Goal: Obtain resource: Download file/media

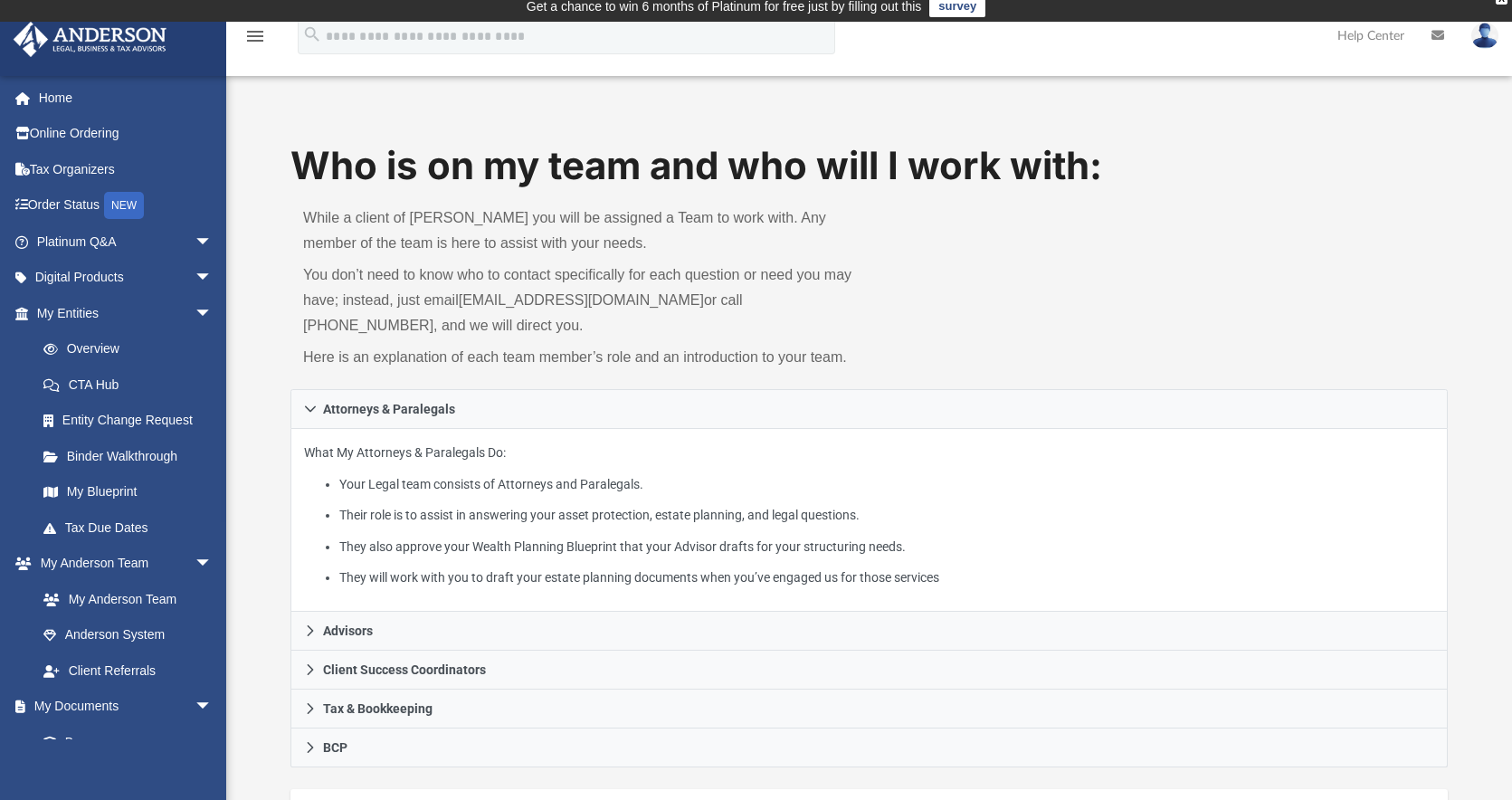
scroll to position [12, 0]
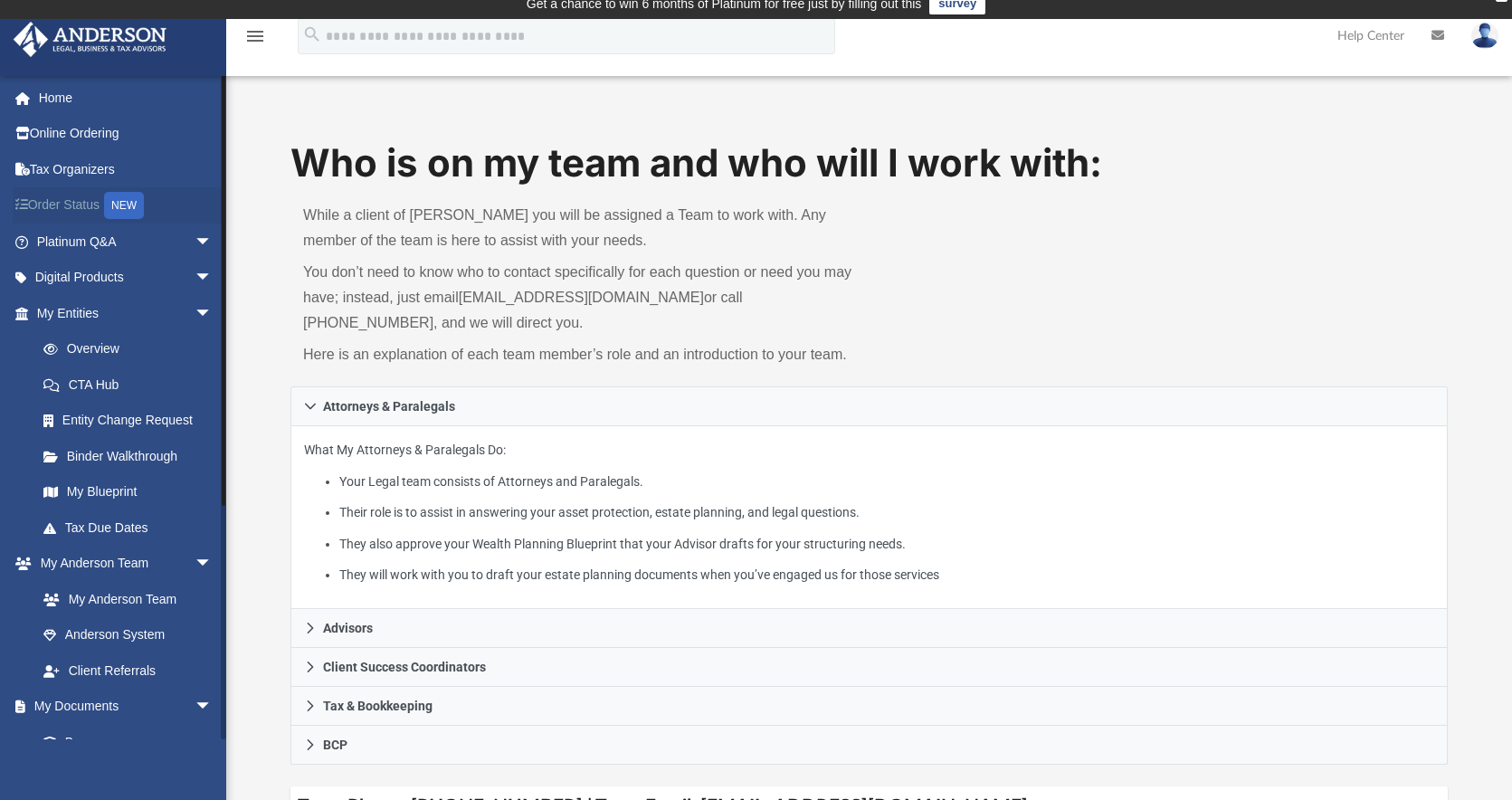
click at [50, 204] on link "Order Status NEW" at bounding box center [126, 206] width 227 height 37
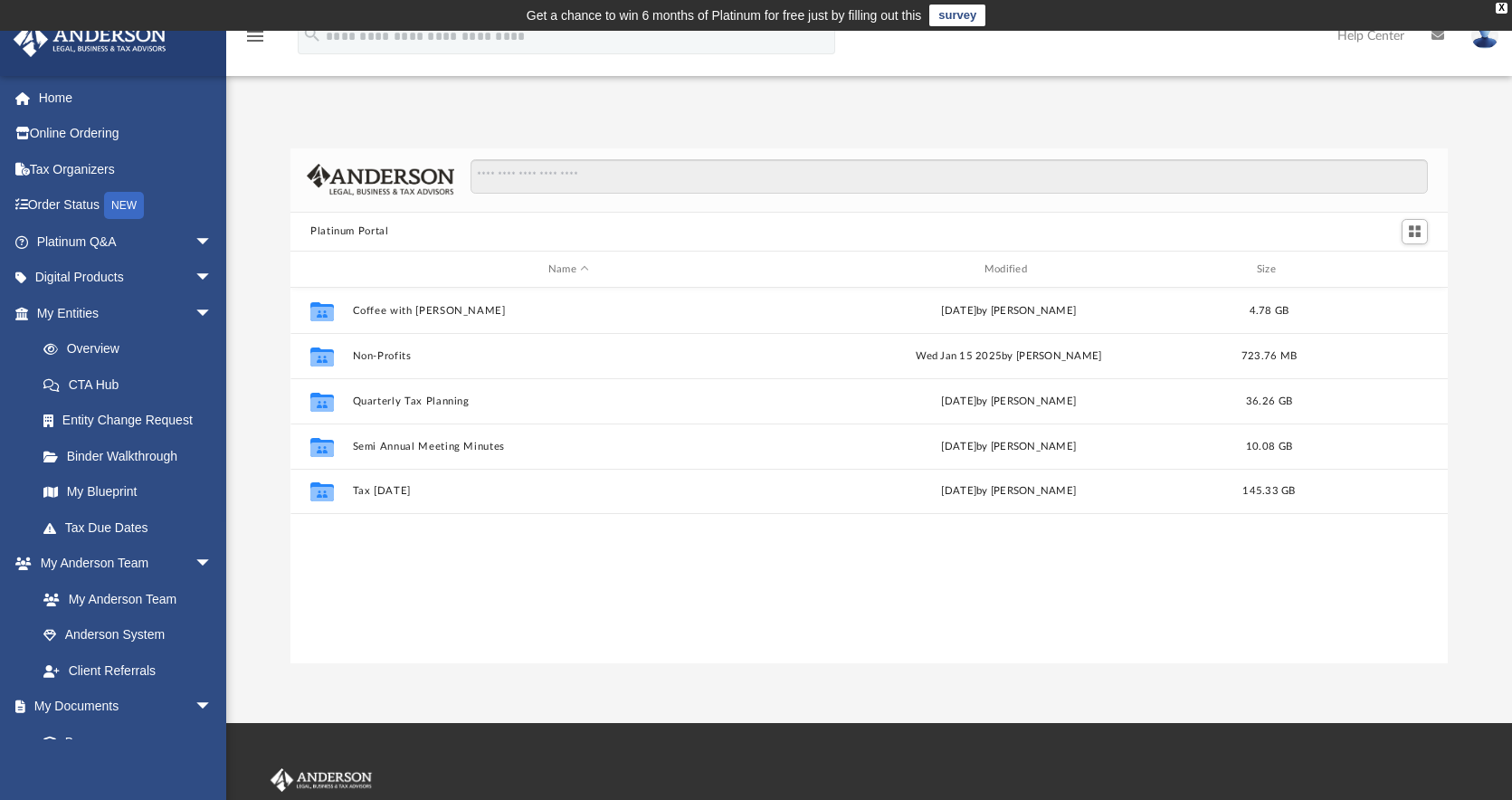
scroll to position [398, 1144]
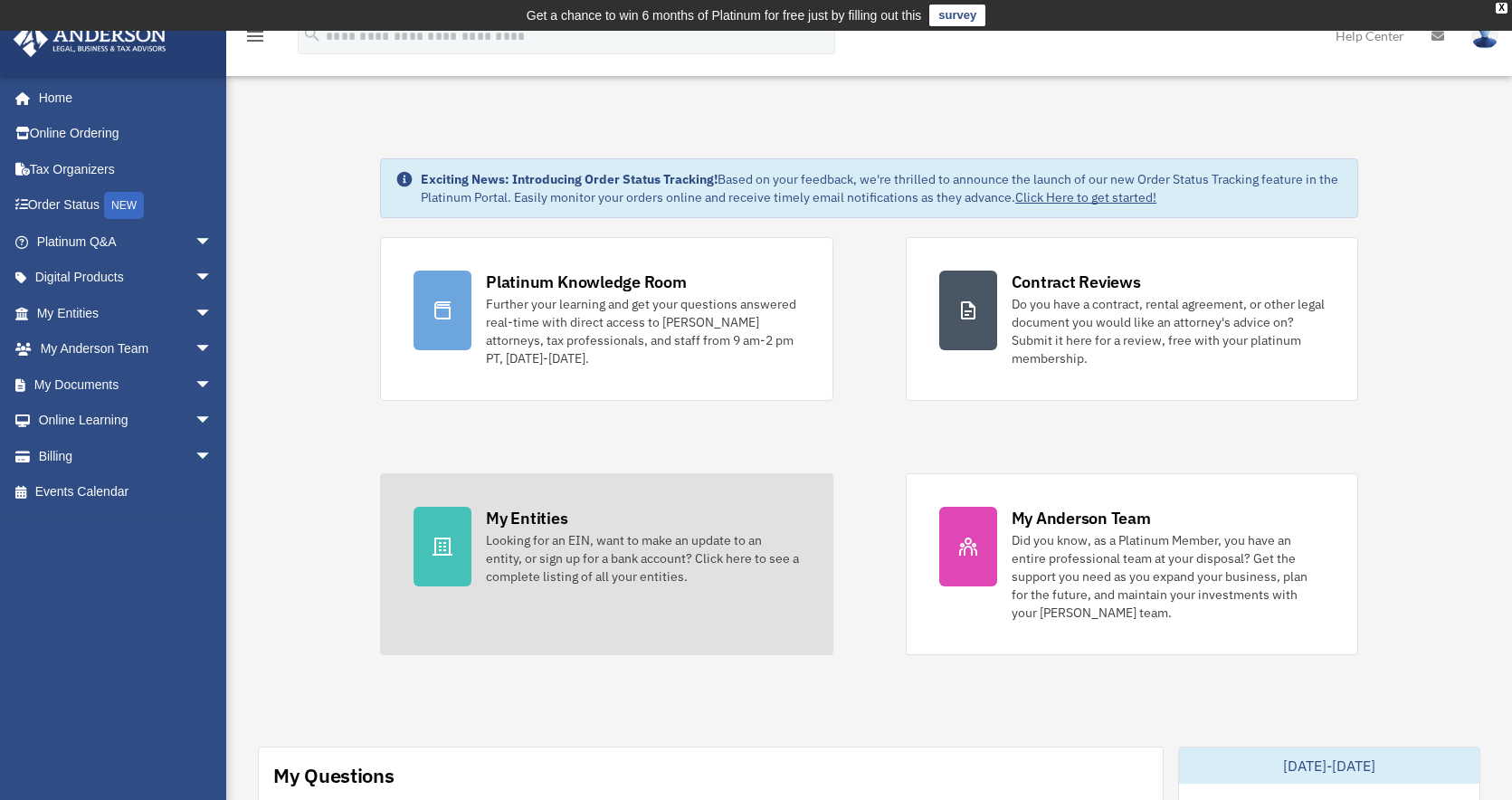
click at [621, 549] on div "Looking for an EIN, want to make an update to an entity, or sign up for a bank …" at bounding box center [642, 558] width 313 height 54
click at [573, 518] on div "My Entities Looking for an EIN, want to make an update to an entity, or sign up…" at bounding box center [642, 546] width 313 height 78
click at [615, 562] on div "Looking for an EIN, want to make an update to an entity, or sign up for a bank …" at bounding box center [642, 558] width 313 height 54
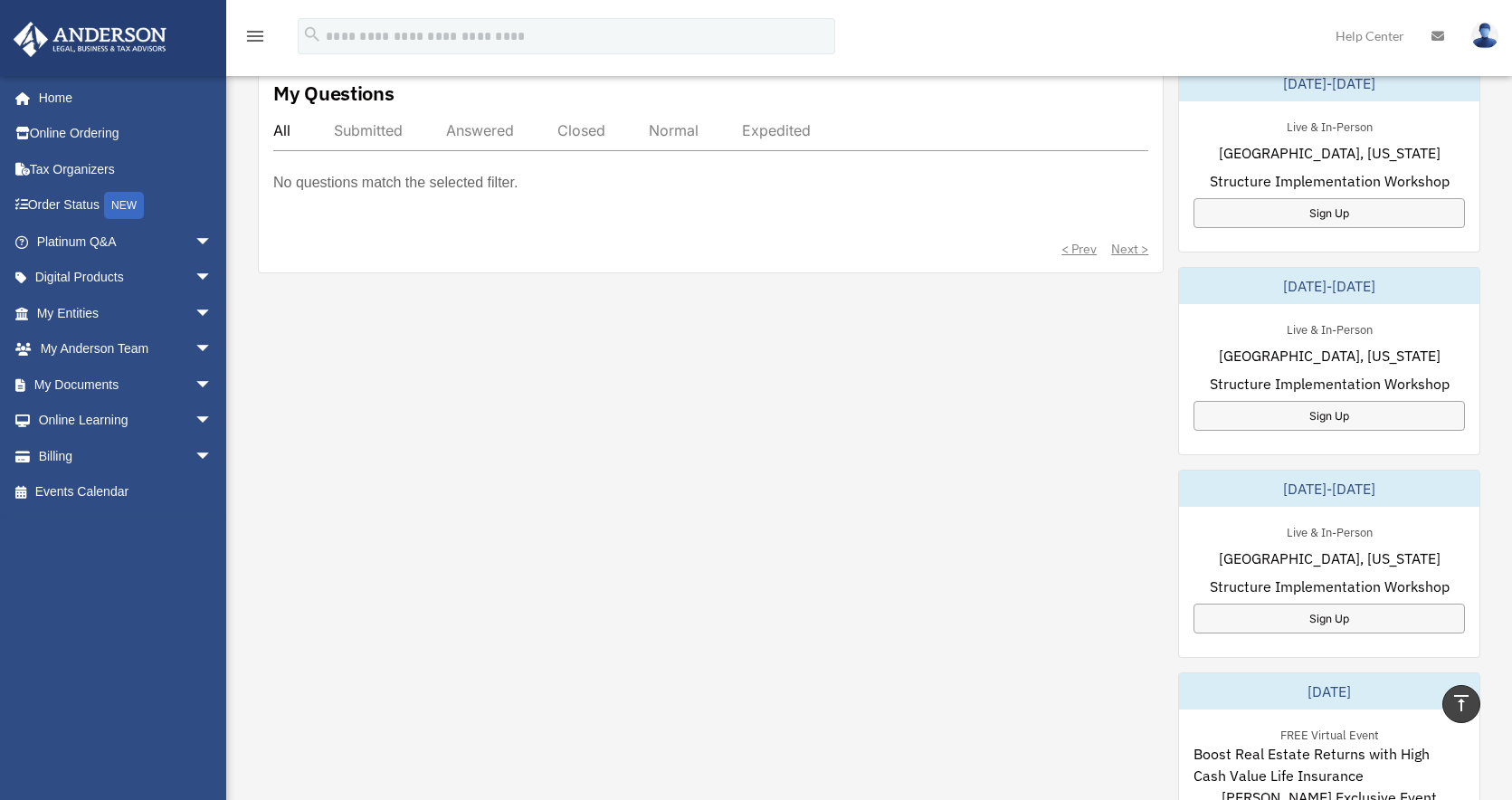
scroll to position [372, 0]
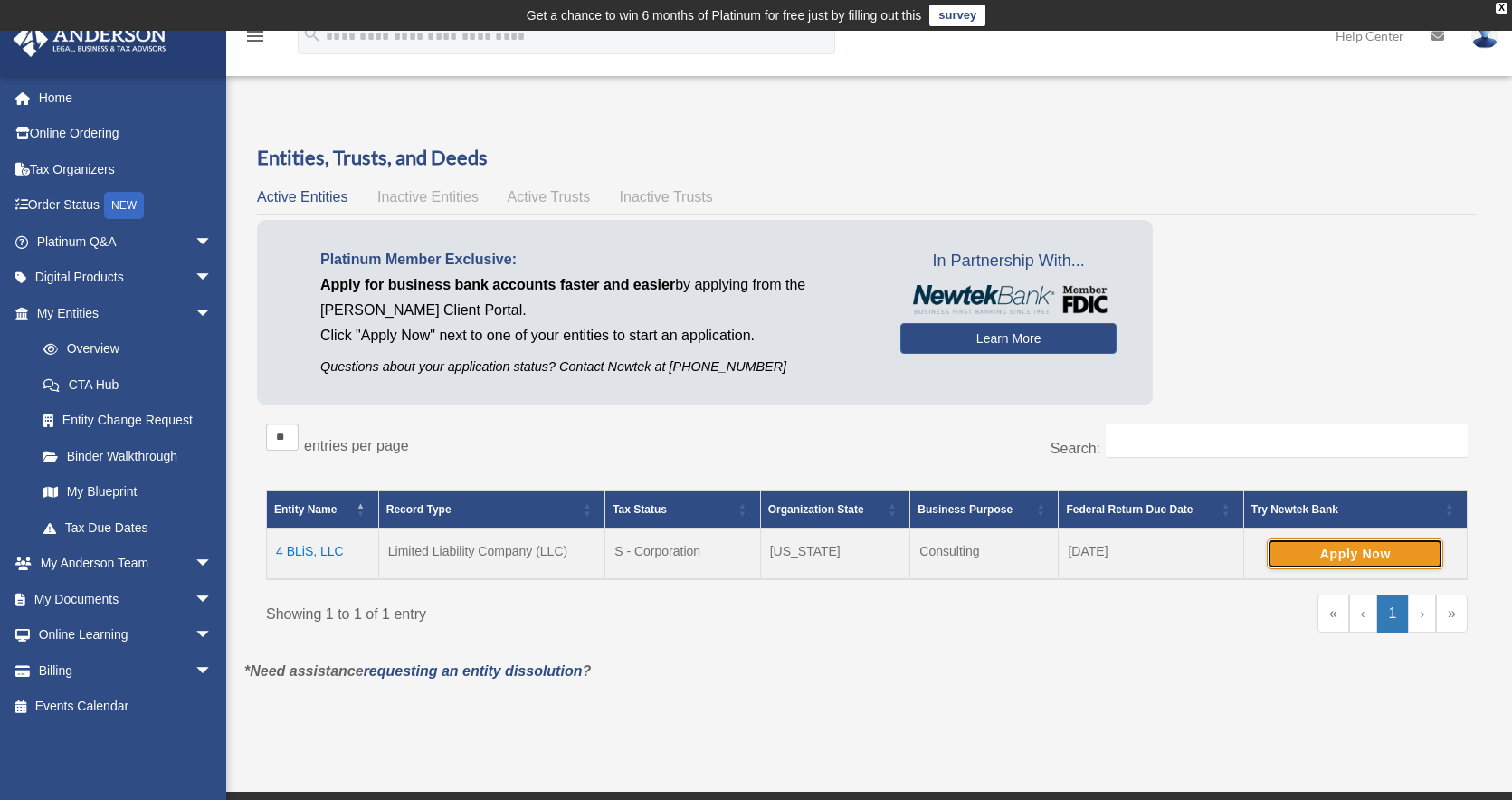
click at [1365, 551] on button "Apply Now" at bounding box center [1355, 553] width 176 height 30
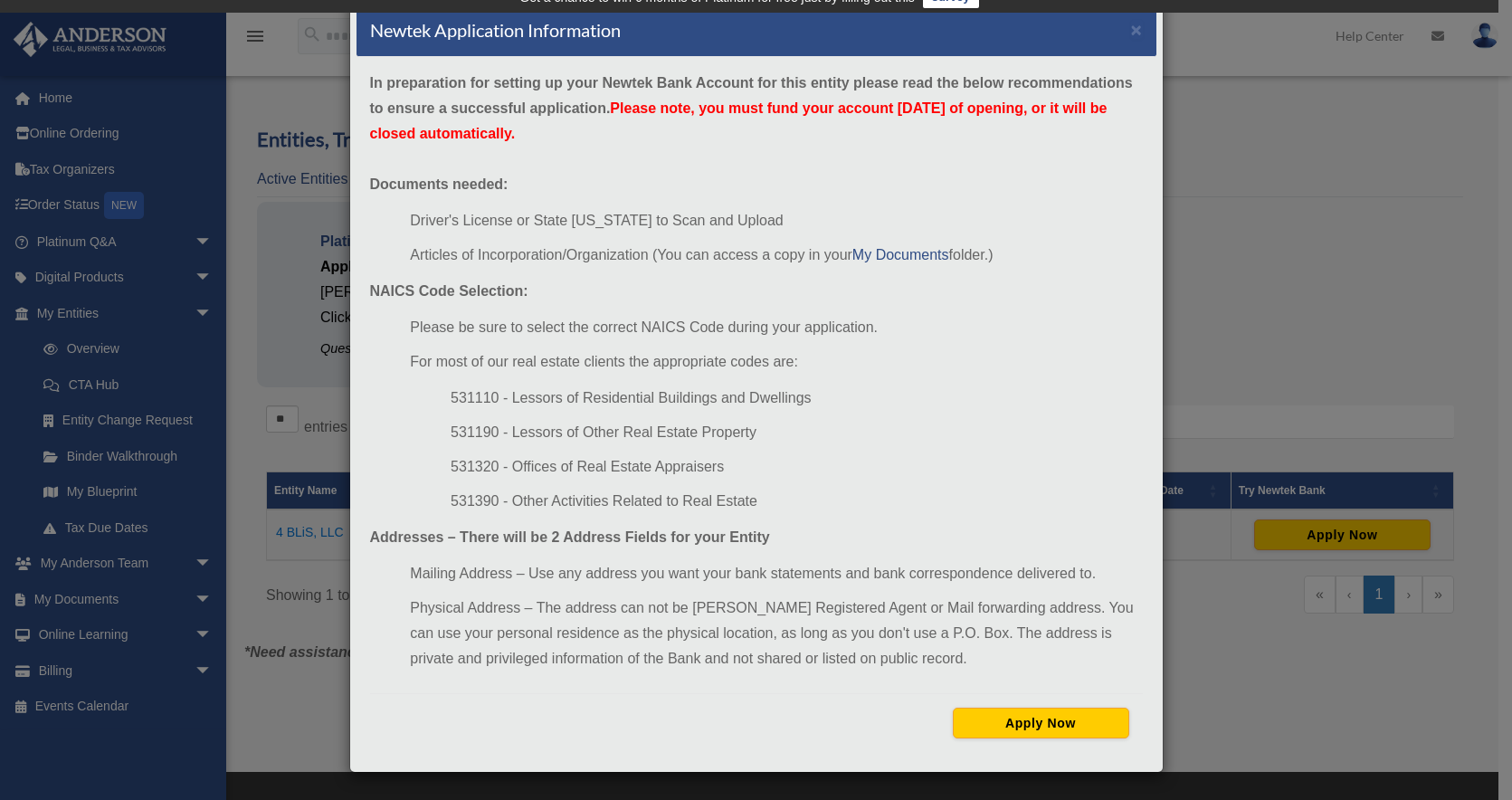
scroll to position [34, 0]
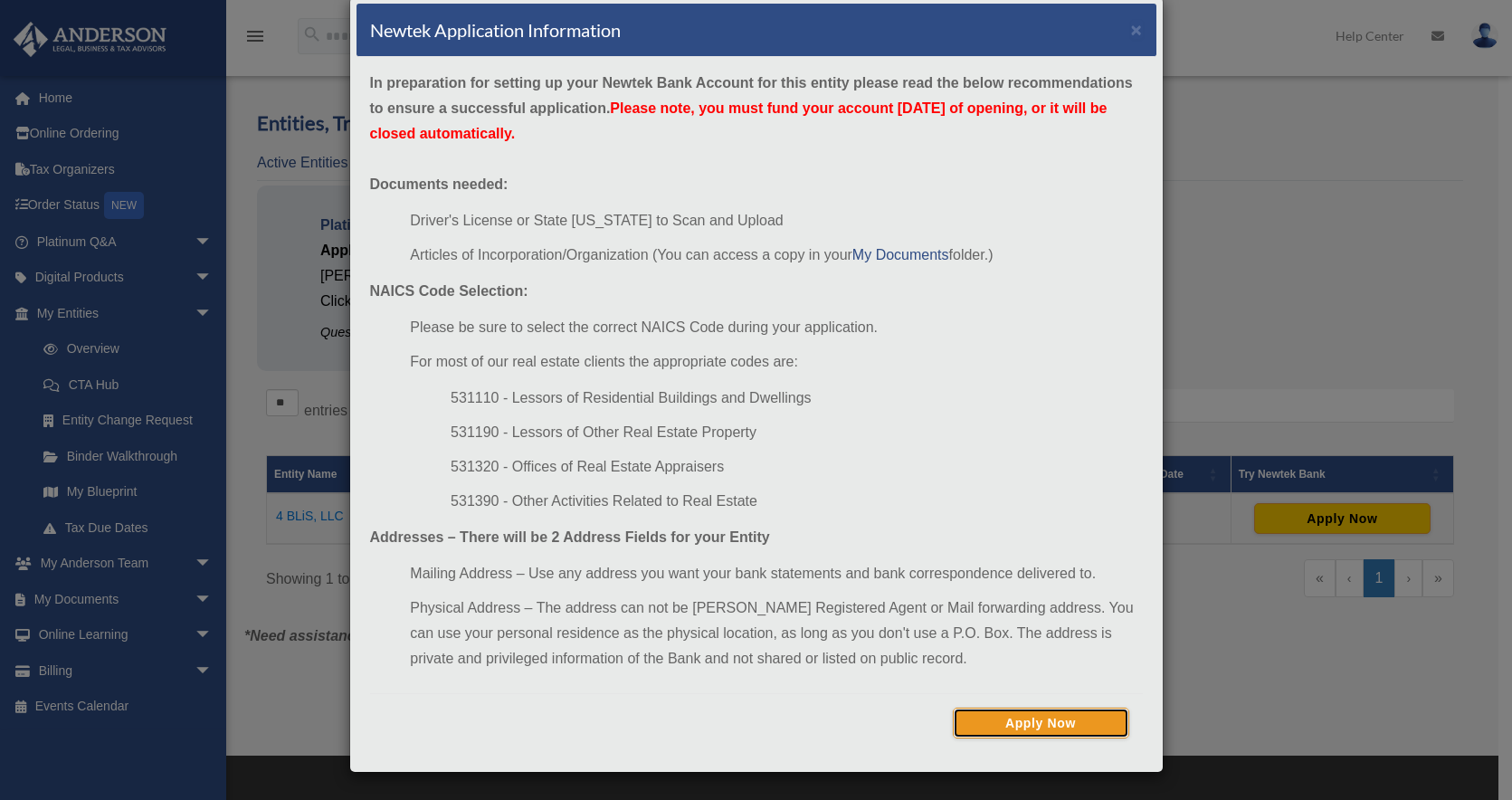
click at [974, 718] on button "Apply Now" at bounding box center [1041, 723] width 176 height 30
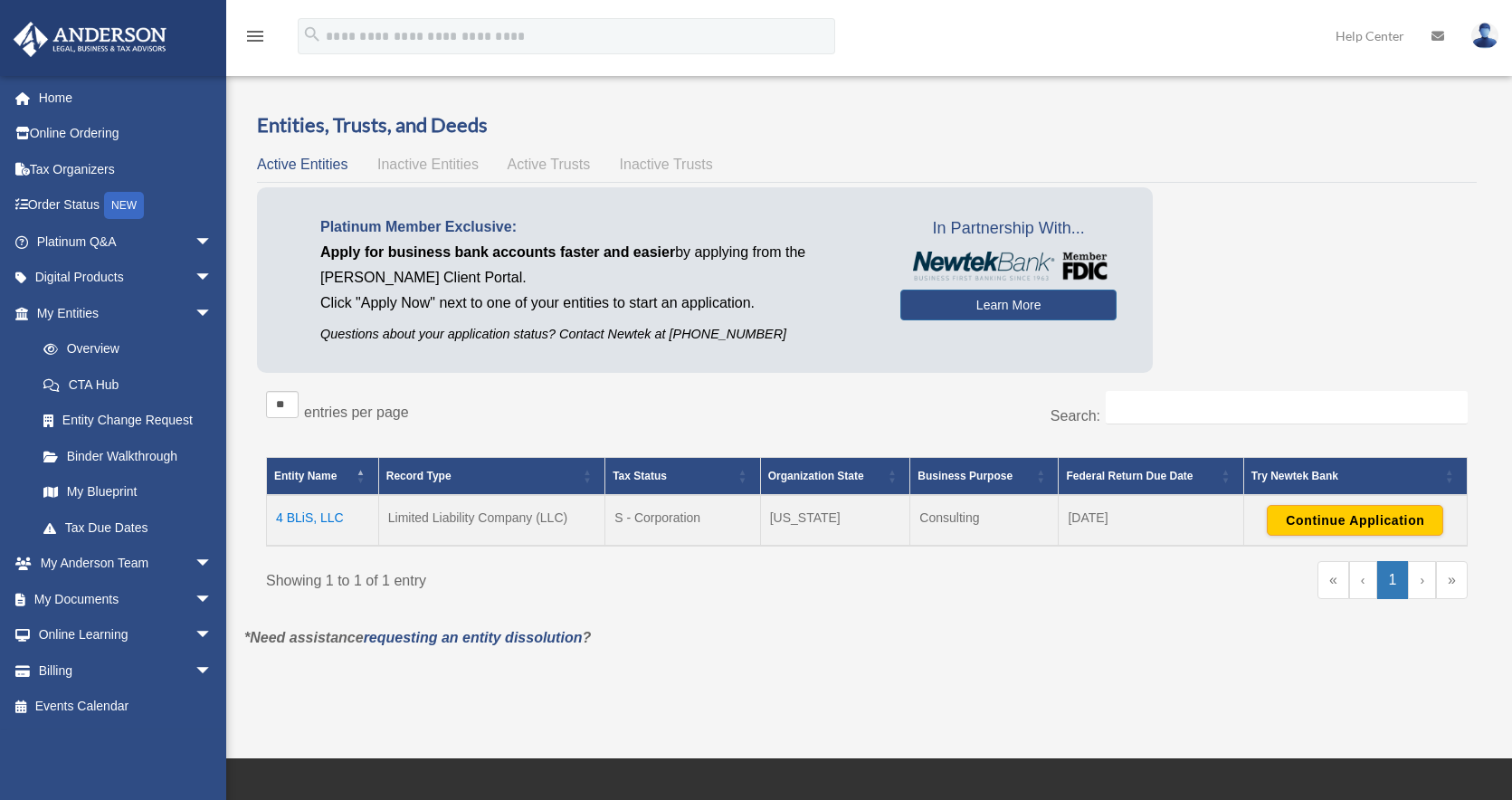
scroll to position [35, 0]
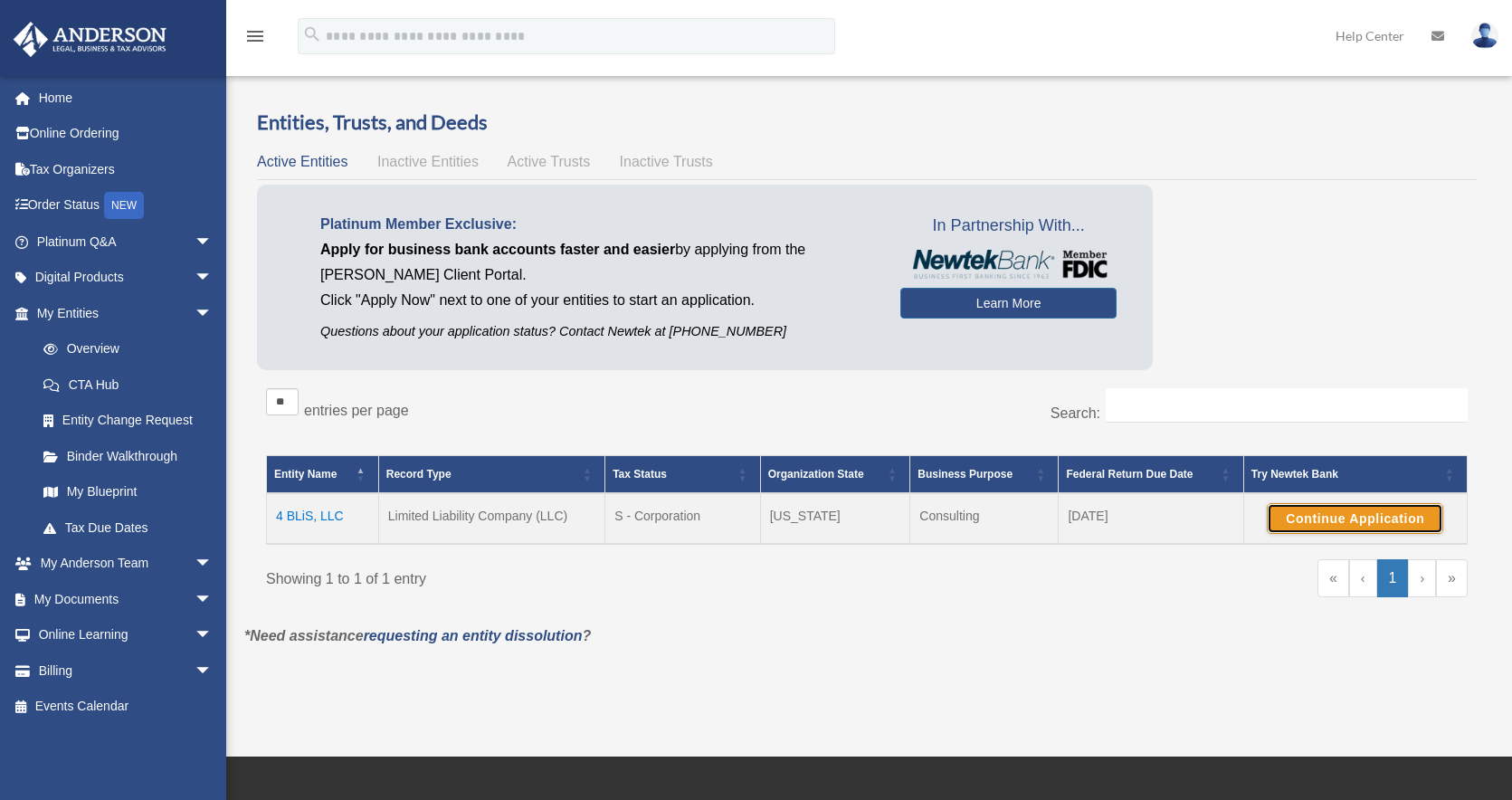
click at [1341, 518] on button "Continue Application" at bounding box center [1355, 518] width 176 height 30
click at [311, 514] on td "4 BLiS, LLC" at bounding box center [322, 519] width 113 height 51
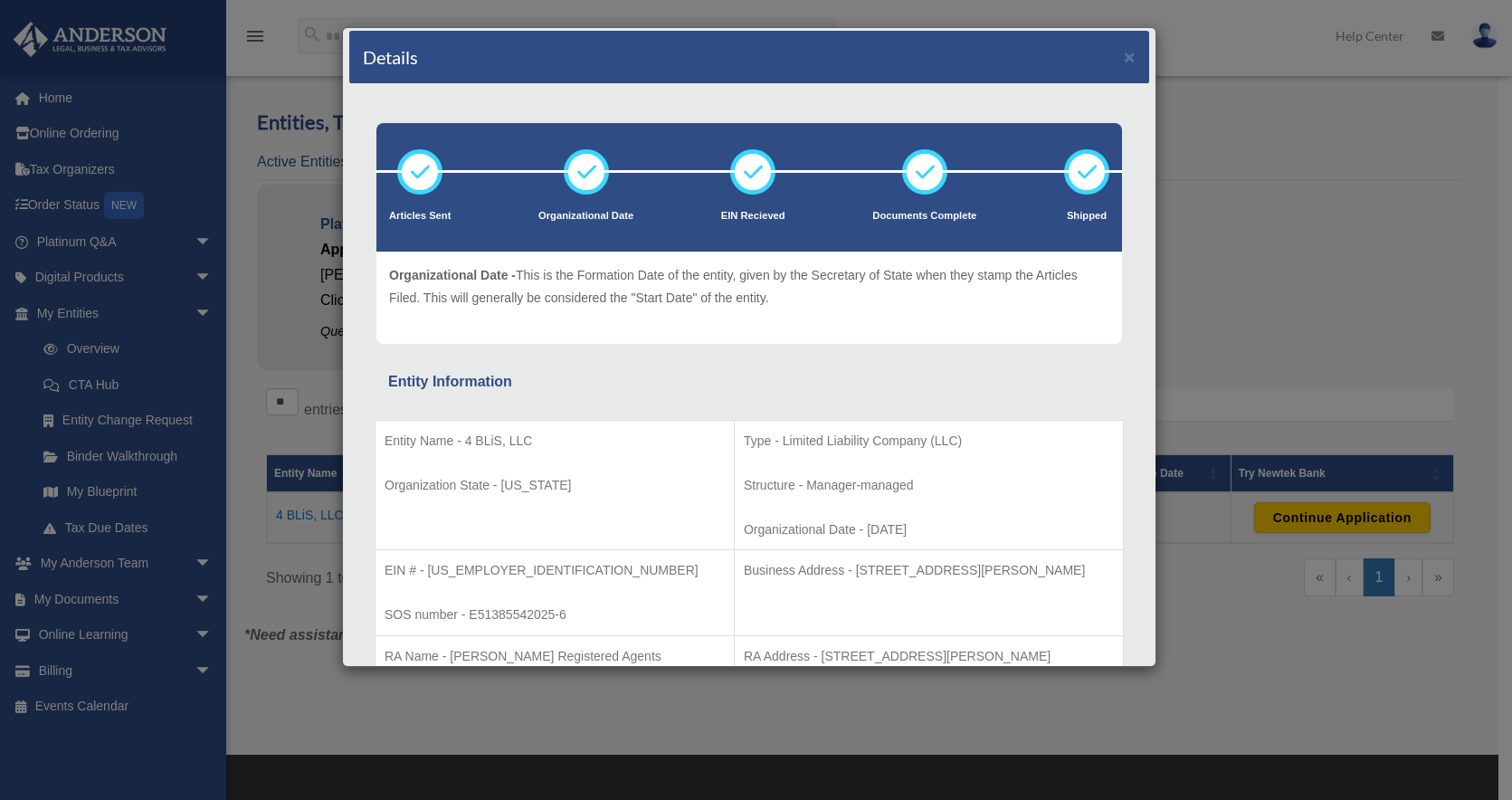
scroll to position [0, 0]
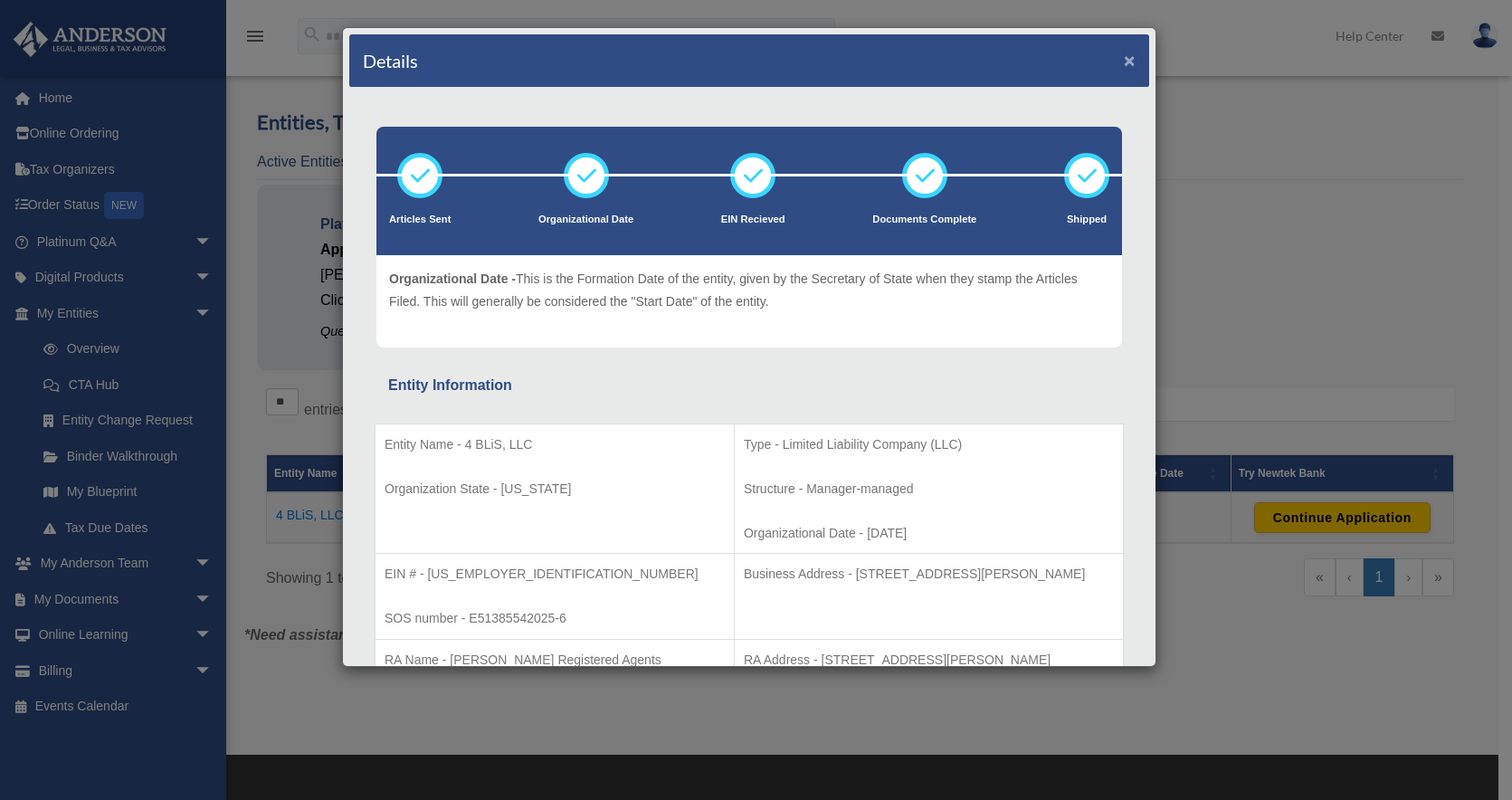
click at [1124, 58] on button "×" at bounding box center [1130, 60] width 12 height 19
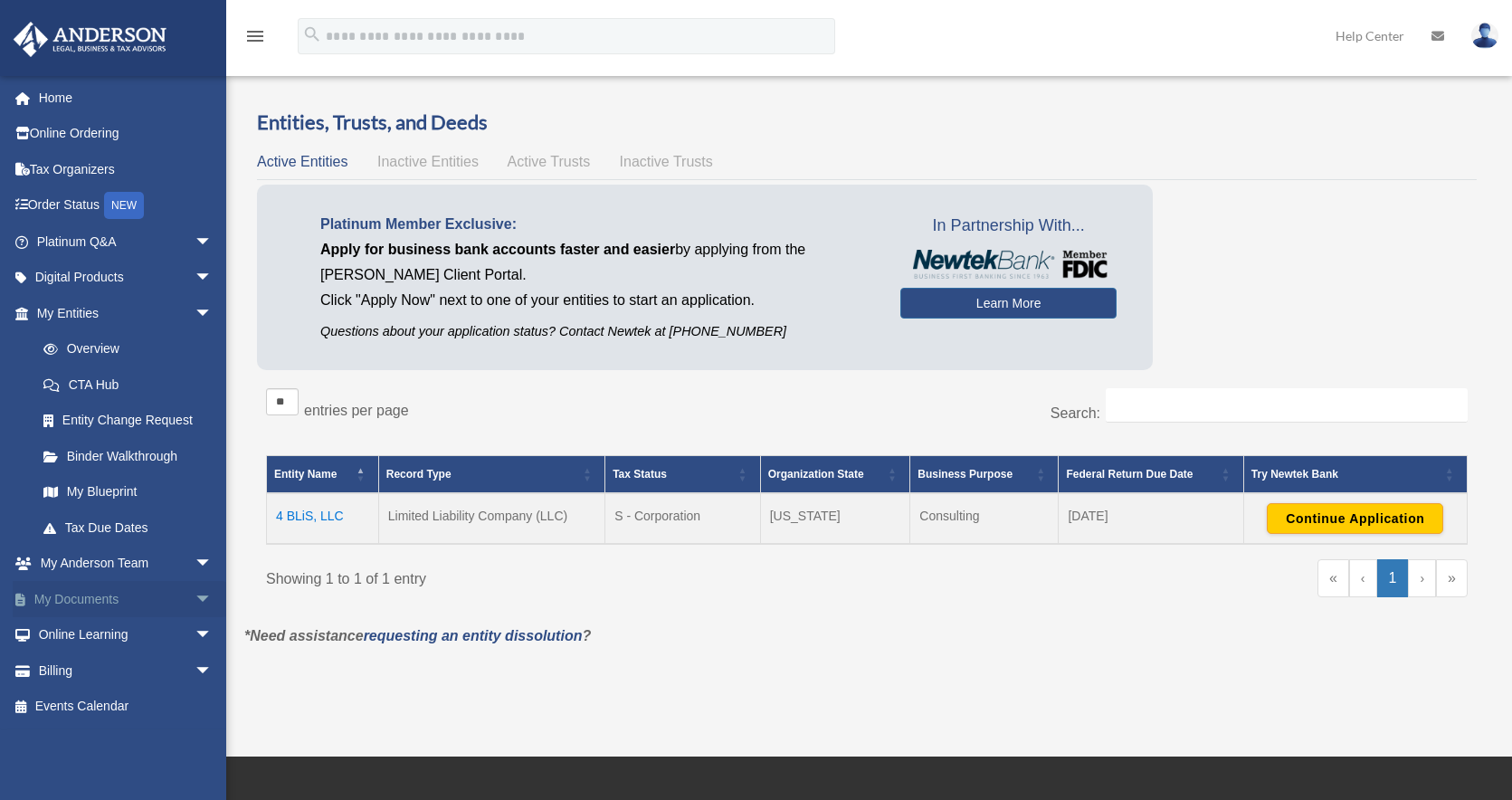
click at [111, 599] on link "My Documents arrow_drop_down" at bounding box center [126, 599] width 227 height 36
click at [195, 594] on span "arrow_drop_down" at bounding box center [213, 600] width 36 height 37
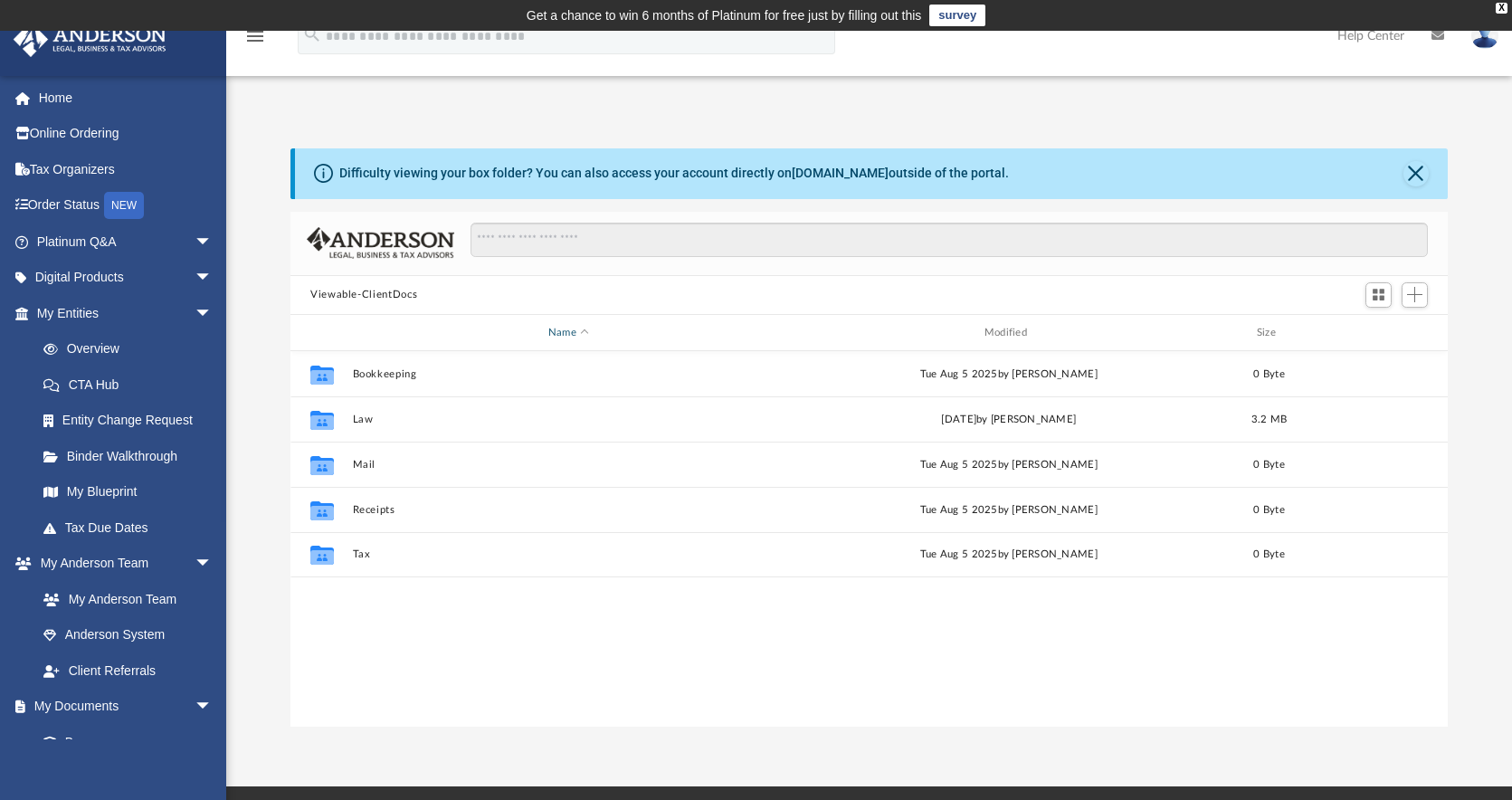
scroll to position [398, 1144]
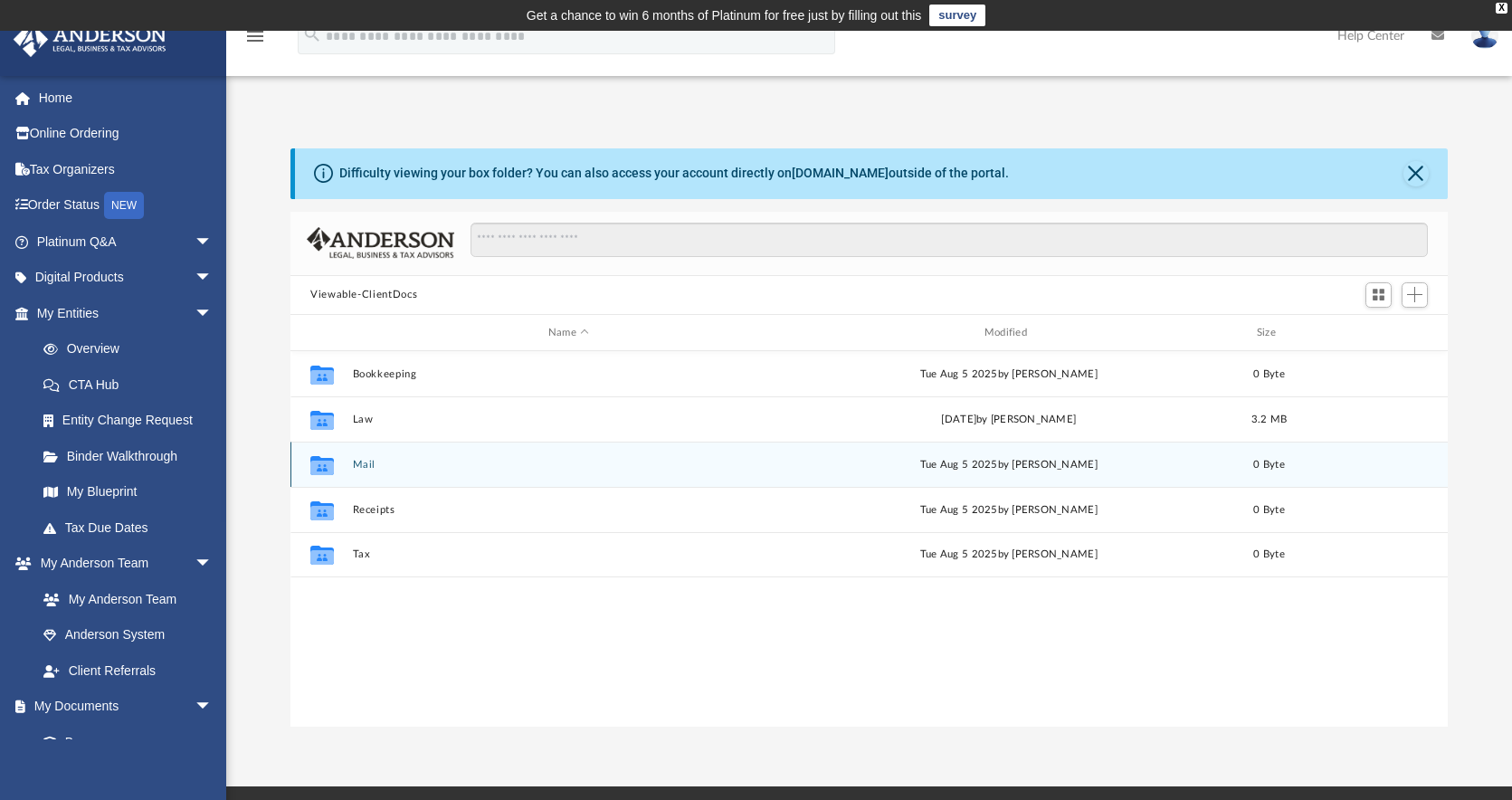
click at [370, 462] on button "Mail" at bounding box center [568, 465] width 432 height 12
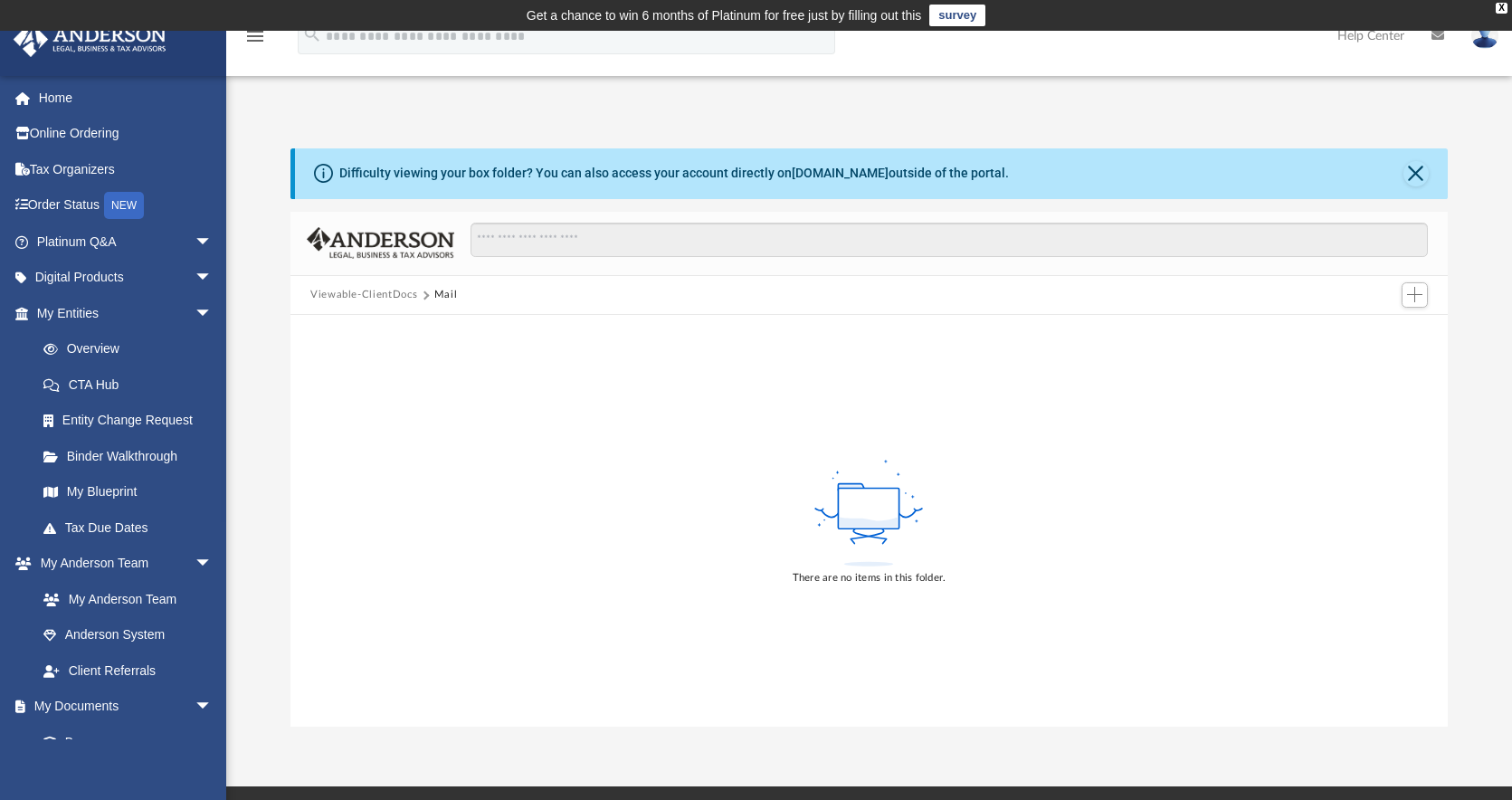
click at [396, 285] on div "Viewable-ClientDocs Mail" at bounding box center [868, 296] width 1157 height 40
click at [396, 290] on button "Viewable-ClientDocs" at bounding box center [364, 295] width 107 height 17
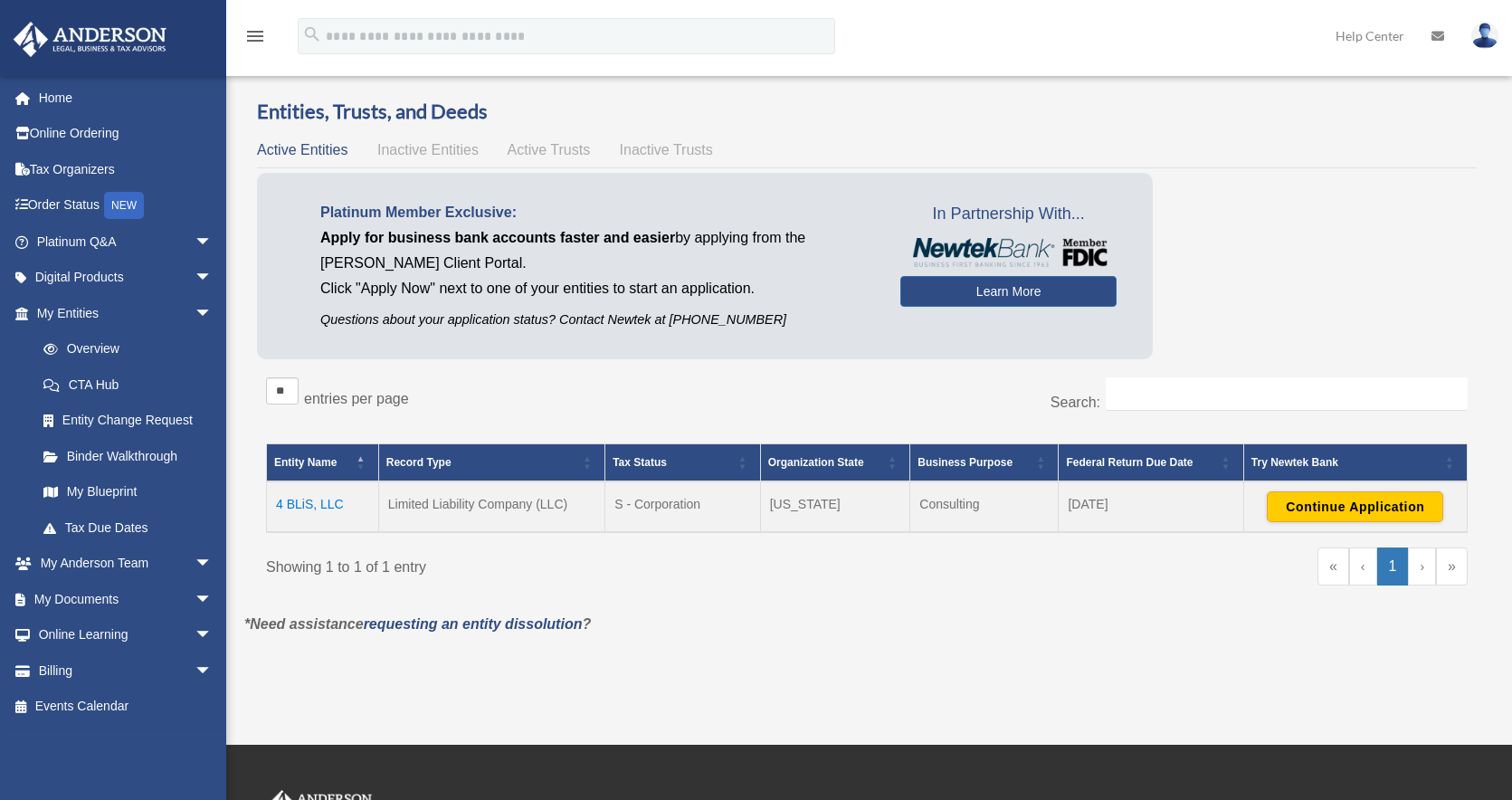
scroll to position [35, 0]
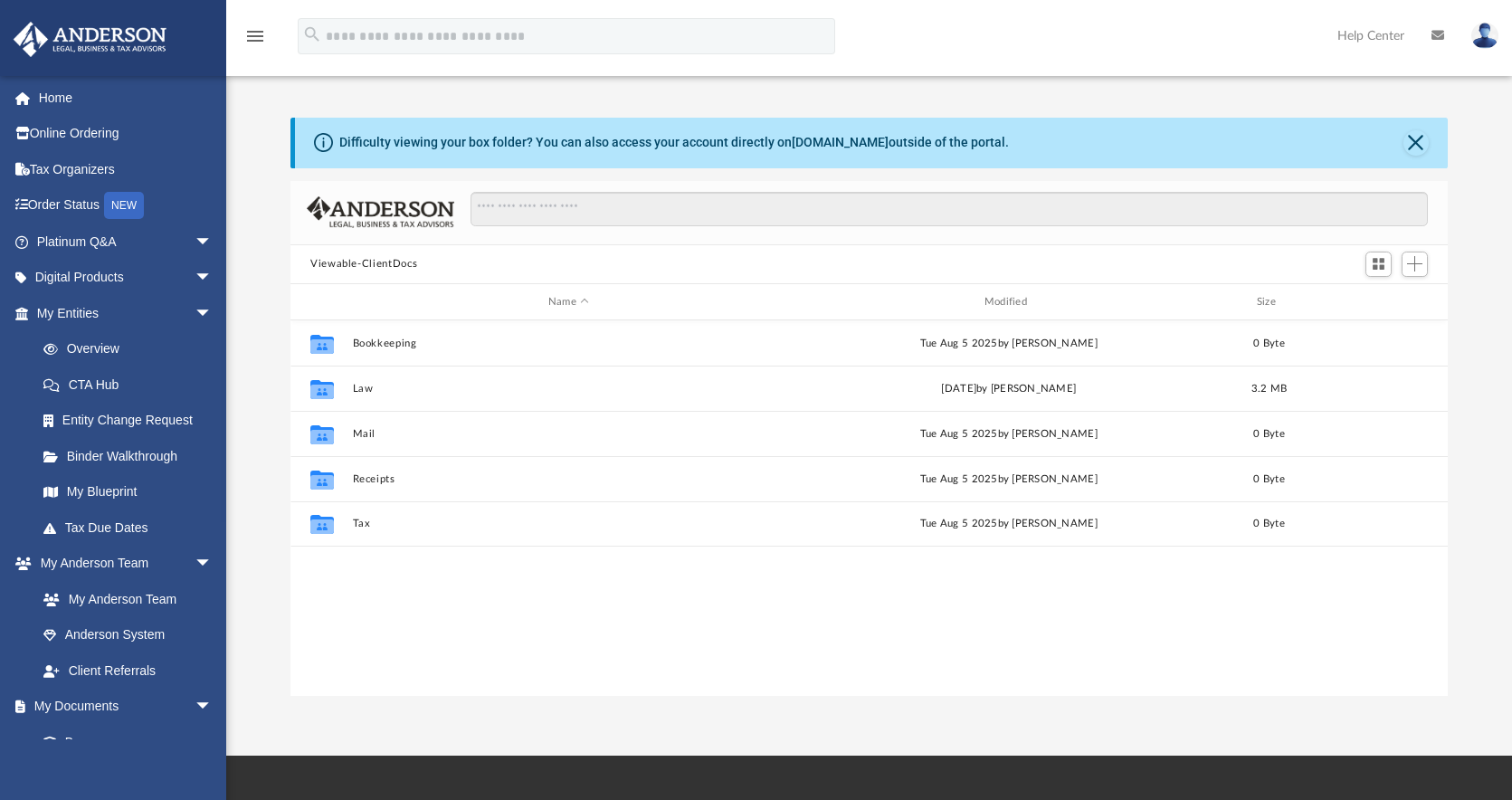
scroll to position [398, 1144]
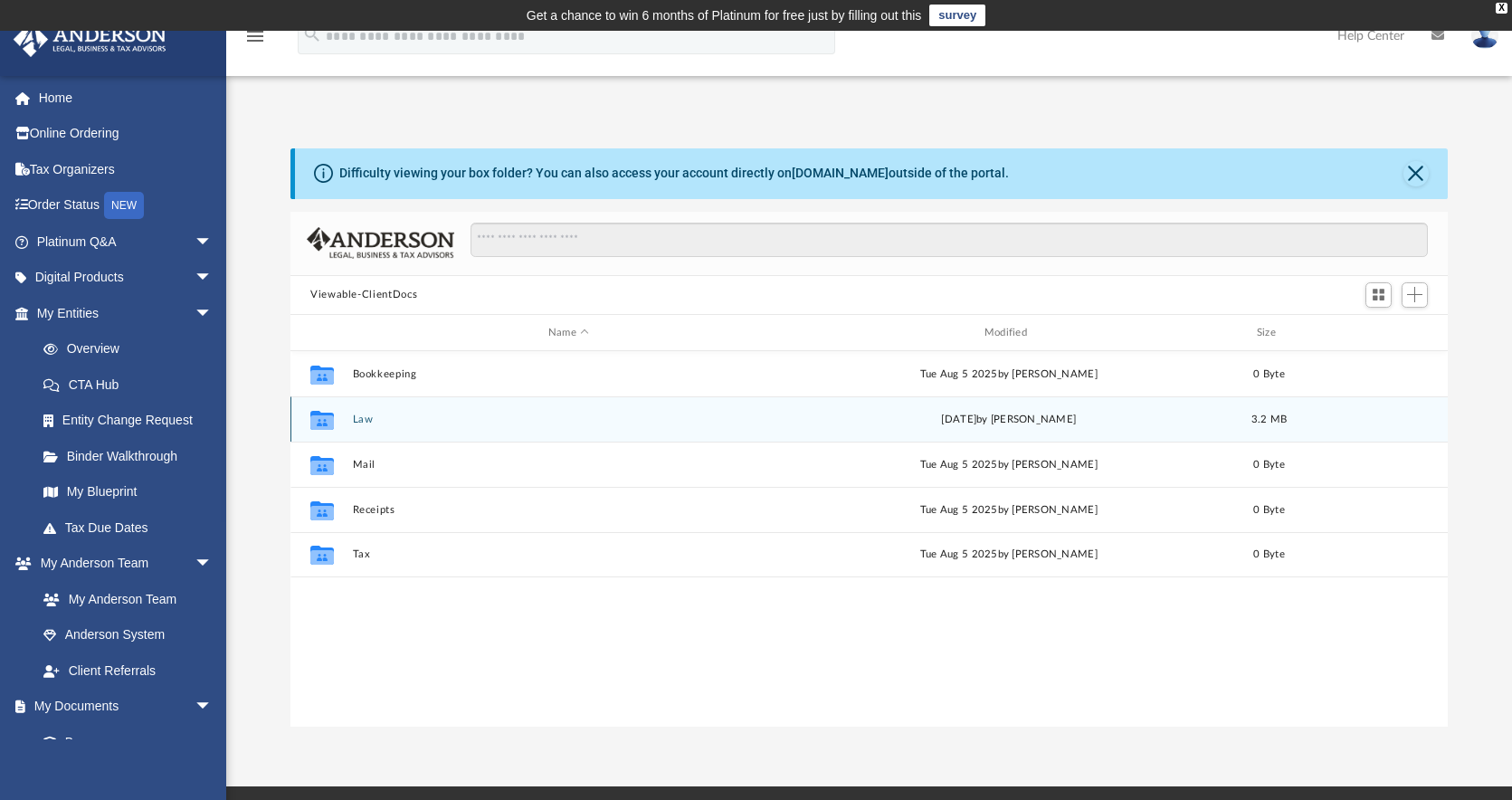
click at [435, 416] on button "Law" at bounding box center [568, 420] width 432 height 12
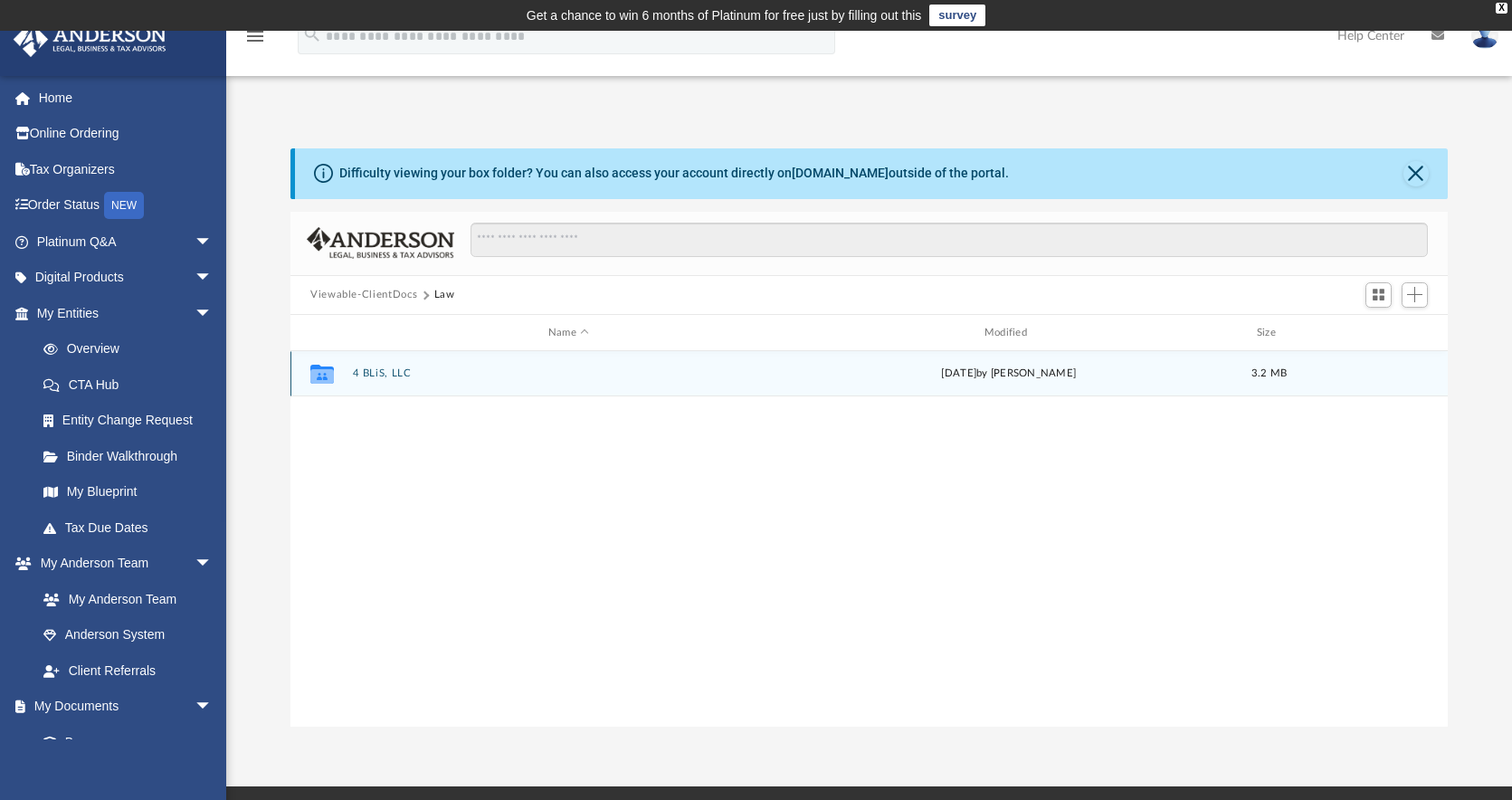
click at [379, 363] on div "Collaborated Folder 4 BLiS, LLC [DATE] by [PERSON_NAME] 3.2 MB" at bounding box center [868, 374] width 1157 height 45
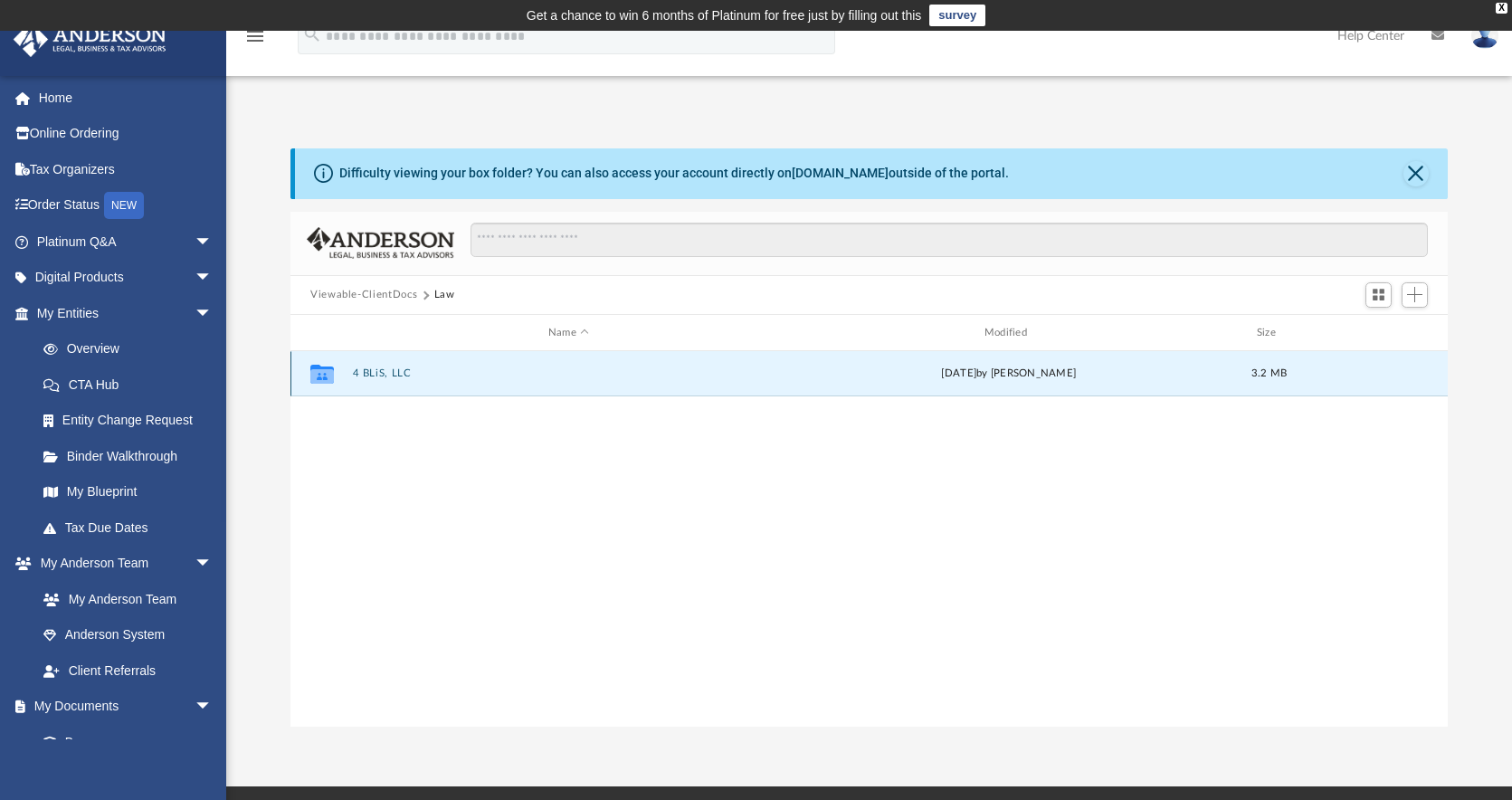
click at [385, 377] on button "4 BLiS, LLC" at bounding box center [568, 375] width 432 height 12
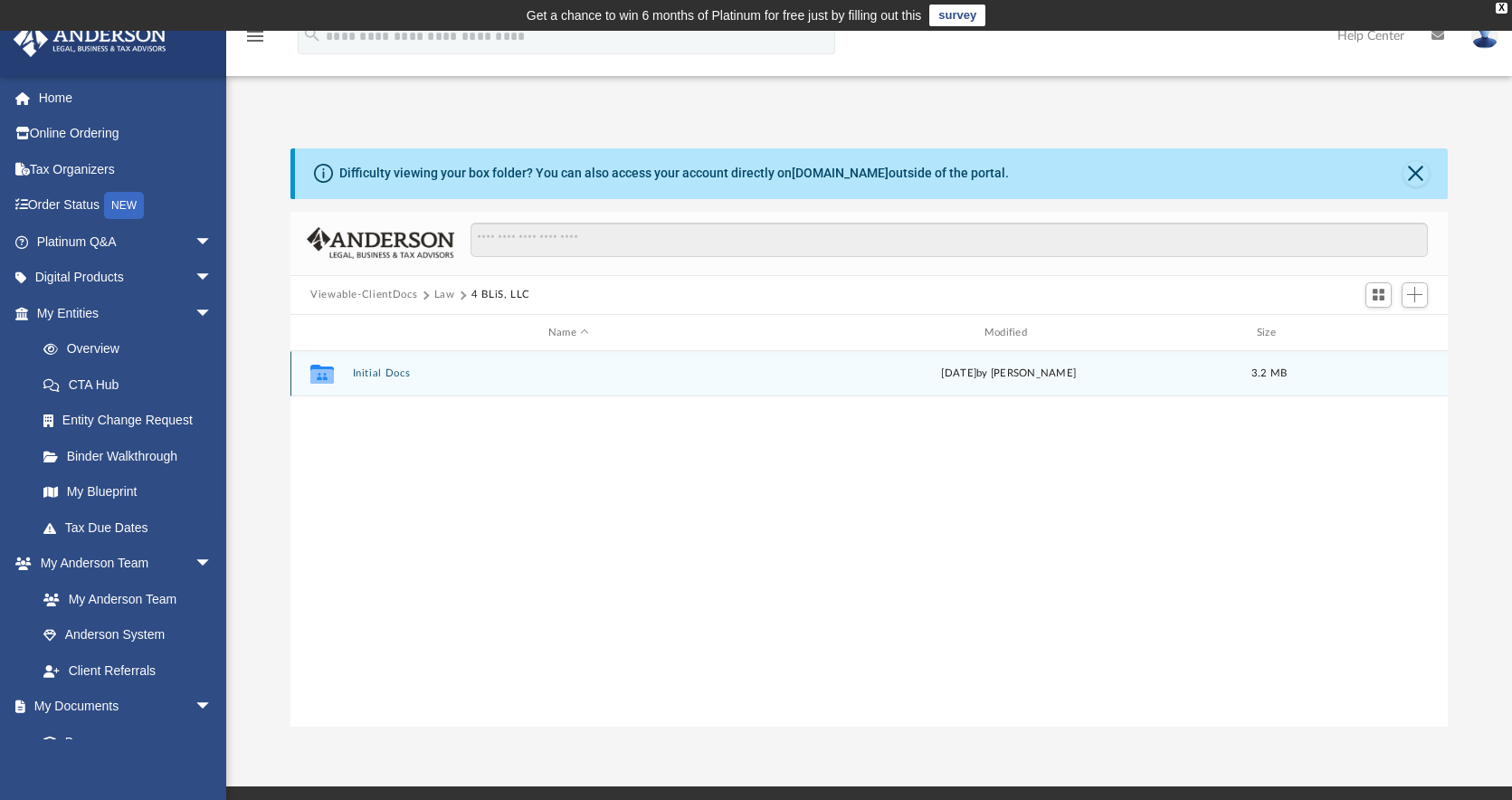
click at [393, 373] on button "Initial Docs" at bounding box center [568, 375] width 432 height 12
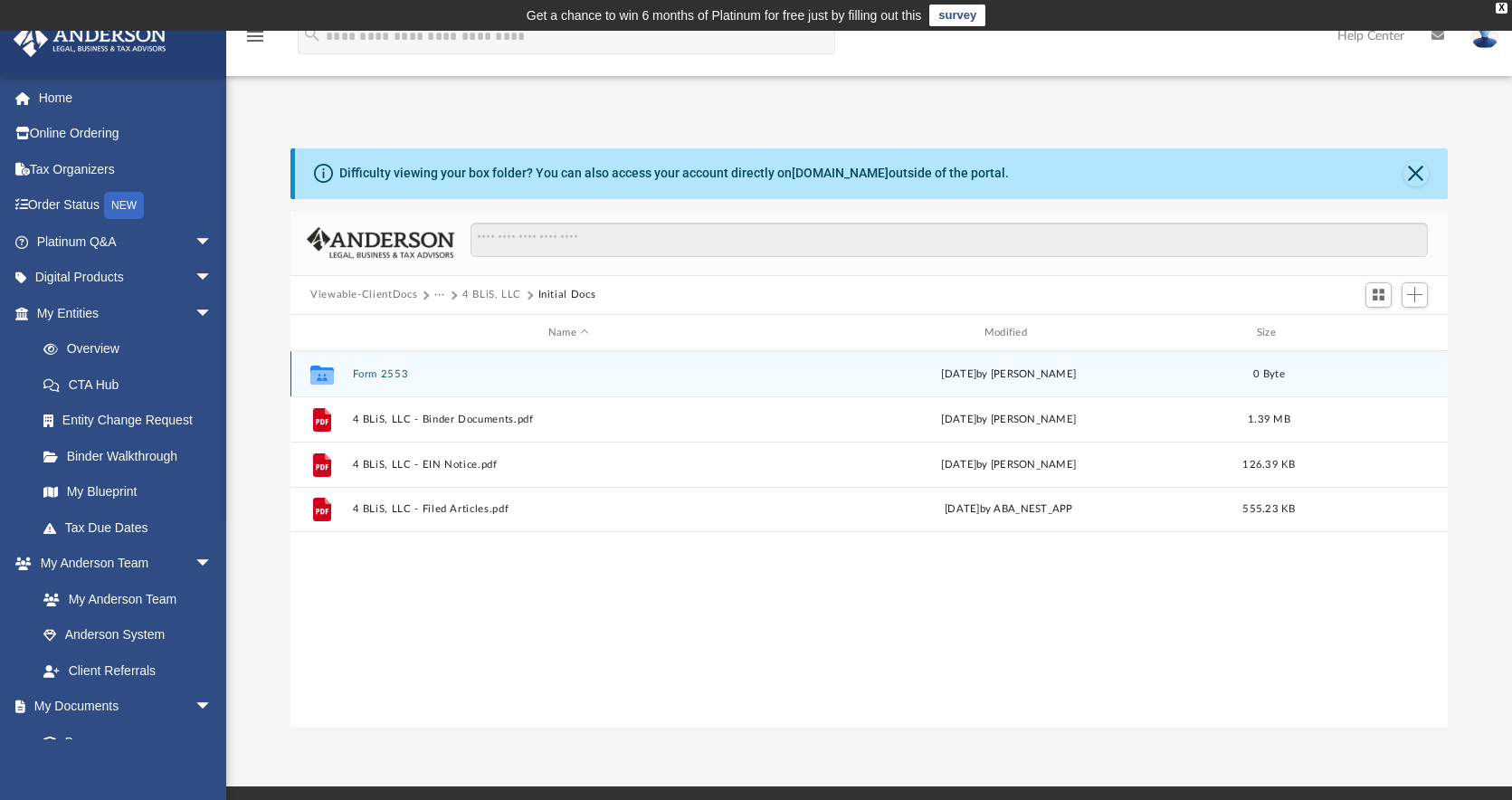
click at [393, 373] on button "Form 2553" at bounding box center [568, 375] width 432 height 12
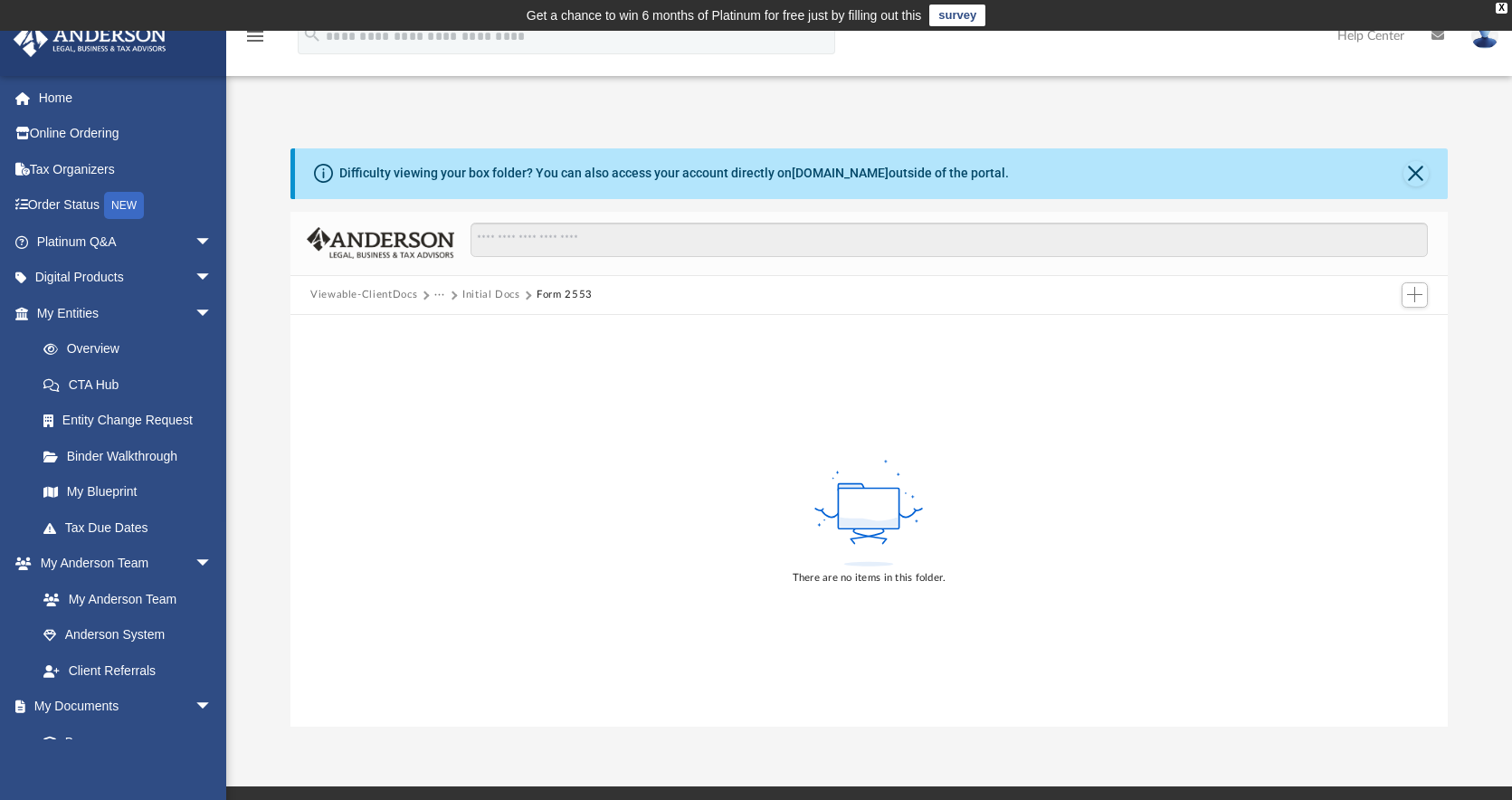
click at [513, 296] on button "Initial Docs" at bounding box center [491, 295] width 58 height 17
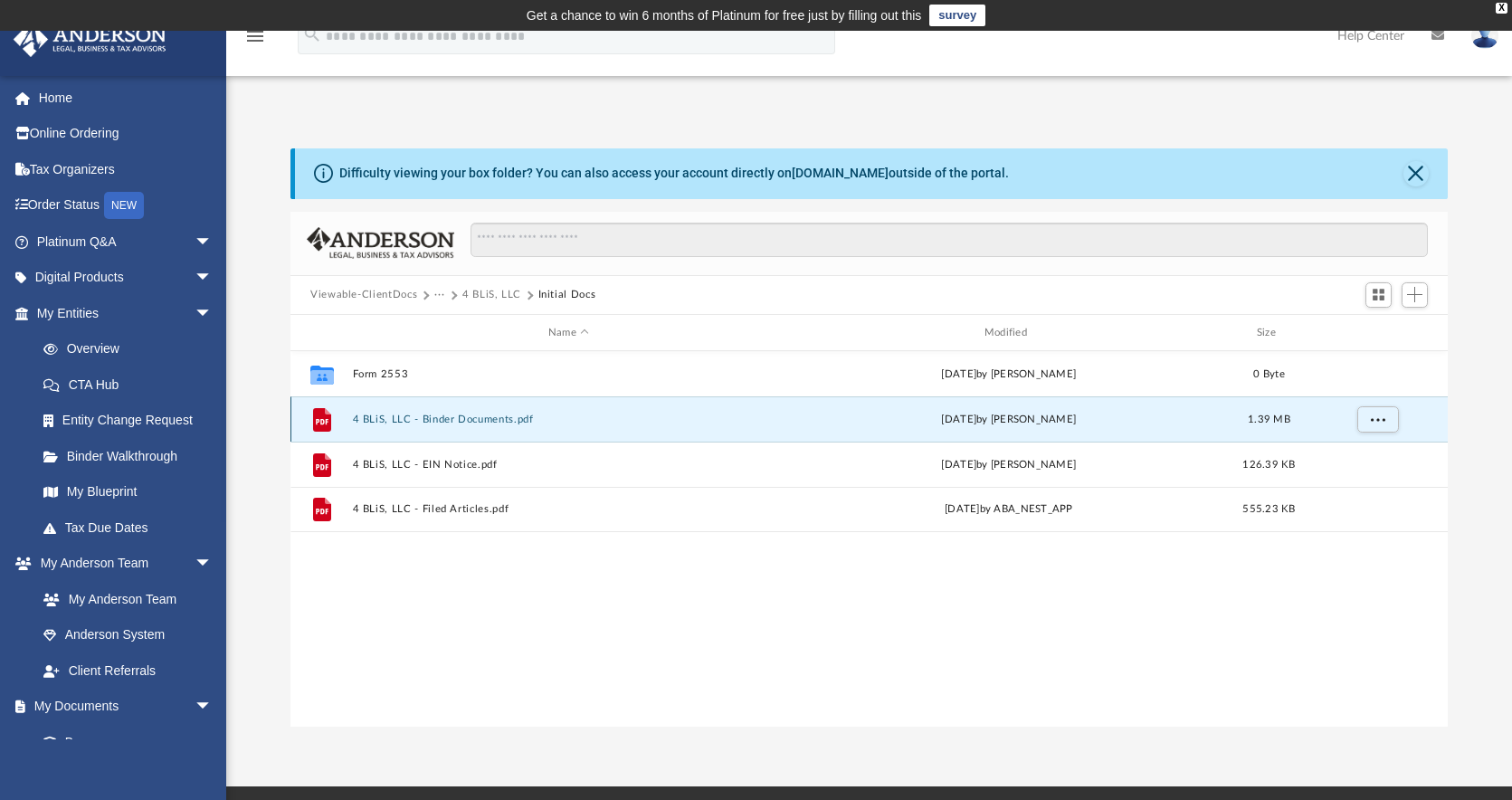
click at [435, 418] on button "4 BLiS, LLC - Binder Documents.pdf" at bounding box center [568, 420] width 432 height 12
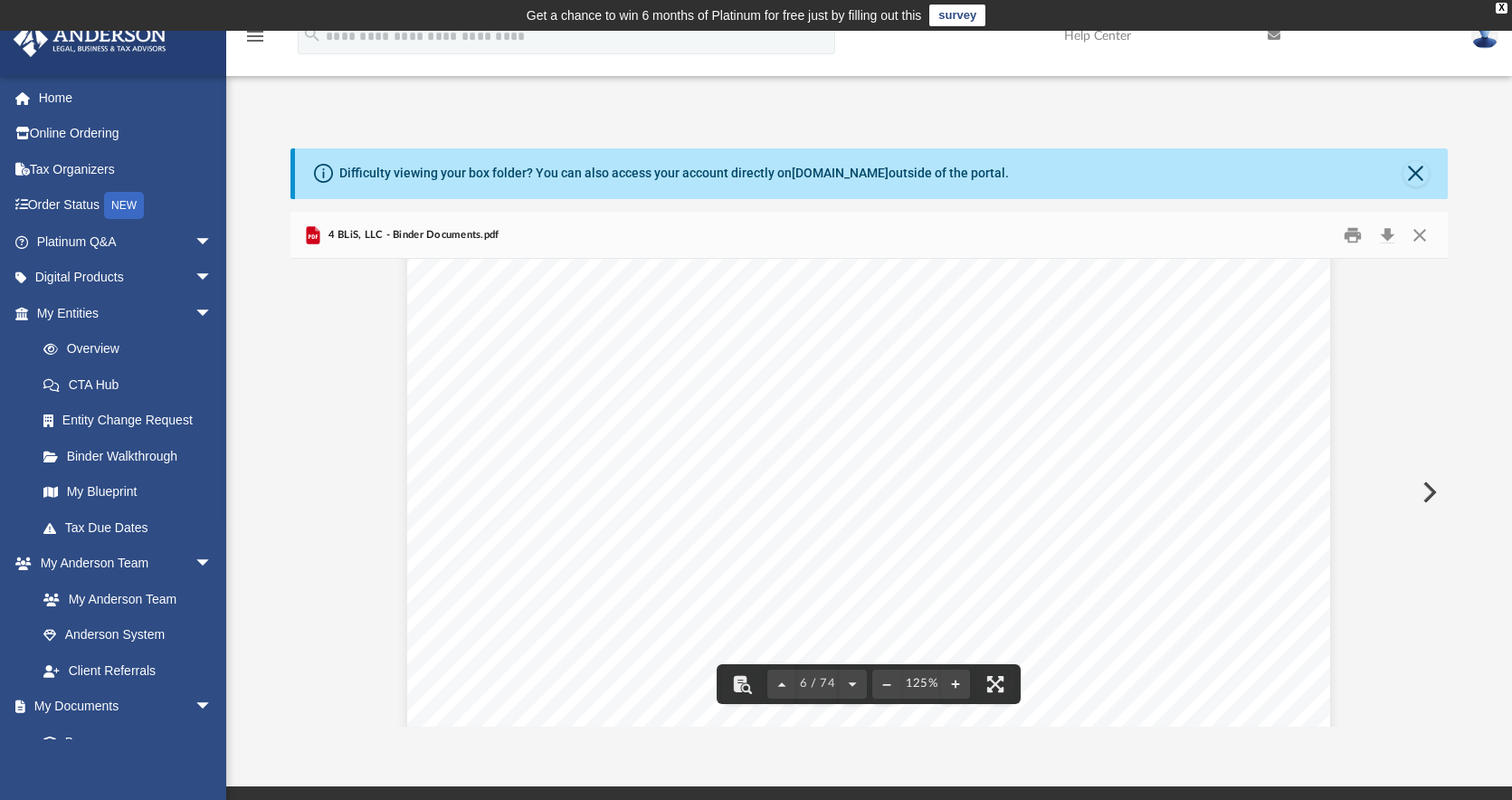
scroll to position [6244, 0]
click at [1119, 592] on div "Resignation of Organizer of 4 BLiS, LLC A Nevada Limited Liability Company I, J…" at bounding box center [869, 736] width 923 height 1195
click at [941, 435] on span "___________ (the “Operating Agreement”)." at bounding box center [1075, 436] width 292 height 17
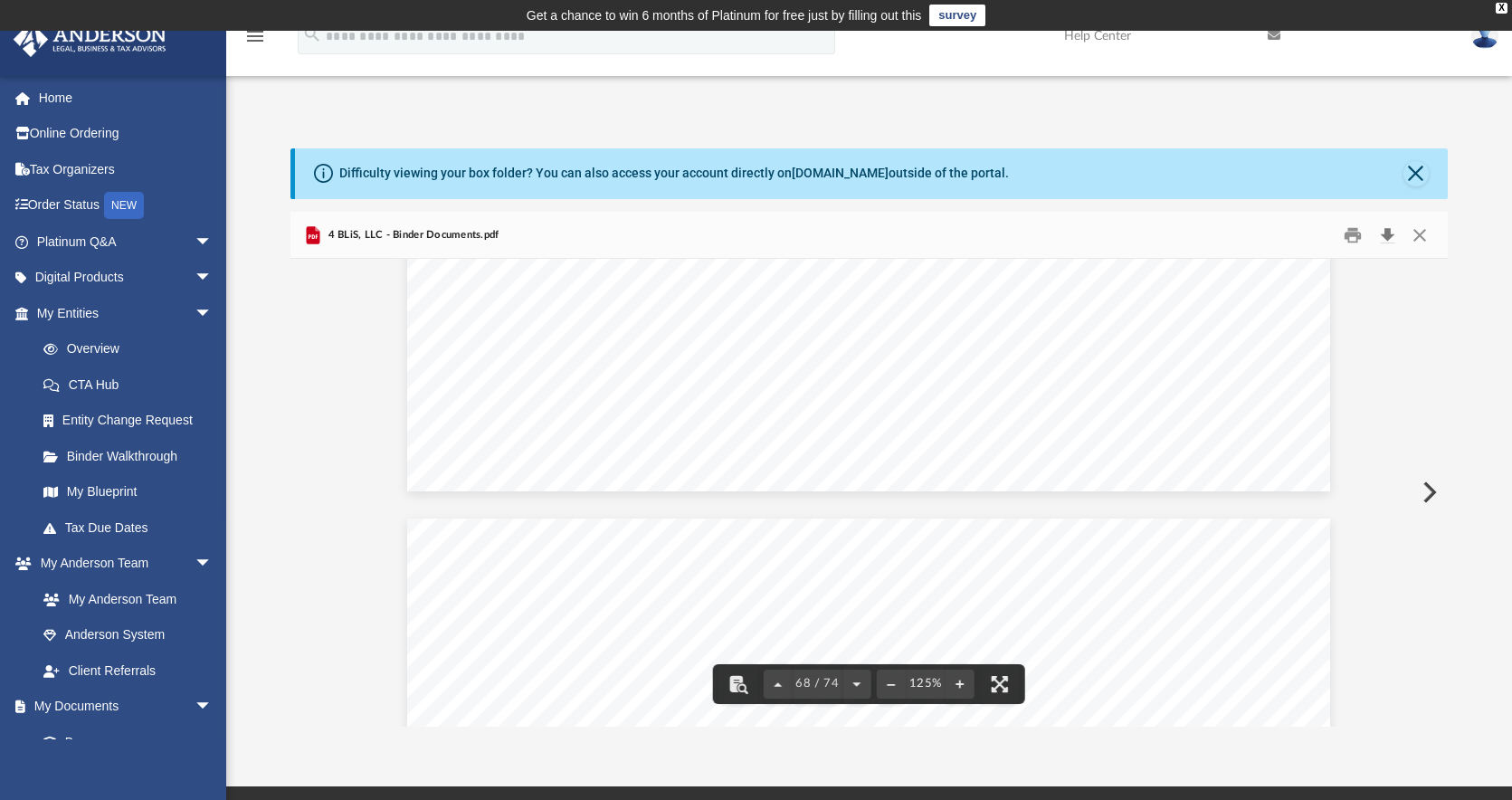
click at [1388, 231] on button "Download" at bounding box center [1387, 234] width 32 height 28
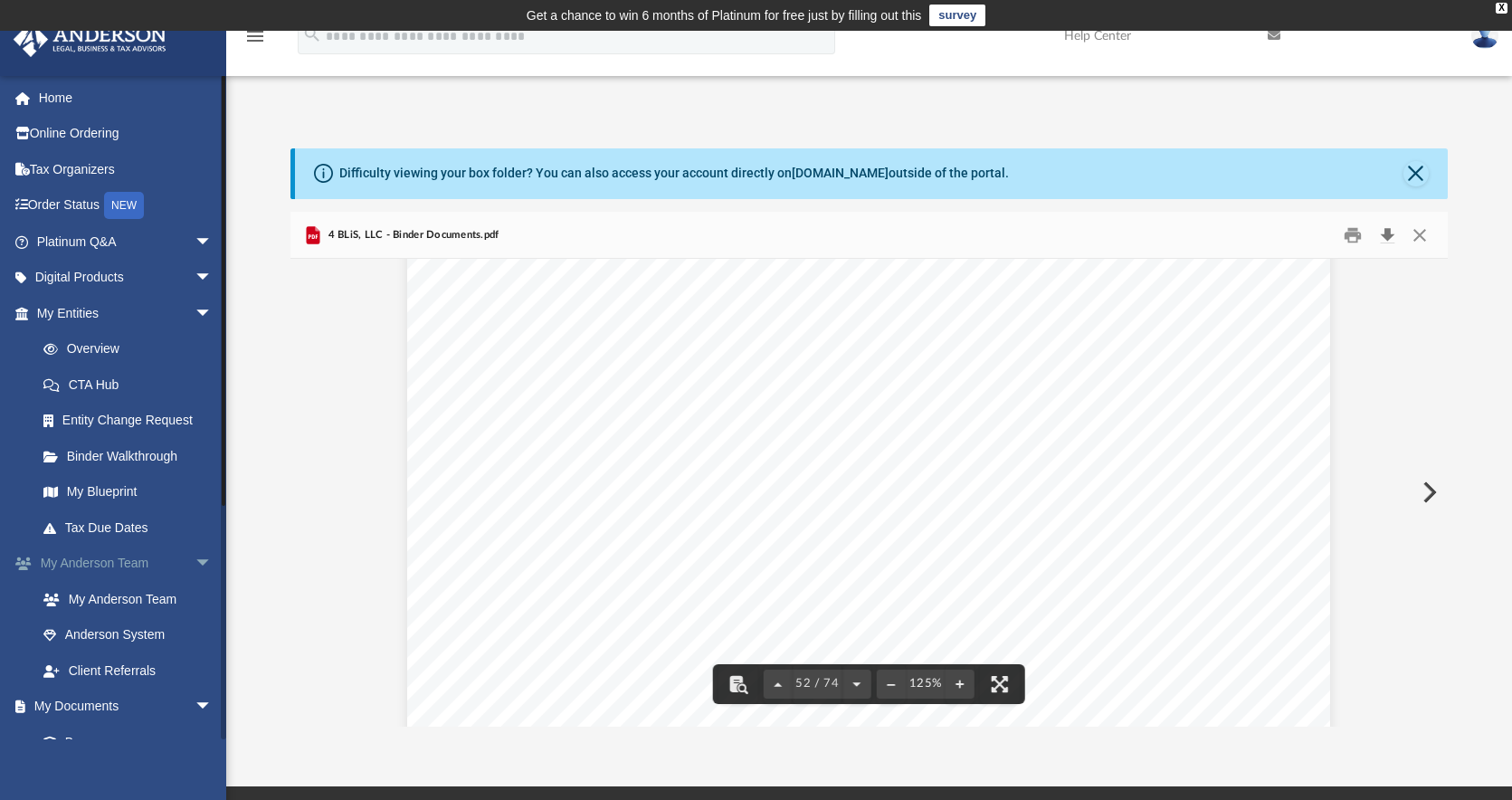
scroll to position [62856, 0]
click at [1414, 232] on button "Close" at bounding box center [1419, 234] width 32 height 28
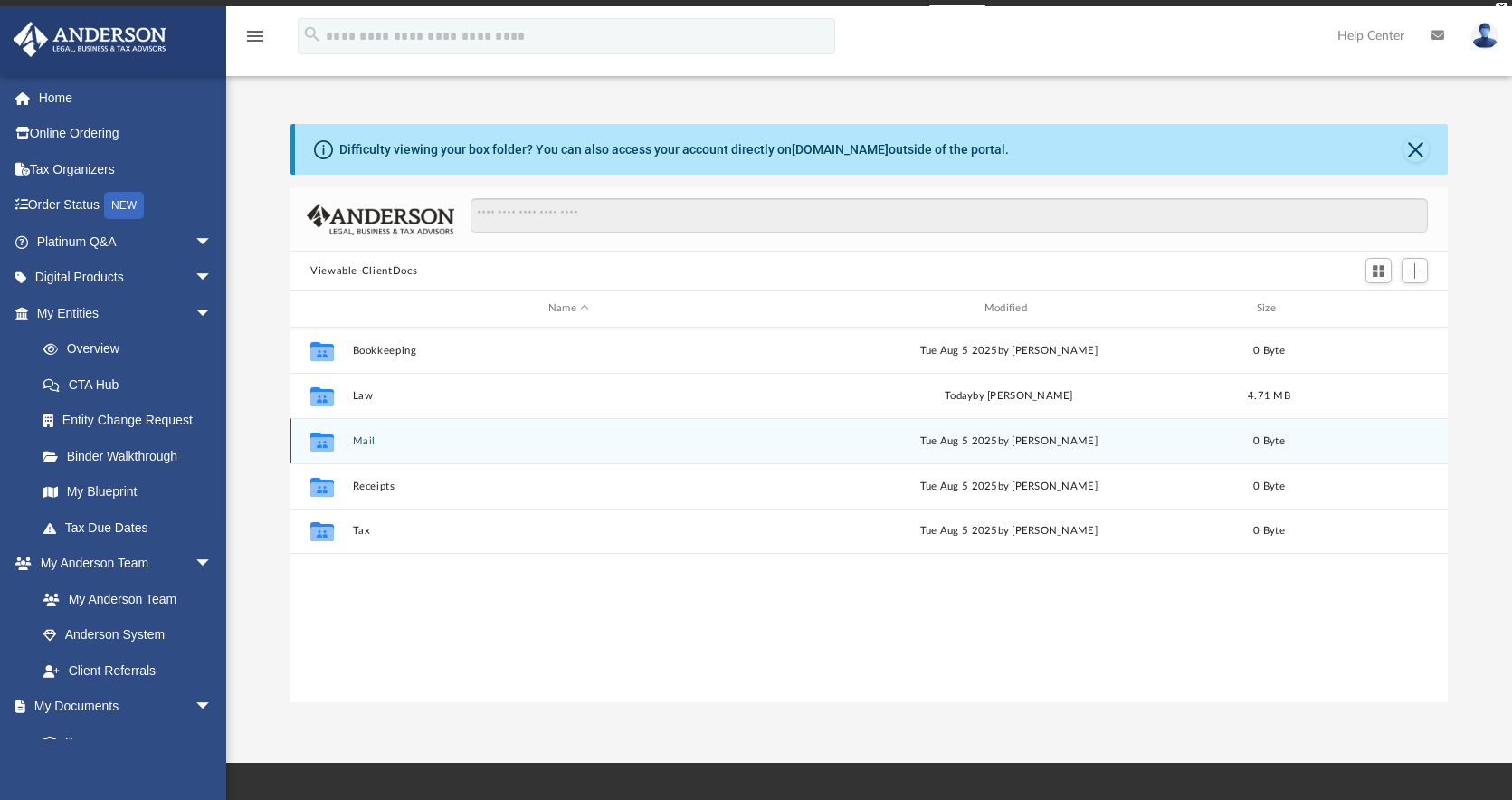
scroll to position [398, 1144]
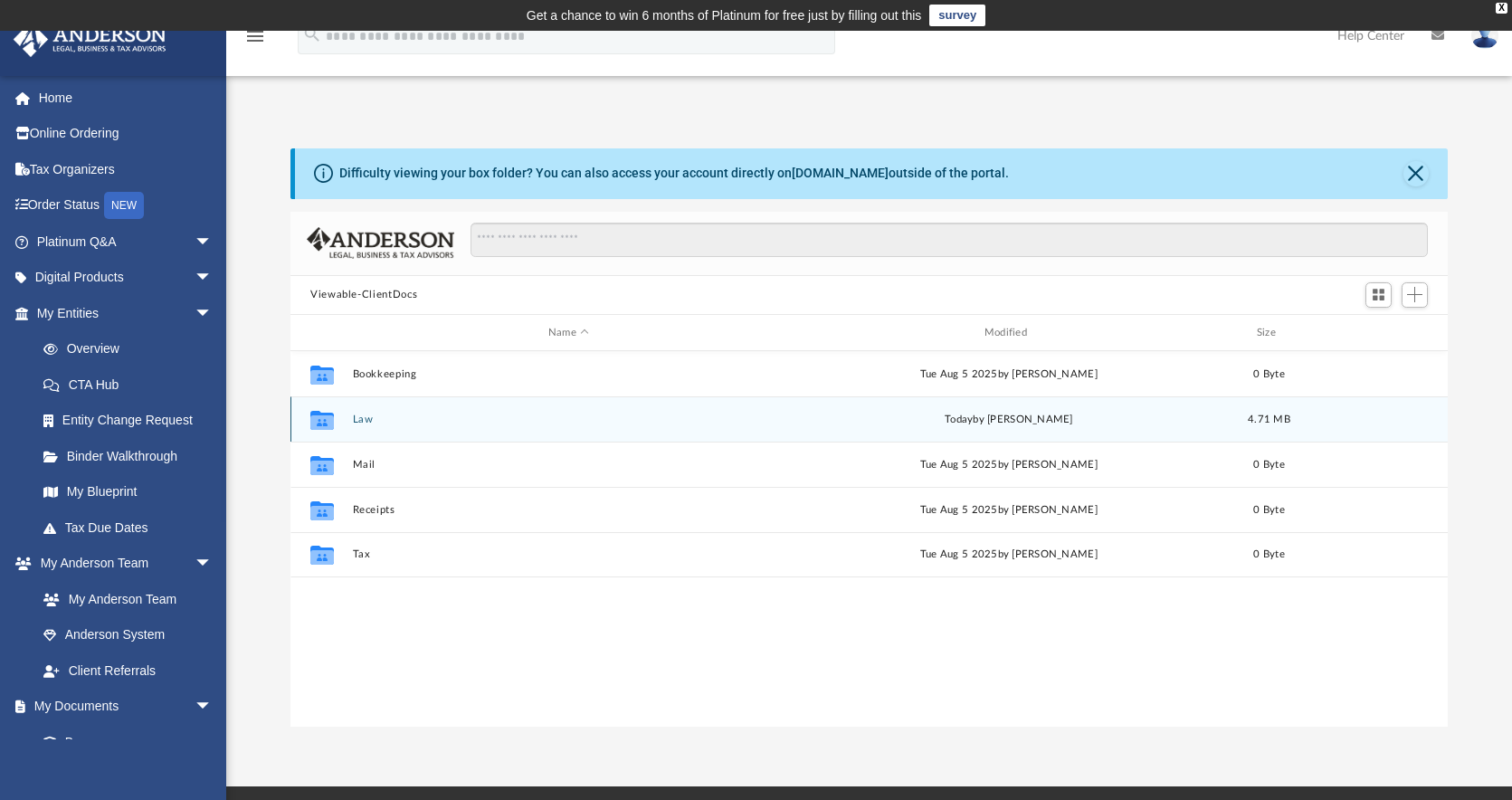
click at [366, 418] on button "Law" at bounding box center [568, 420] width 432 height 12
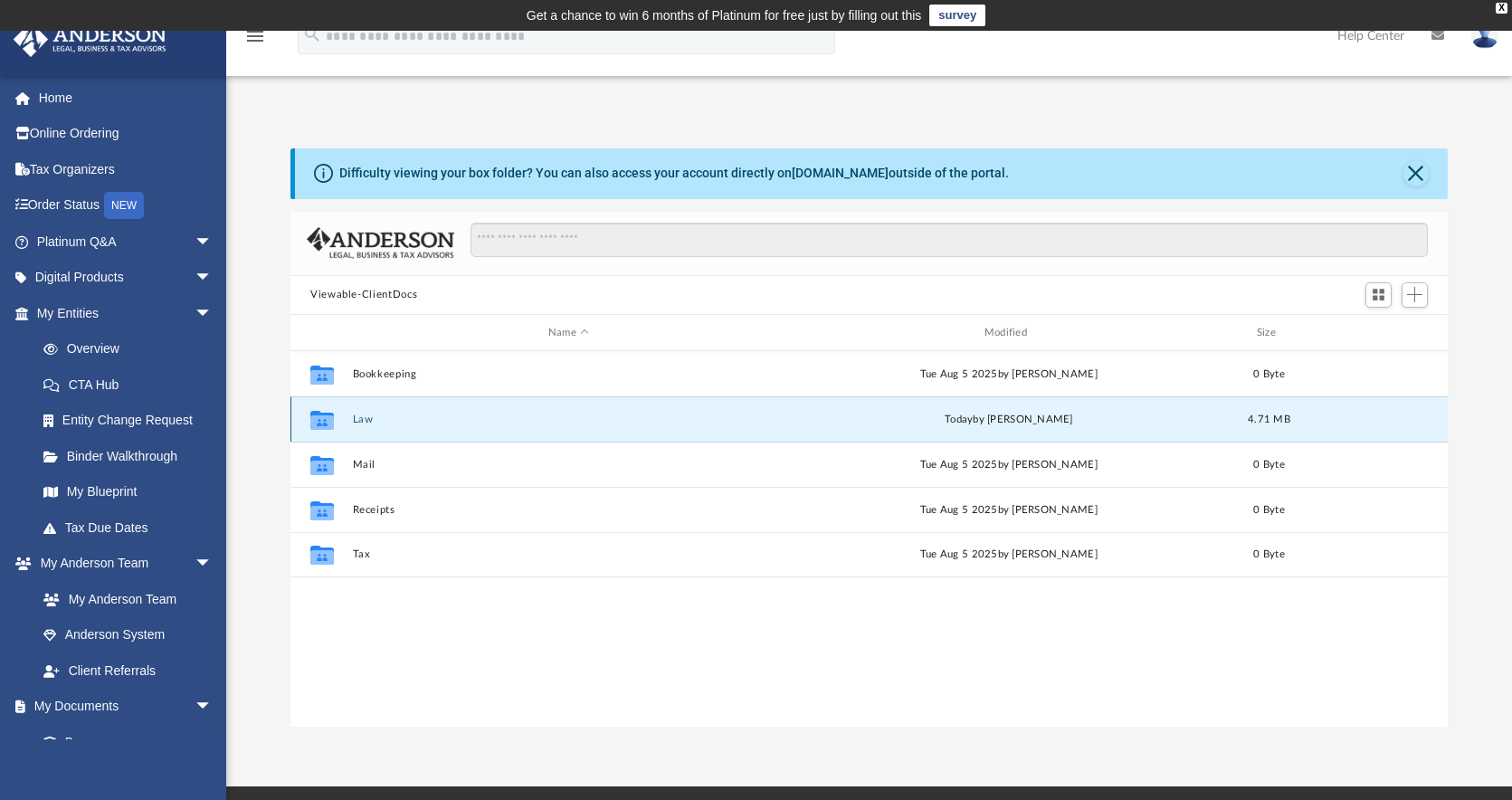
click at [366, 418] on button "Law" at bounding box center [568, 420] width 432 height 12
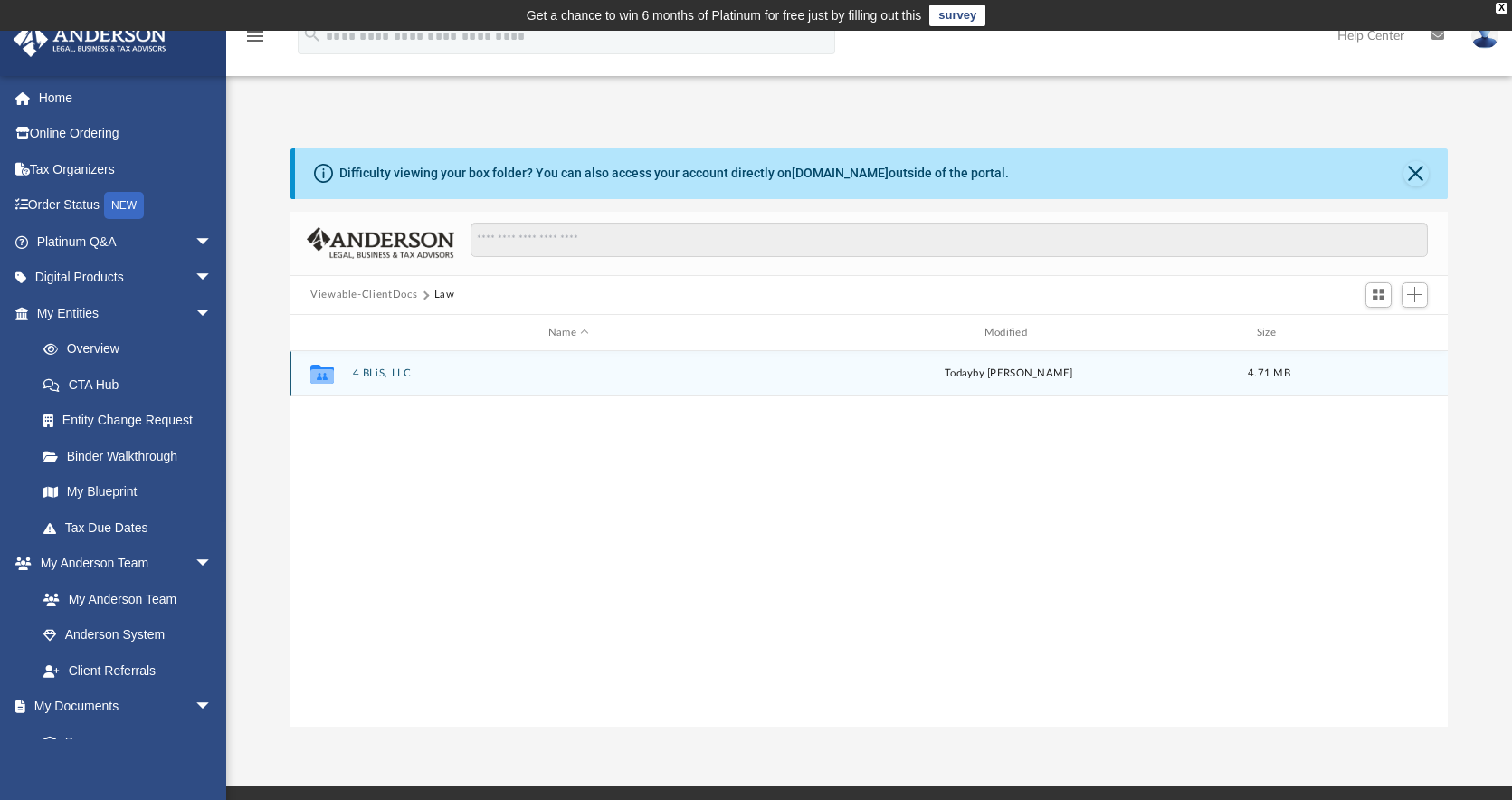
click at [388, 371] on button "4 BLiS, LLC" at bounding box center [568, 375] width 432 height 12
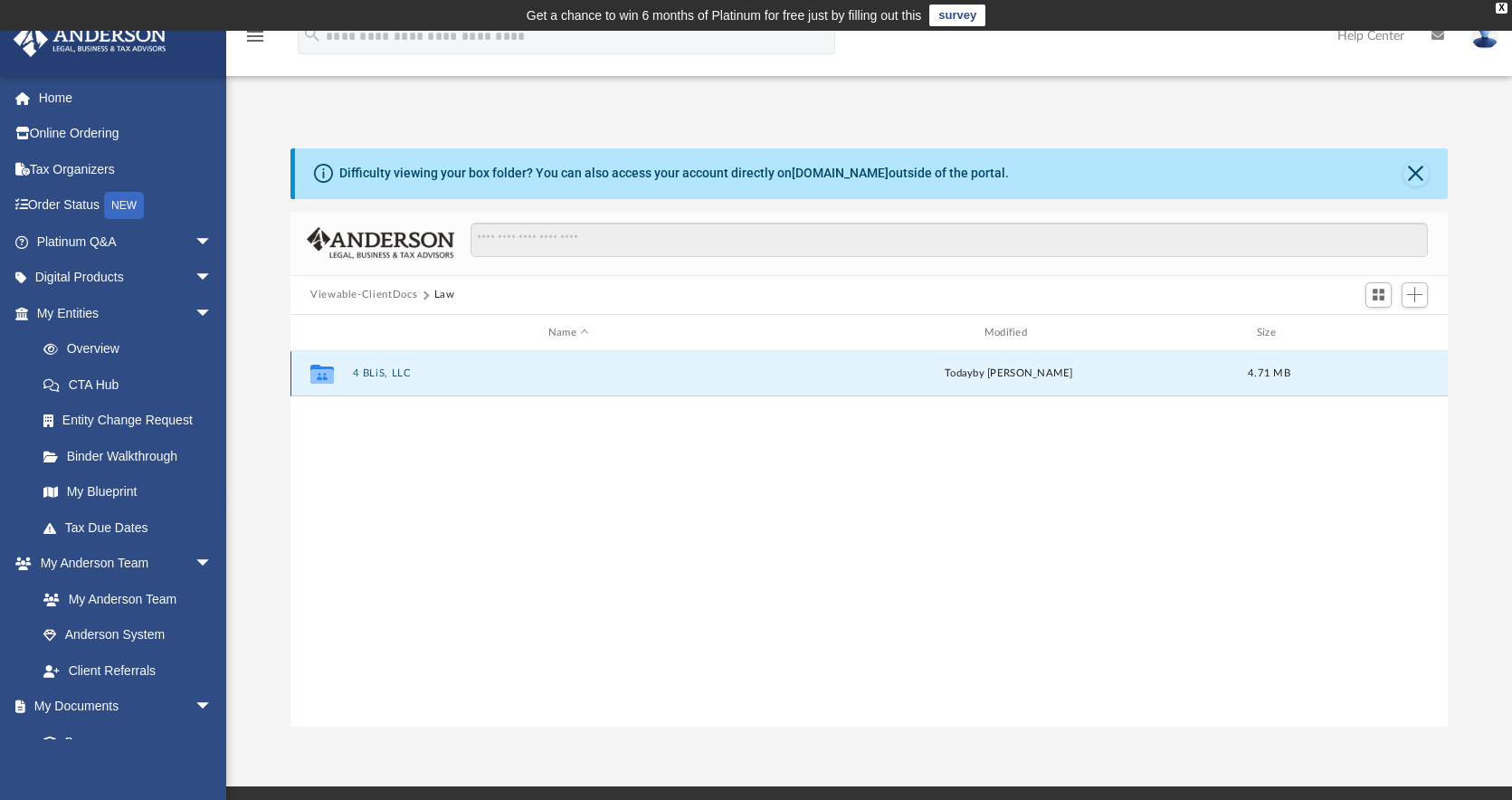
click at [388, 371] on button "4 BLiS, LLC" at bounding box center [568, 375] width 432 height 12
click at [409, 372] on button "Initial Docs" at bounding box center [568, 375] width 432 height 12
click at [410, 372] on button "Initial Docs" at bounding box center [568, 375] width 432 height 12
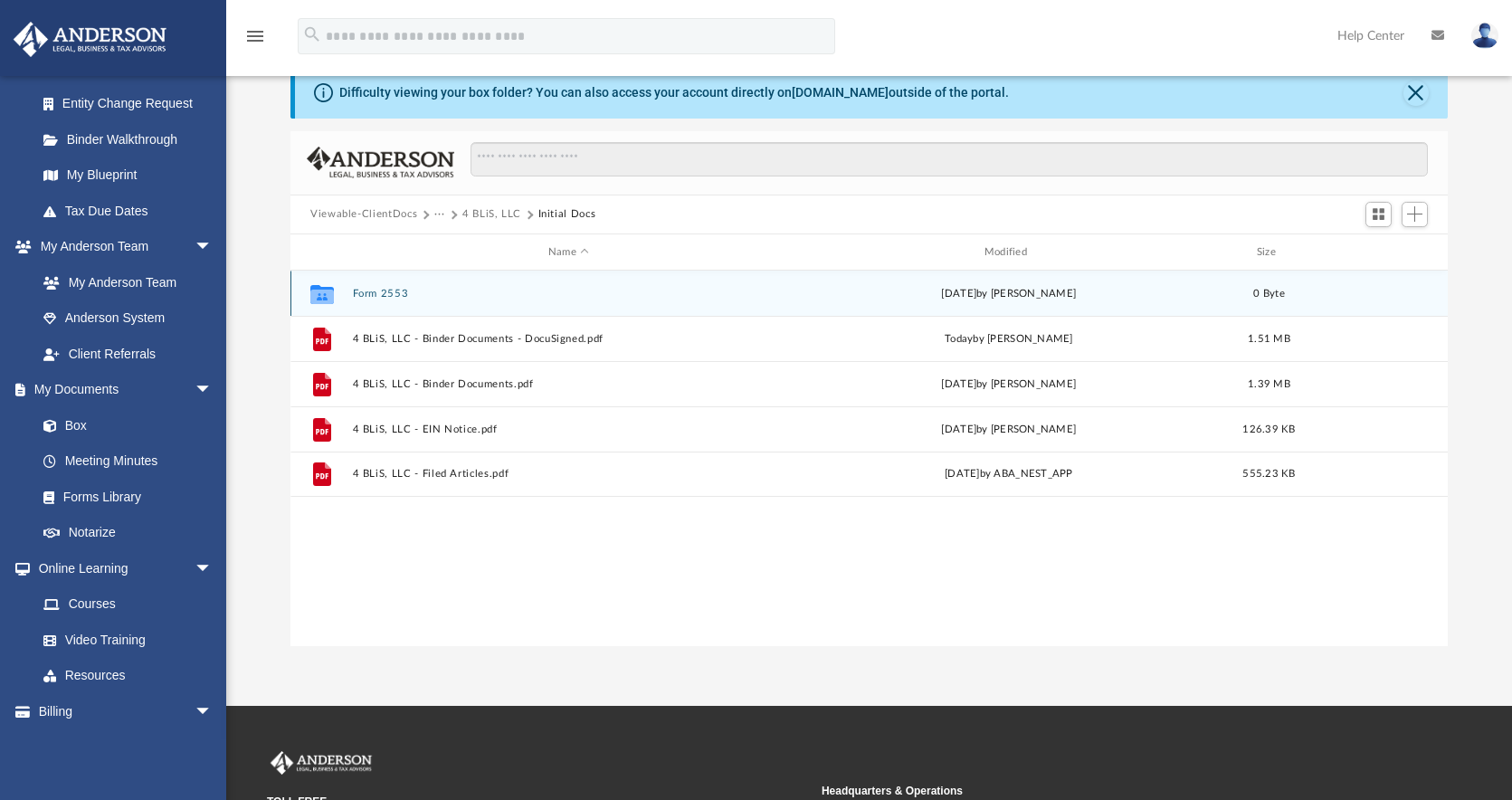
scroll to position [111, 0]
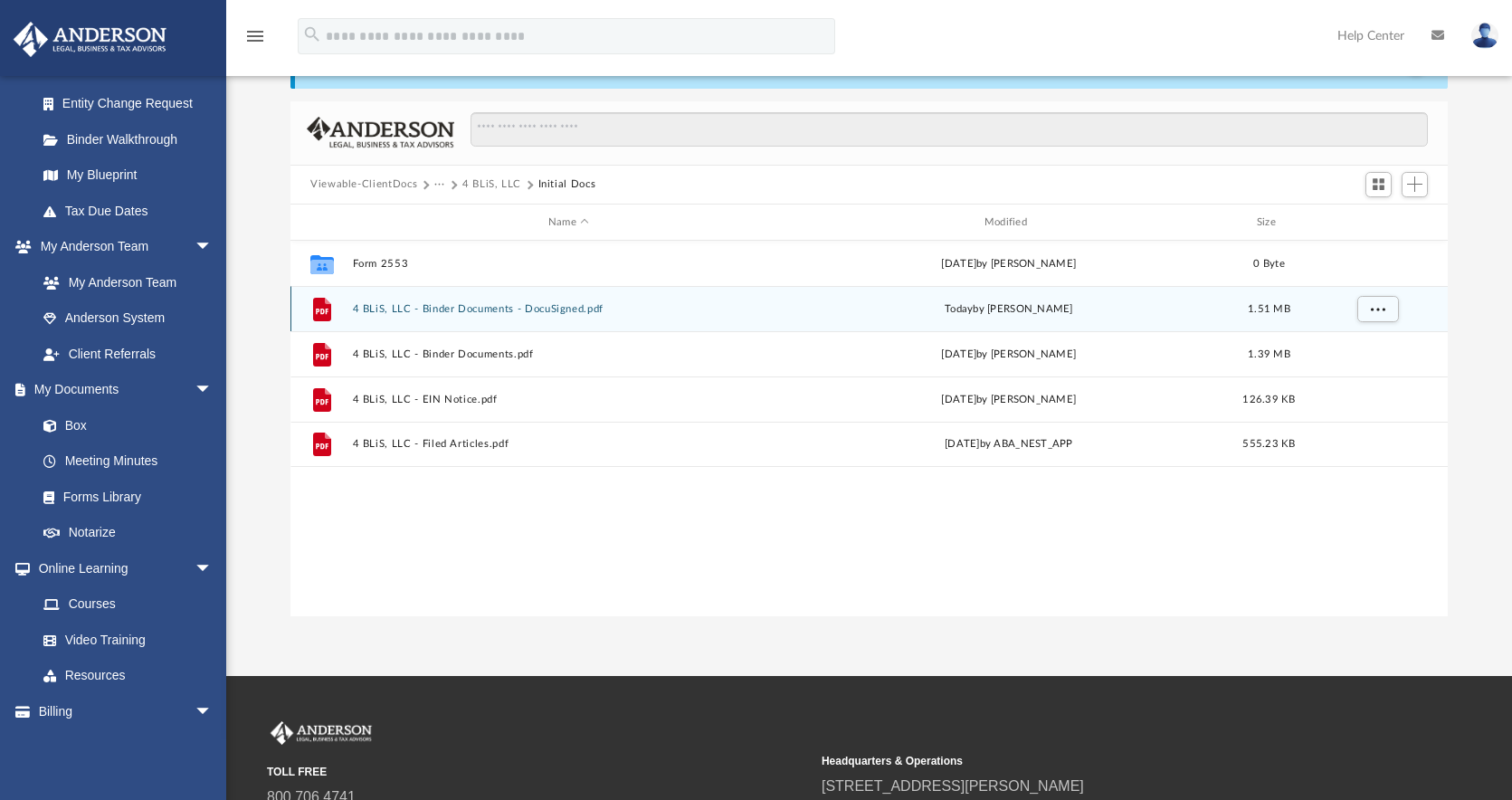
click at [523, 301] on div "File 4 BLiS, LLC - Binder Documents - DocuSigned.pdf today by Jim Morris 1.51 MB" at bounding box center [868, 309] width 1157 height 45
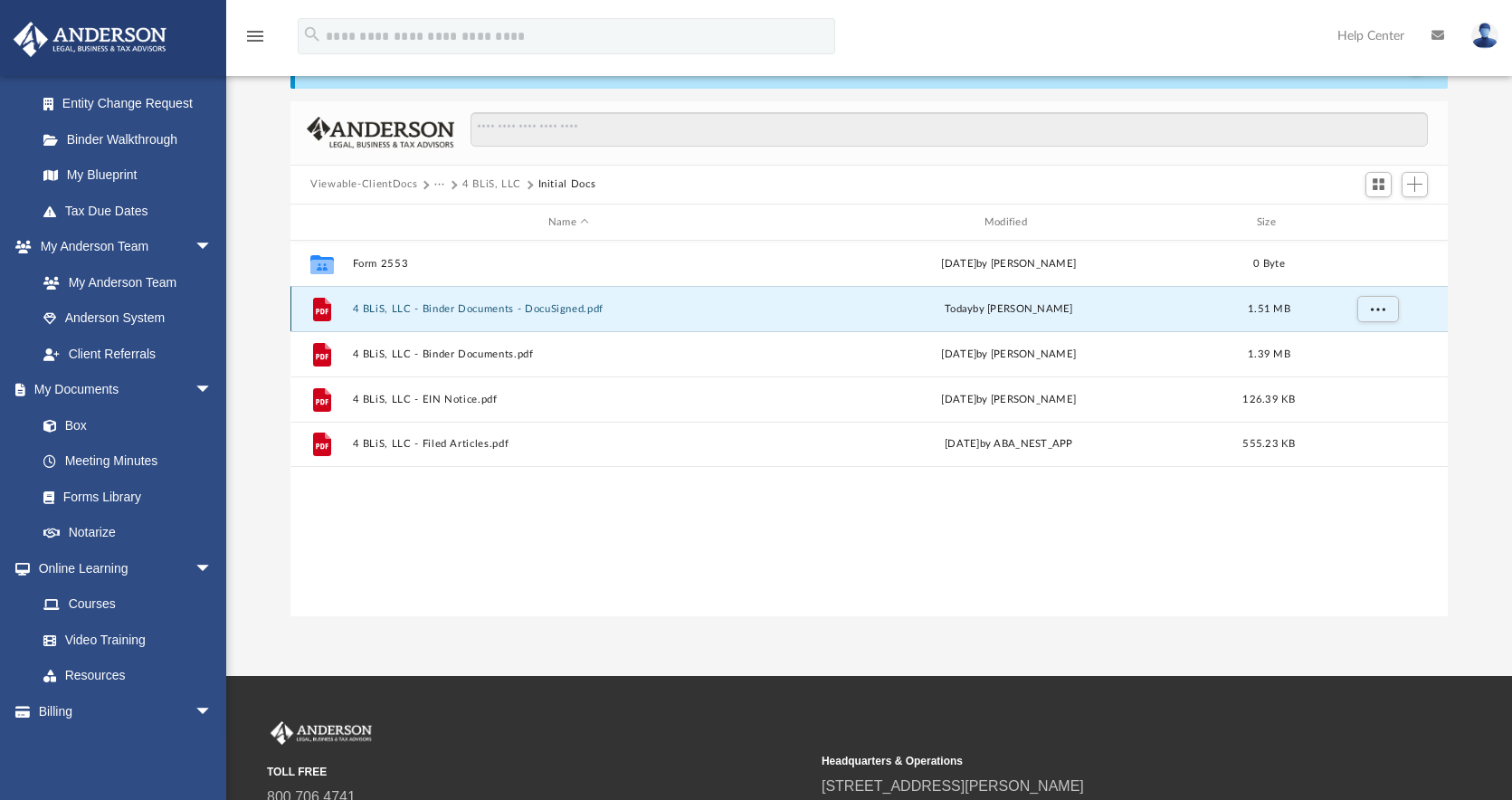
click at [523, 301] on div "File 4 BLiS, LLC - Binder Documents - DocuSigned.pdf today by Jim Morris 1.51 MB" at bounding box center [868, 309] width 1157 height 45
click at [842, 292] on div "File 4 BLiS, LLC - Binder Documents - DocuSigned.pdf today by Jim Morris 1.51 MB" at bounding box center [868, 309] width 1157 height 45
click at [842, 293] on div "File 4 BLiS, LLC - Binder Documents - DocuSigned.pdf today by Jim Morris 1.51 MB" at bounding box center [868, 309] width 1157 height 45
drag, startPoint x: 900, startPoint y: 293, endPoint x: 796, endPoint y: 306, distance: 104.8
click at [900, 294] on div "File 4 BLiS, LLC - Binder Documents - DocuSigned.pdf today by Jim Morris 1.51 MB" at bounding box center [868, 309] width 1157 height 45
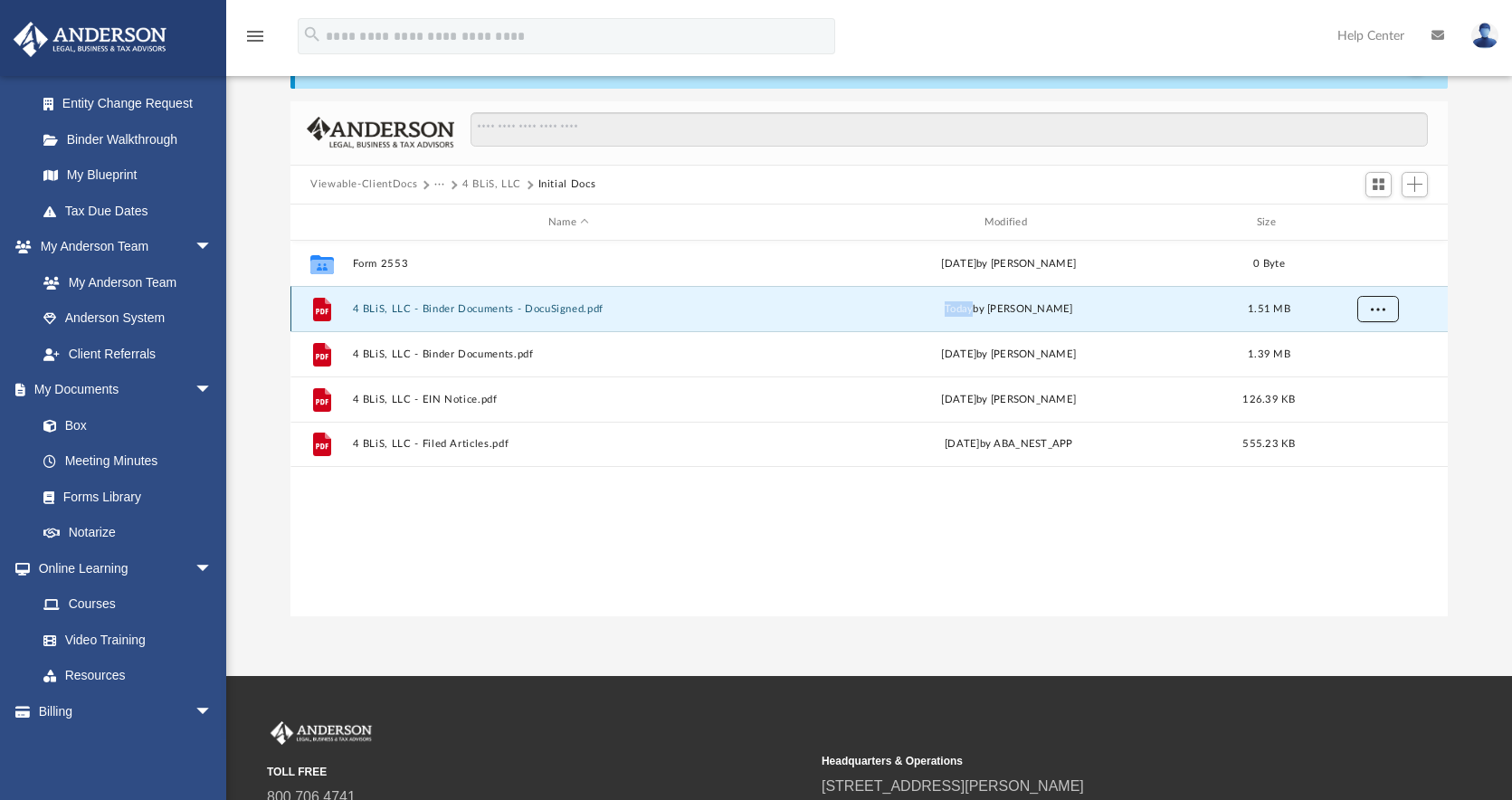
click at [1380, 308] on span "More options" at bounding box center [1378, 309] width 15 height 10
click at [1363, 375] on li "Download" at bounding box center [1362, 375] width 53 height 19
click at [1368, 311] on button "More options" at bounding box center [1378, 310] width 41 height 27
click at [493, 177] on button "4 BLiS, LLC" at bounding box center [492, 184] width 59 height 17
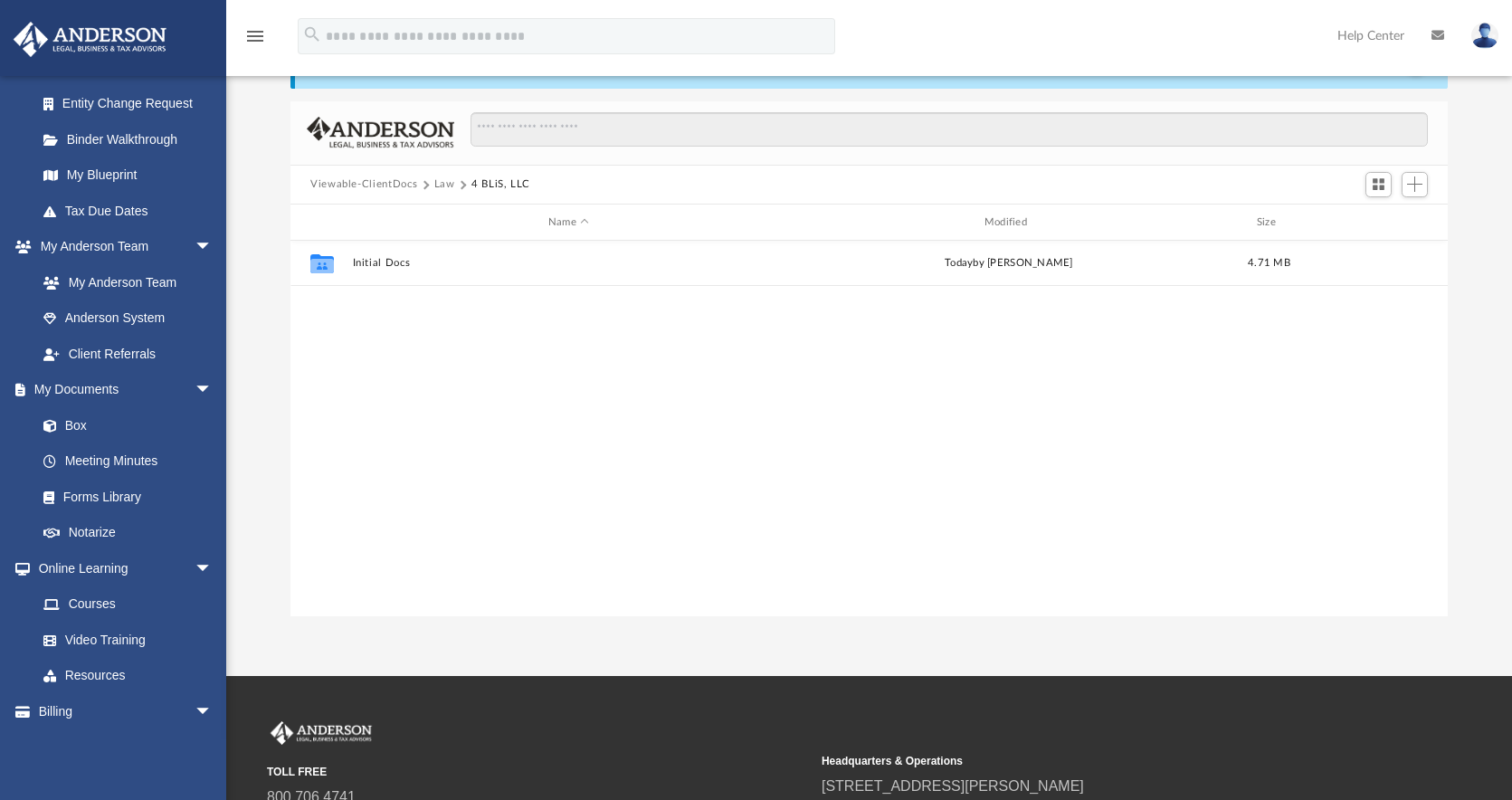
click at [515, 180] on button "4 BLiS, LLC" at bounding box center [501, 184] width 59 height 17
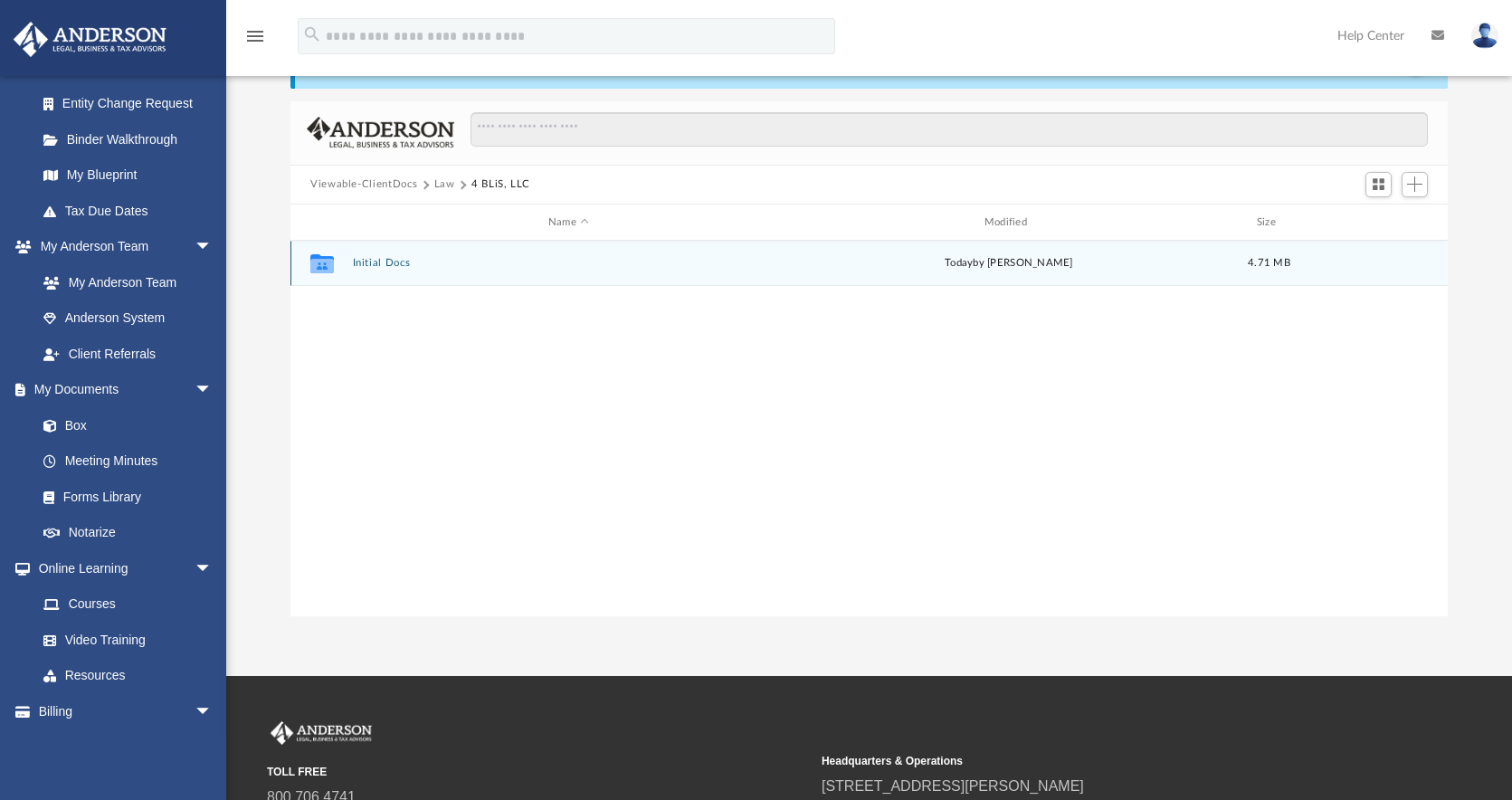
click at [415, 254] on div "Collaborated Folder Initial Docs [DATE] by [PERSON_NAME] 4.71 MB" at bounding box center [868, 264] width 1157 height 45
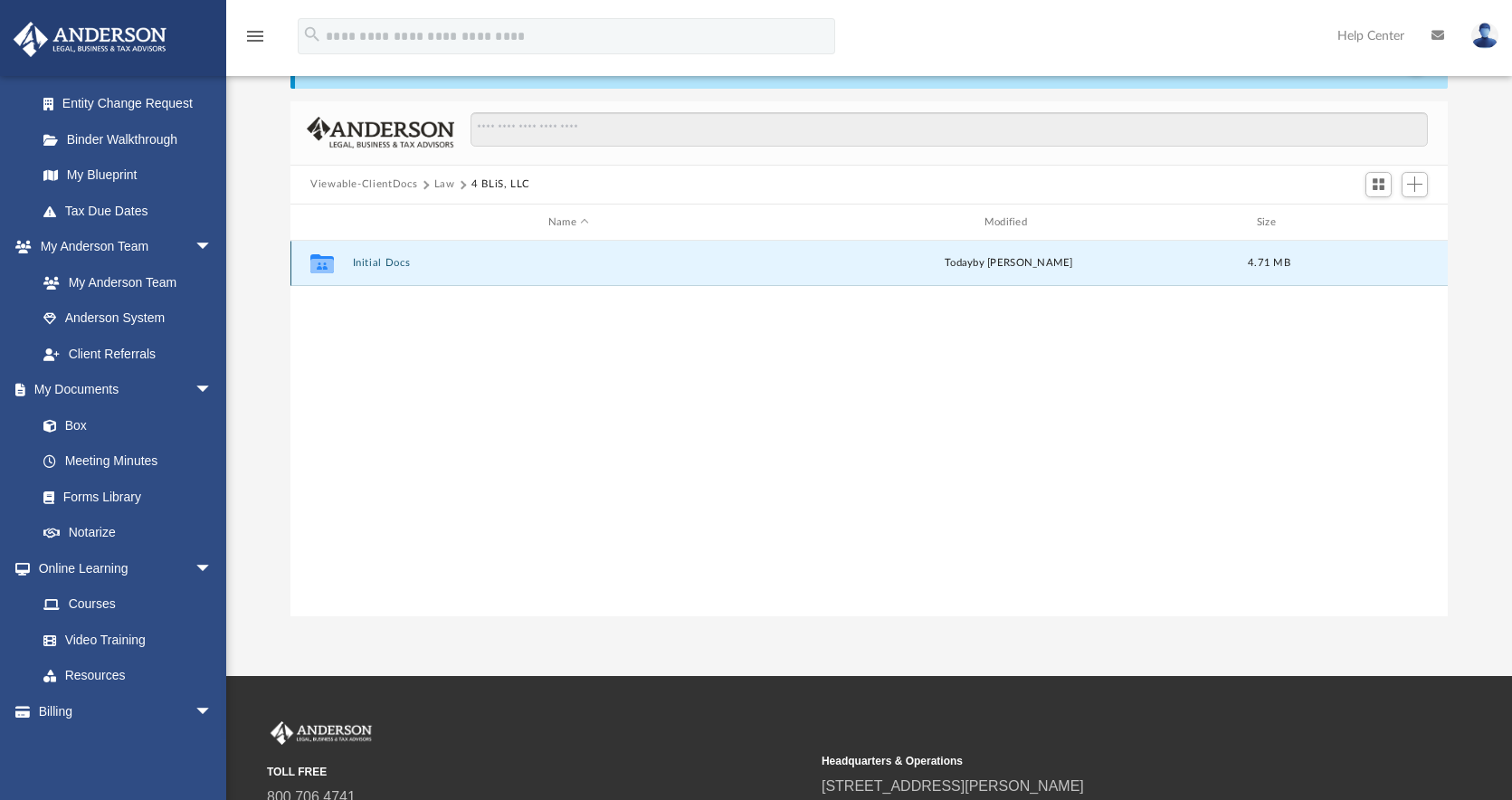
click at [412, 258] on button "Initial Docs" at bounding box center [568, 264] width 432 height 12
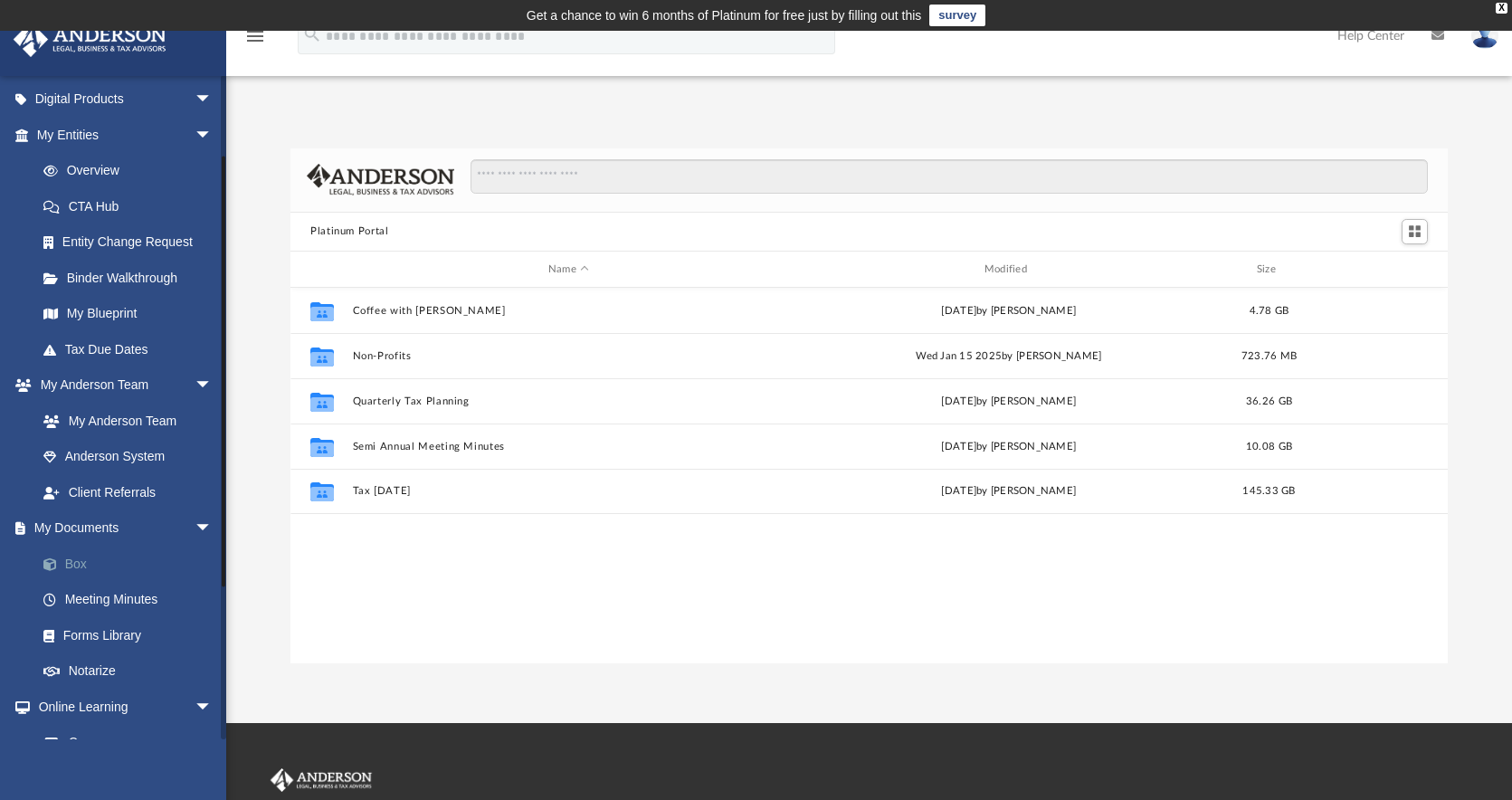
scroll to position [205, 0]
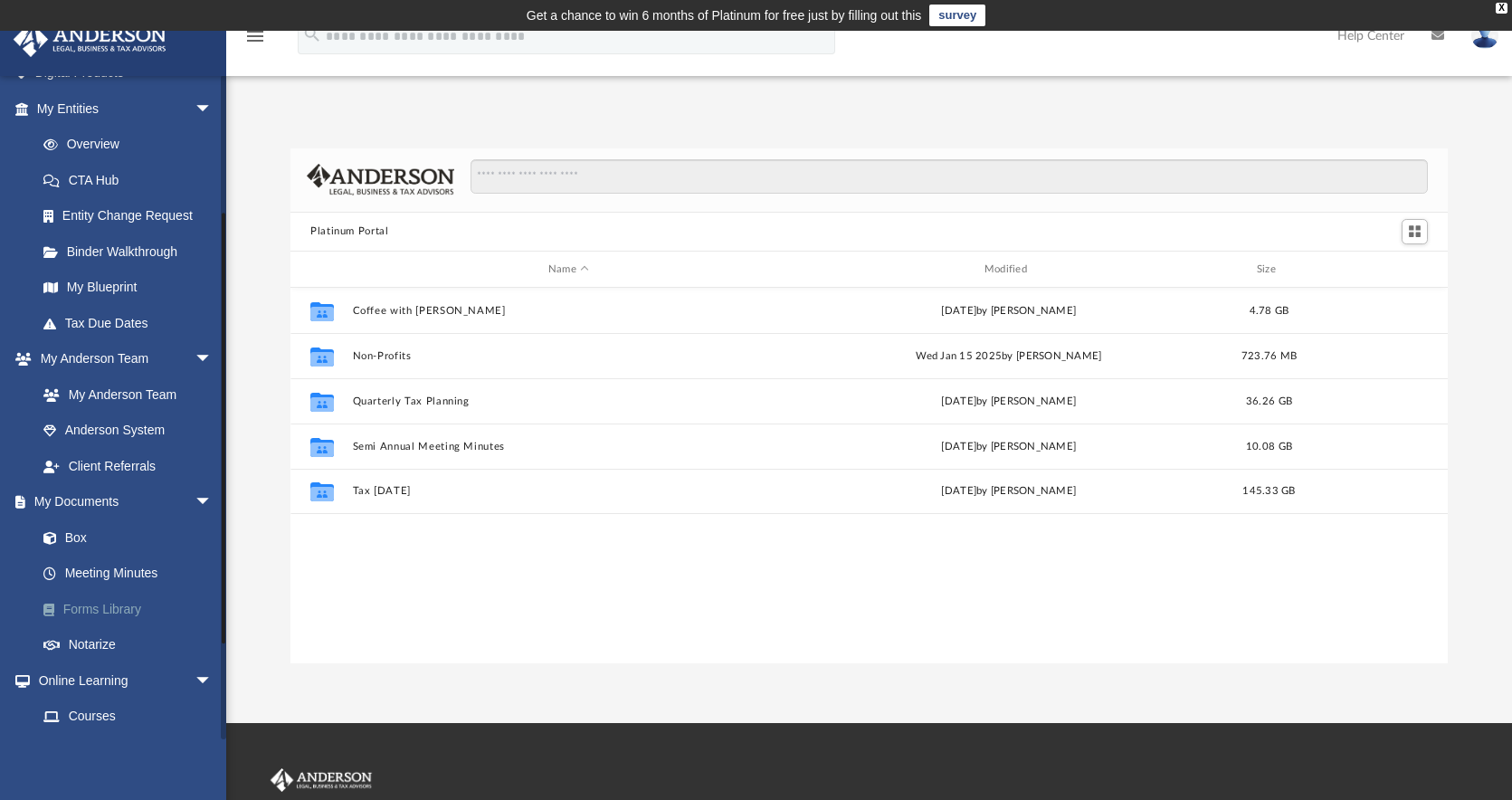
click at [103, 608] on link "Forms Library" at bounding box center [132, 609] width 215 height 36
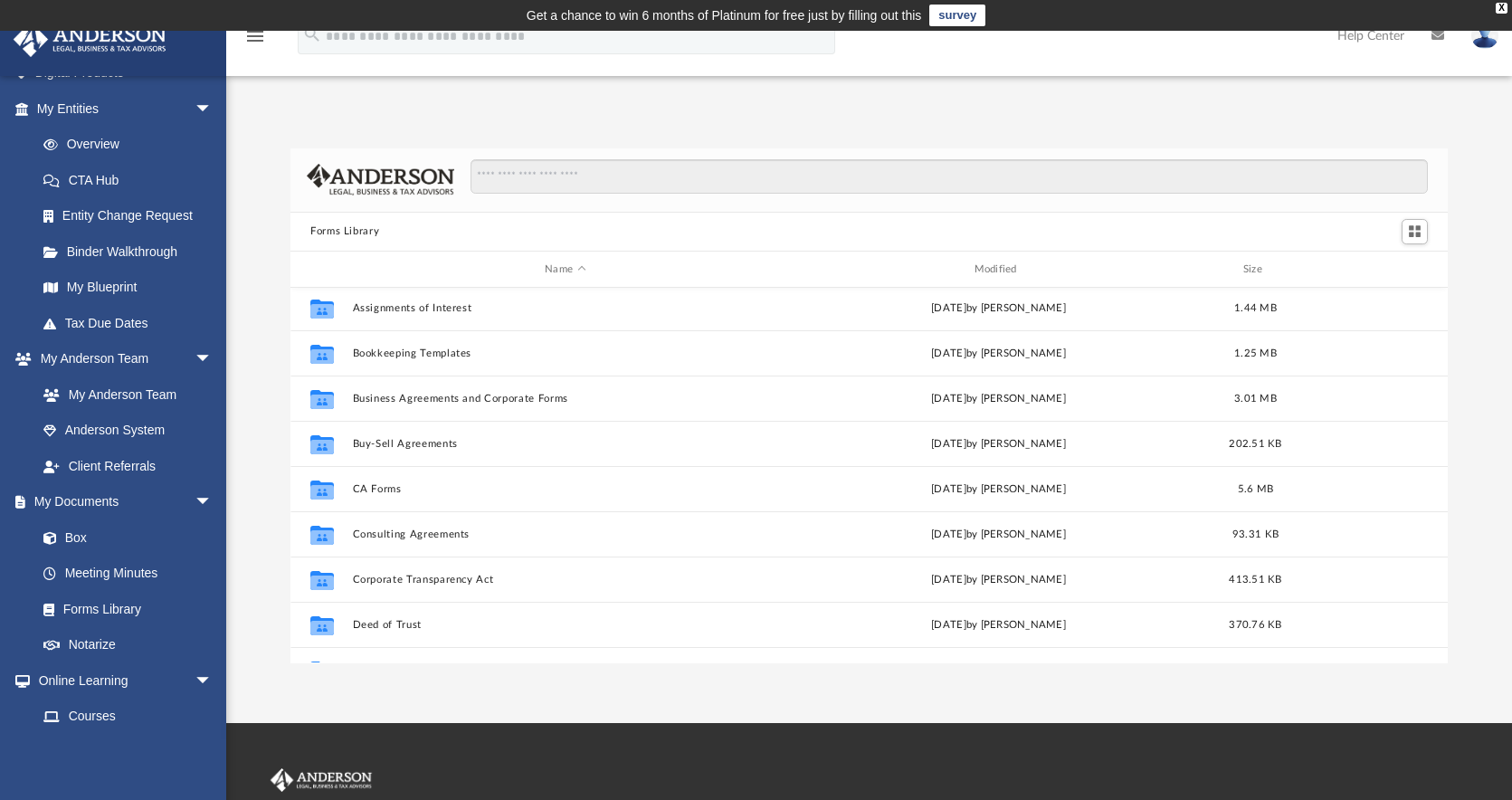
scroll to position [566, 0]
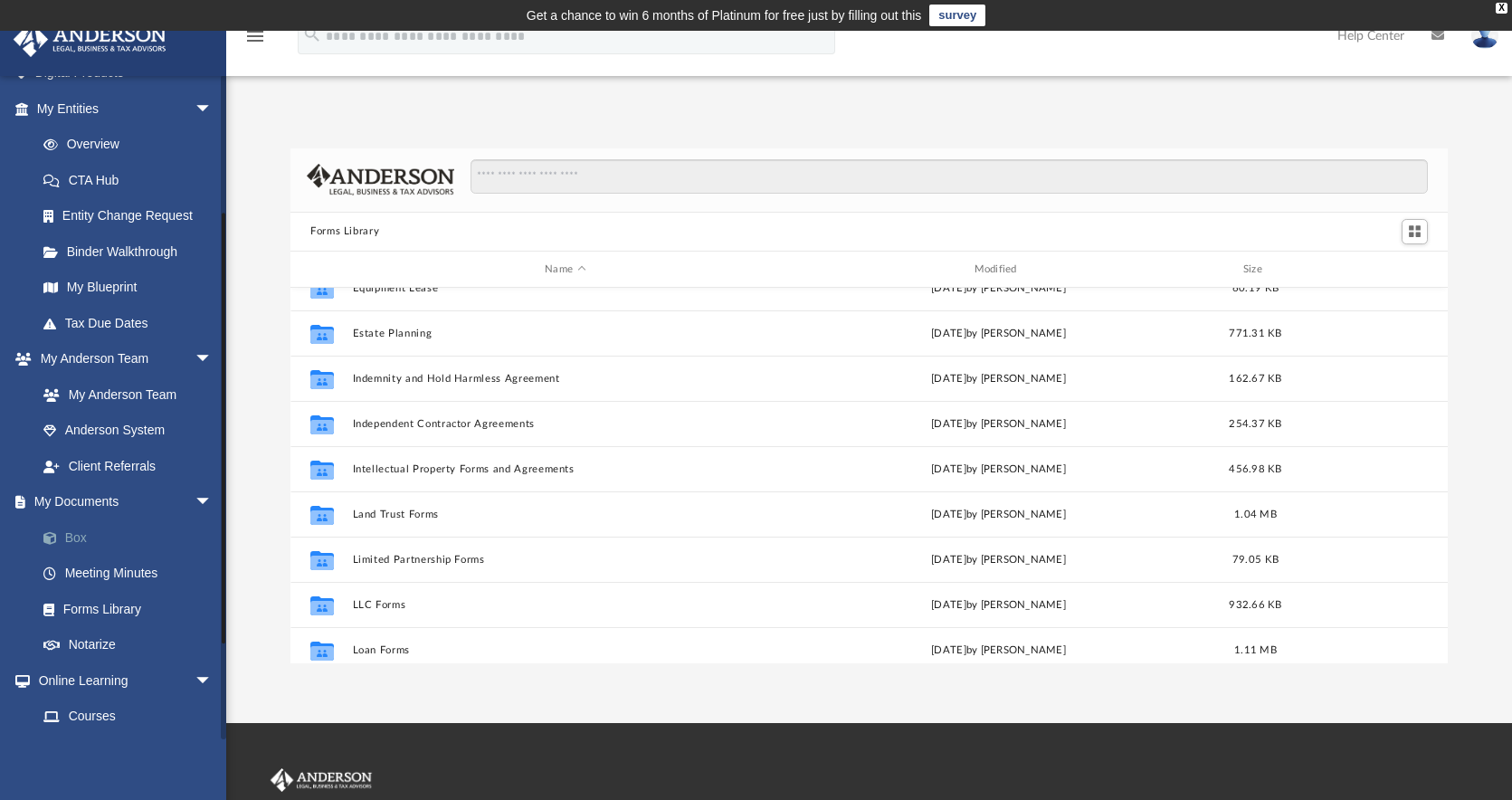
click at [75, 532] on link "Box" at bounding box center [132, 537] width 215 height 36
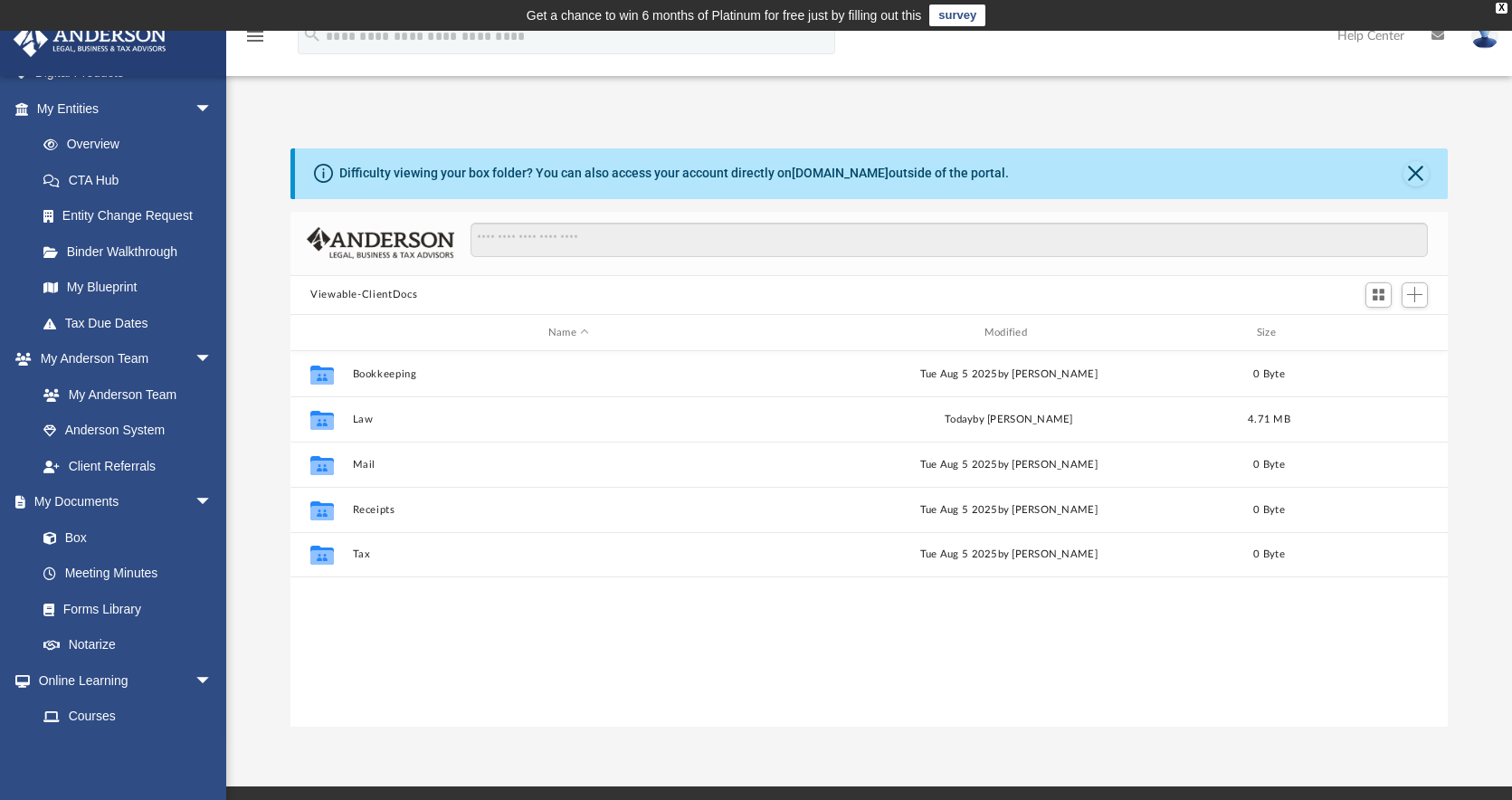
scroll to position [398, 1144]
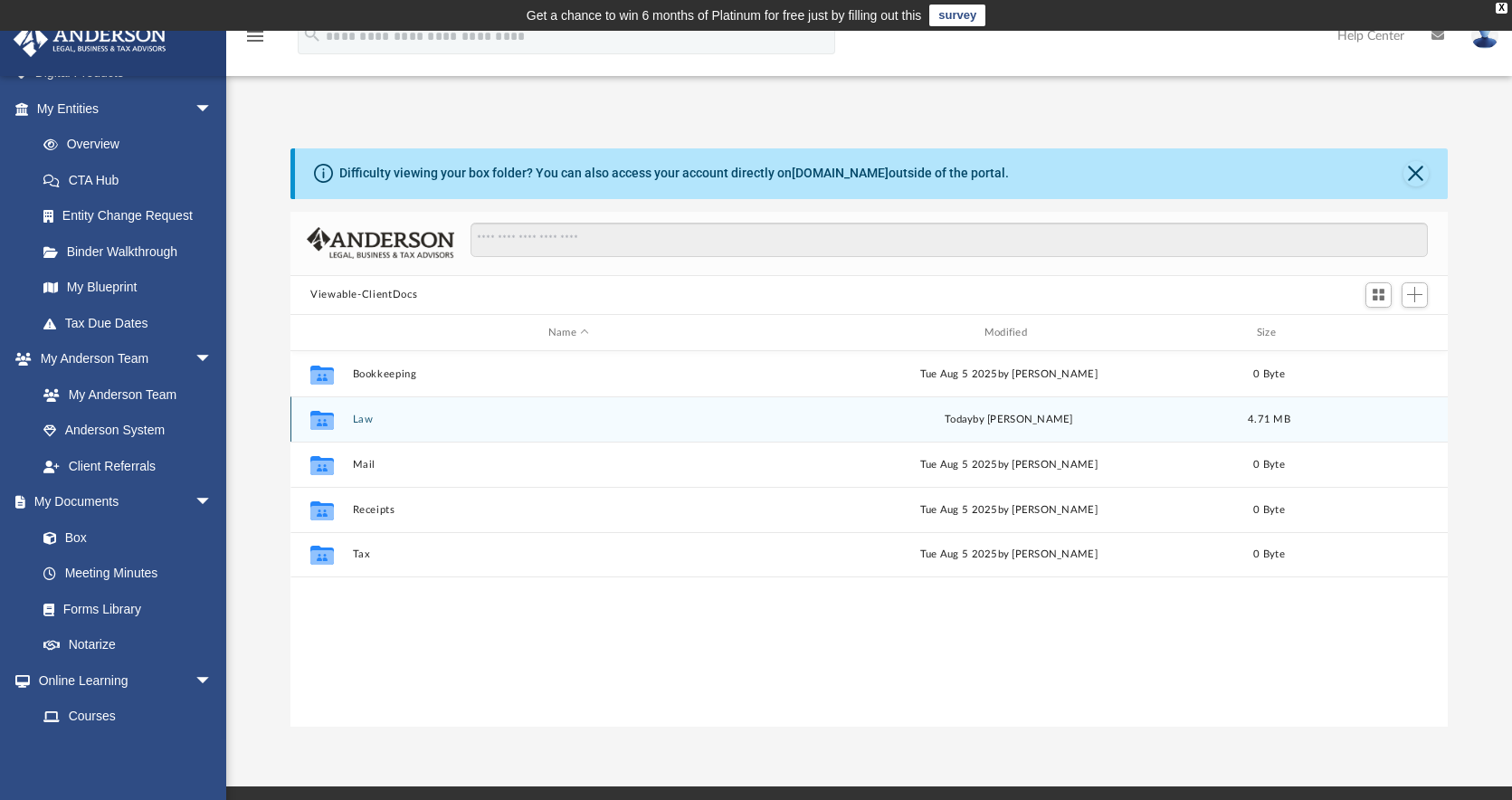
click at [384, 423] on button "Law" at bounding box center [568, 420] width 432 height 12
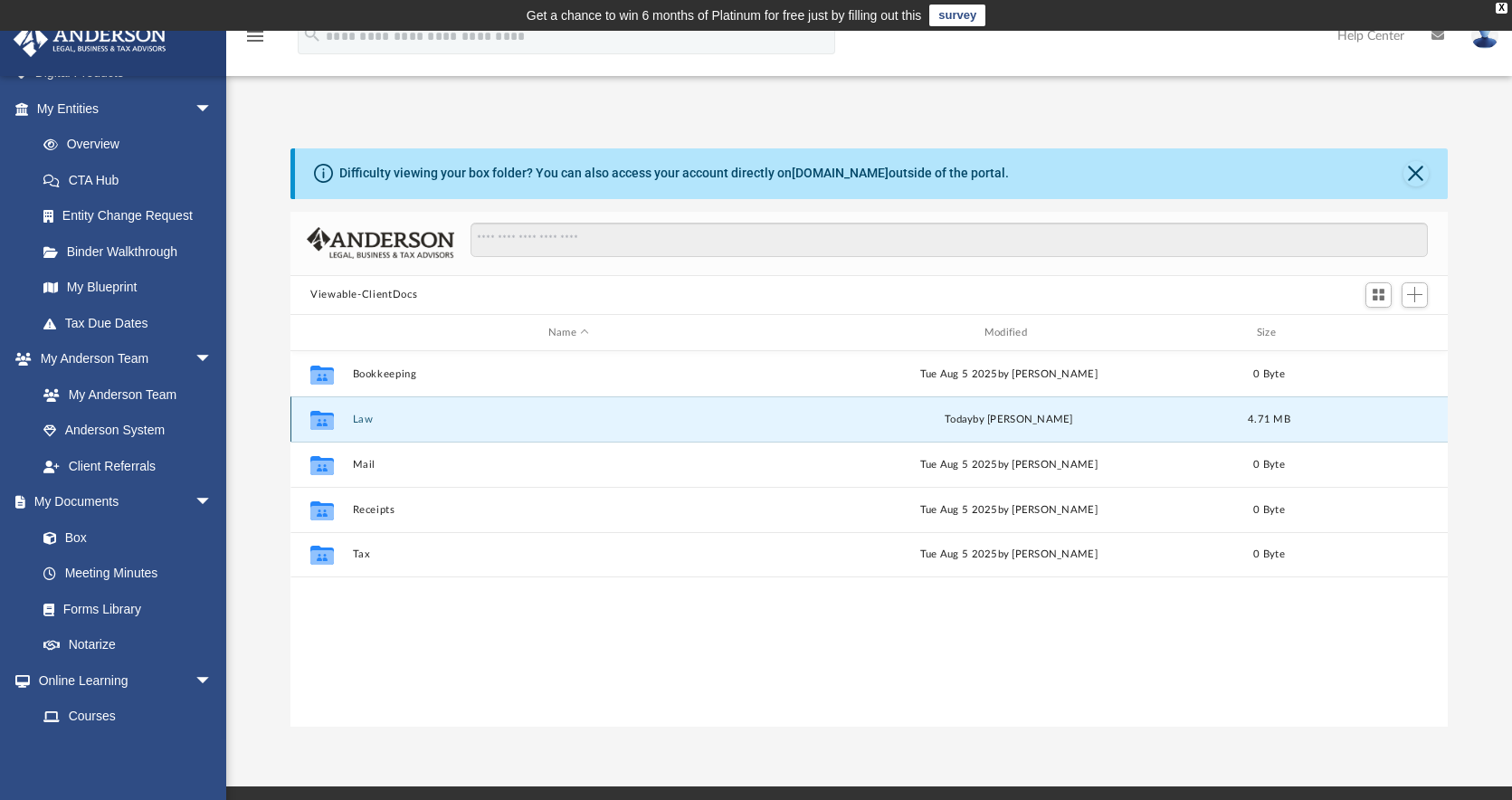
click at [384, 423] on button "Law" at bounding box center [568, 420] width 432 height 12
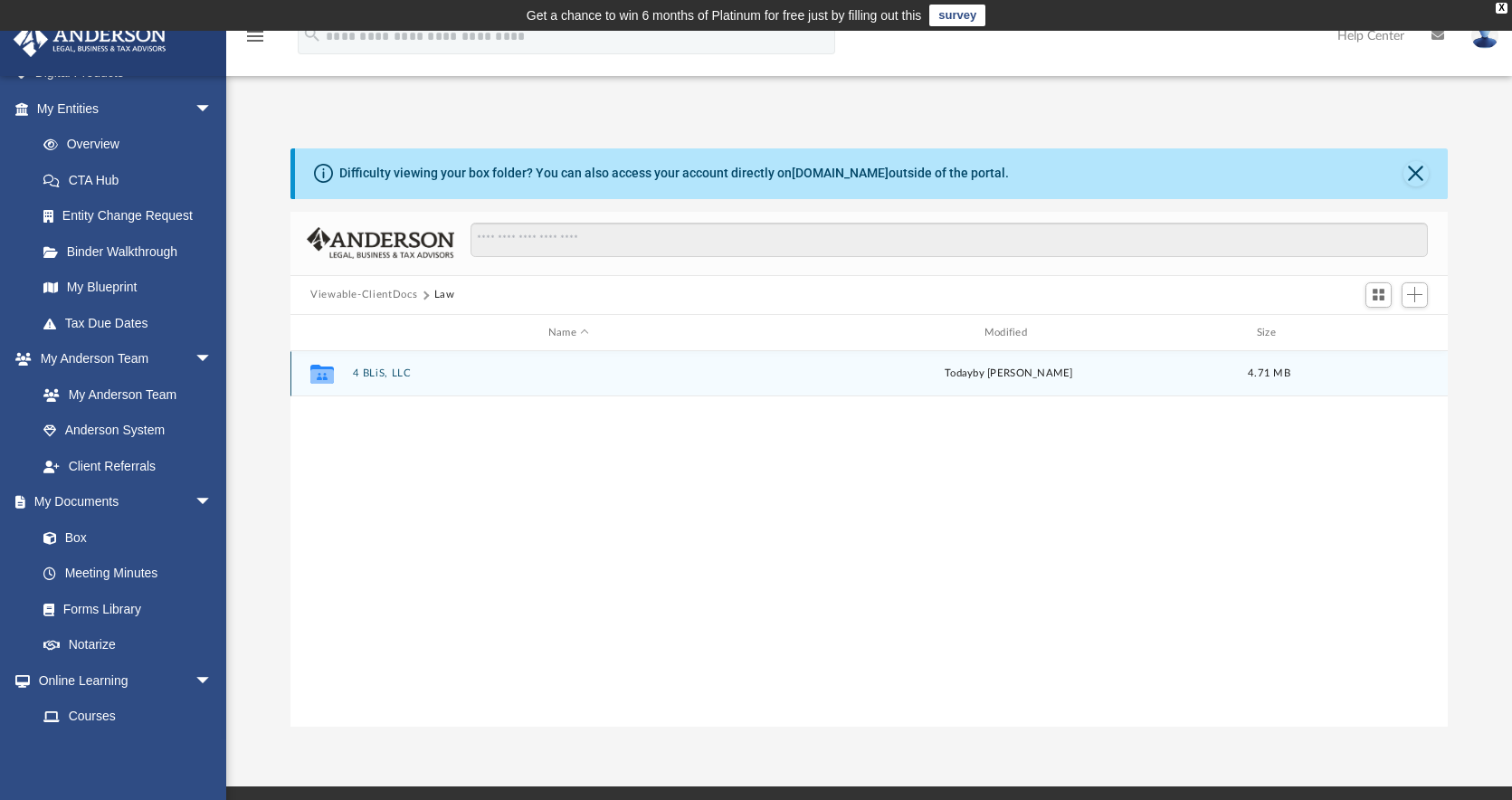
click at [377, 367] on div "Collaborated Folder 4 BLiS, LLC [DATE] by [PERSON_NAME] 4.71 MB" at bounding box center [868, 374] width 1157 height 45
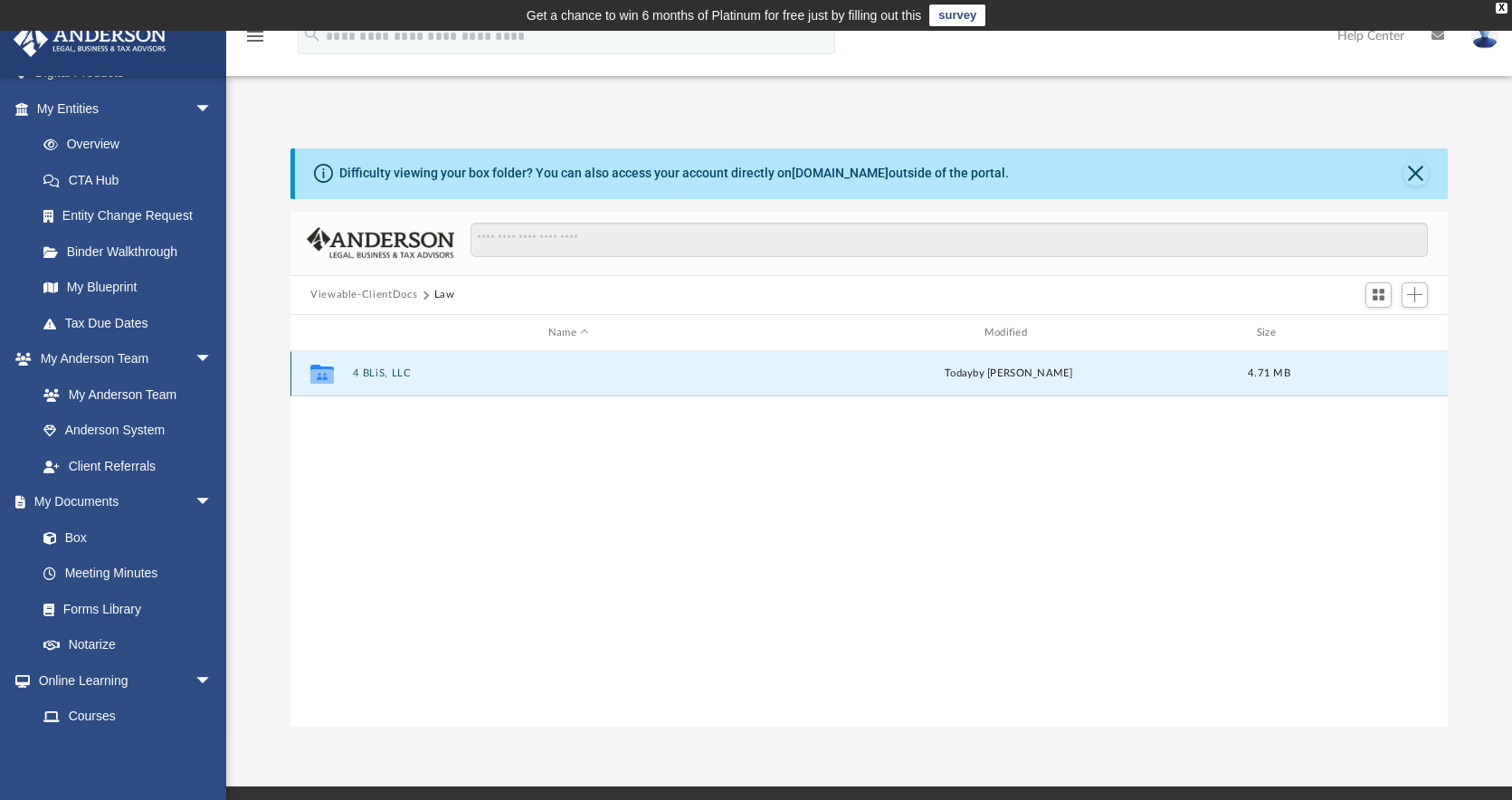
click at [384, 381] on div "Collaborated Folder 4 BLiS, LLC [DATE] by [PERSON_NAME] 4.71 MB" at bounding box center [868, 374] width 1157 height 45
click at [387, 373] on button "4 BLiS, LLC" at bounding box center [568, 375] width 432 height 12
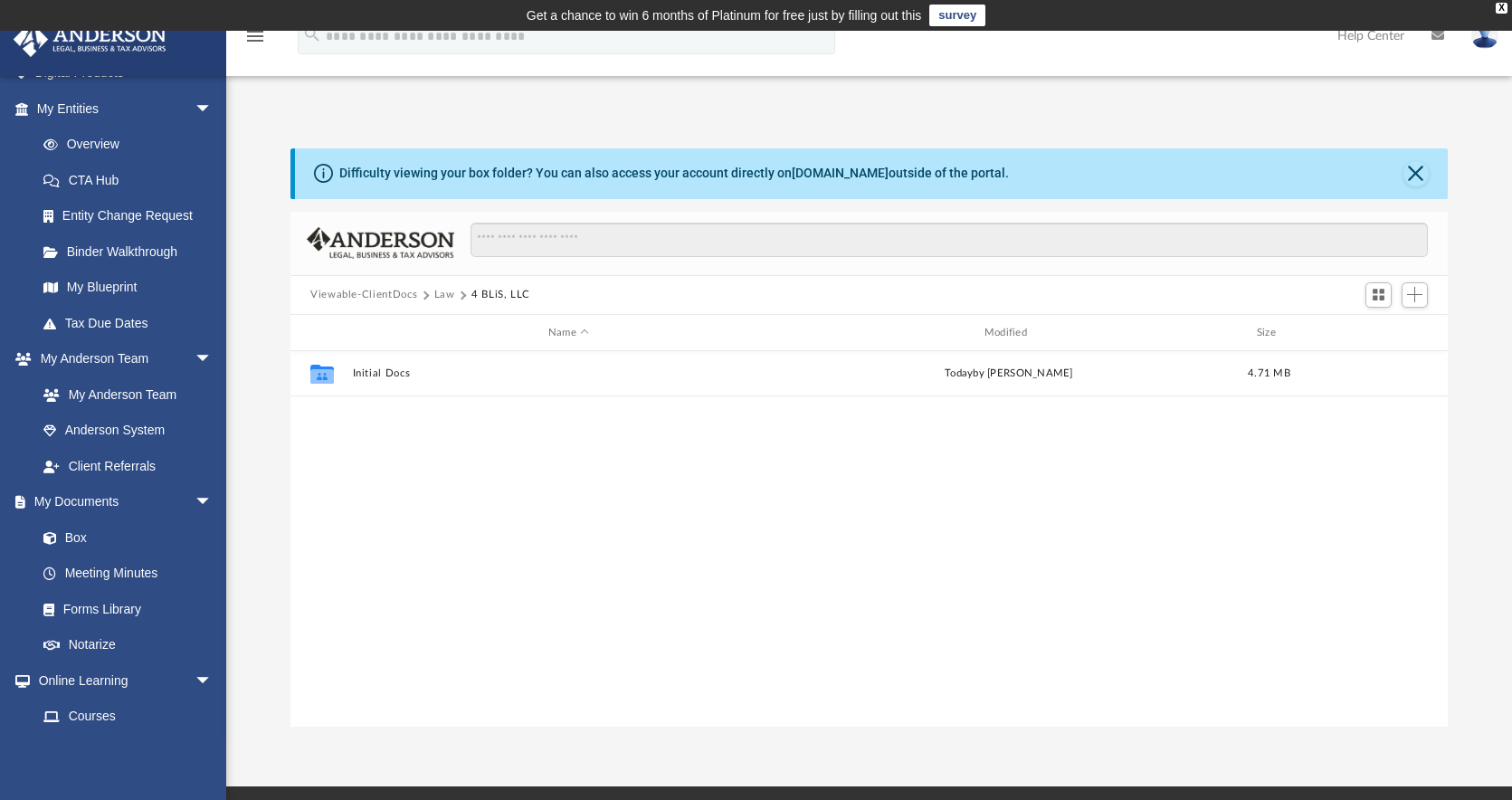
click at [405, 455] on div "Collaborated Folder Initial Docs [DATE] by [PERSON_NAME] 4.71 MB" at bounding box center [868, 538] width 1157 height 375
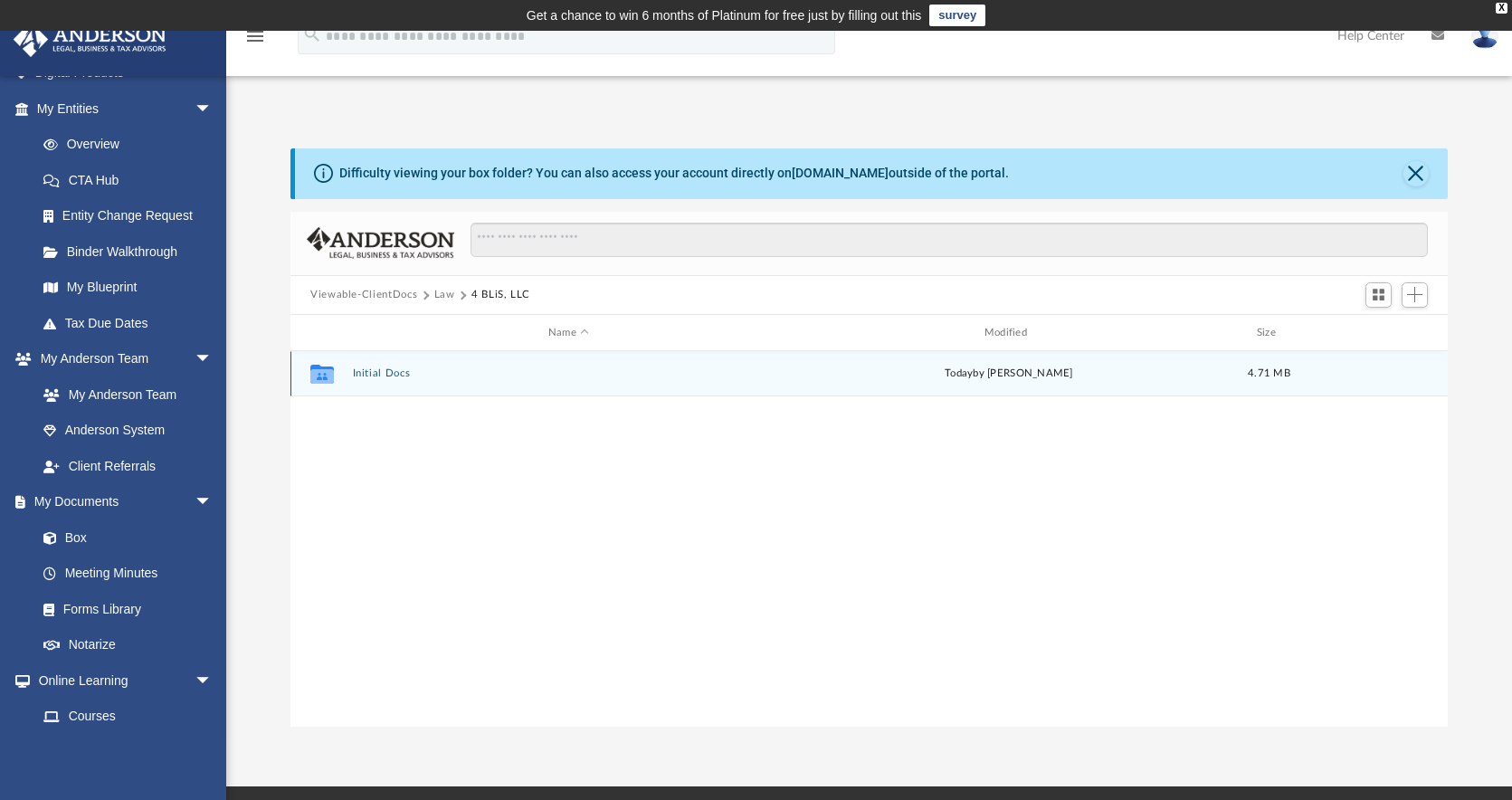
click at [400, 373] on button "Initial Docs" at bounding box center [568, 375] width 432 height 12
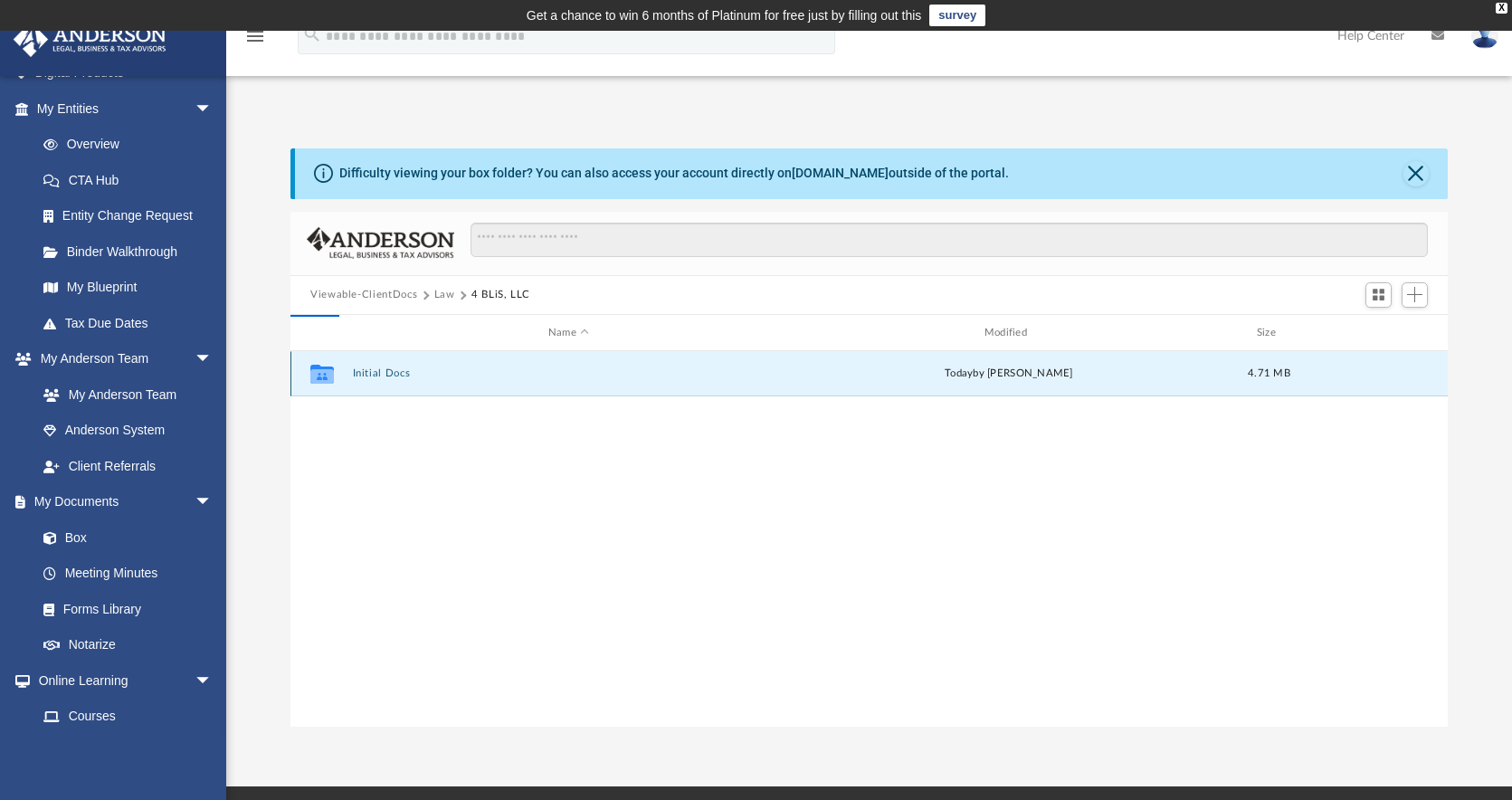
click at [400, 373] on button "Initial Docs" at bounding box center [568, 375] width 432 height 12
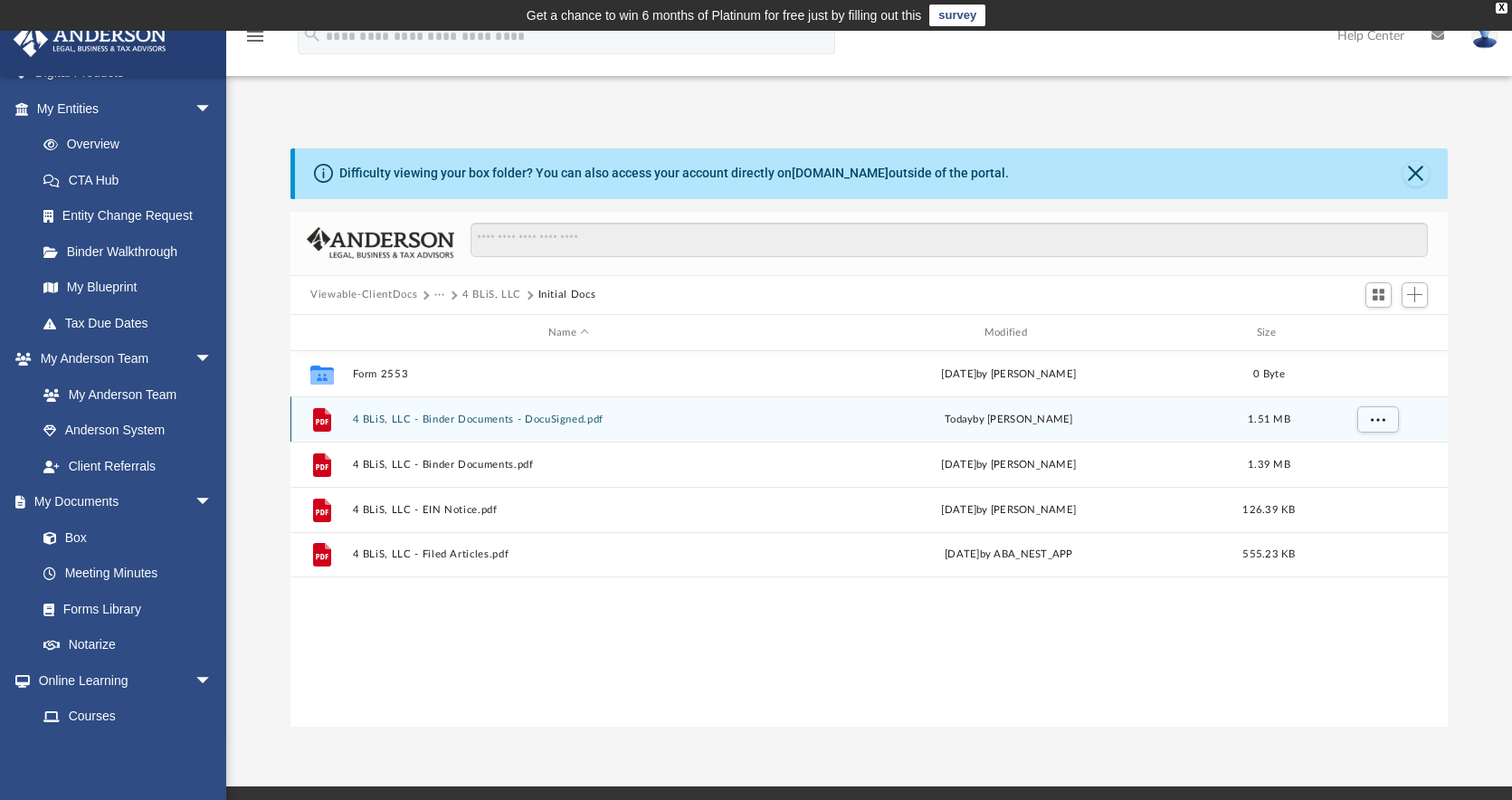
click at [499, 414] on button "4 BLiS, LLC - Binder Documents - DocuSigned.pdf" at bounding box center [568, 420] width 432 height 12
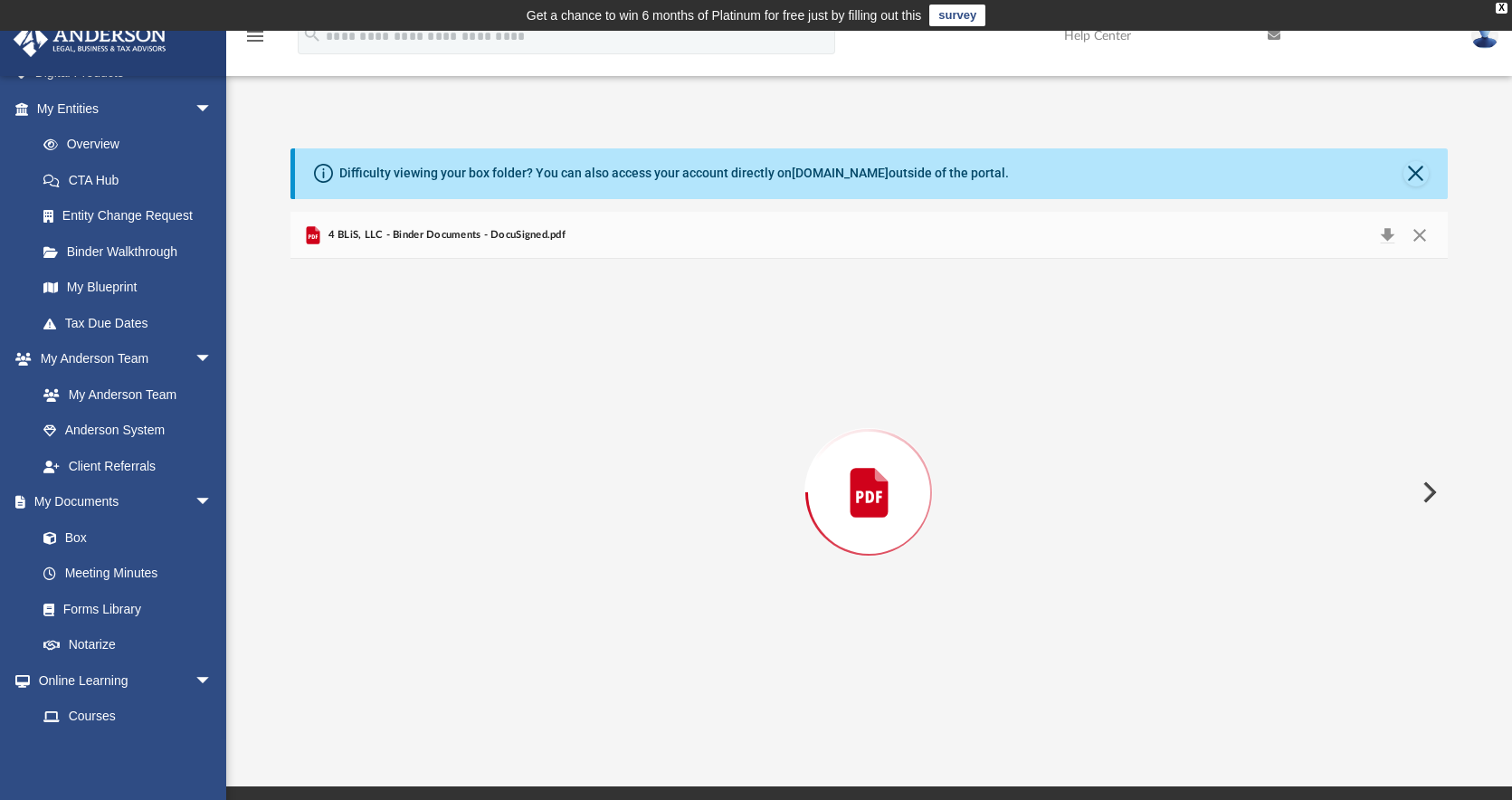
click at [499, 415] on div "Preview" at bounding box center [868, 492] width 1157 height 467
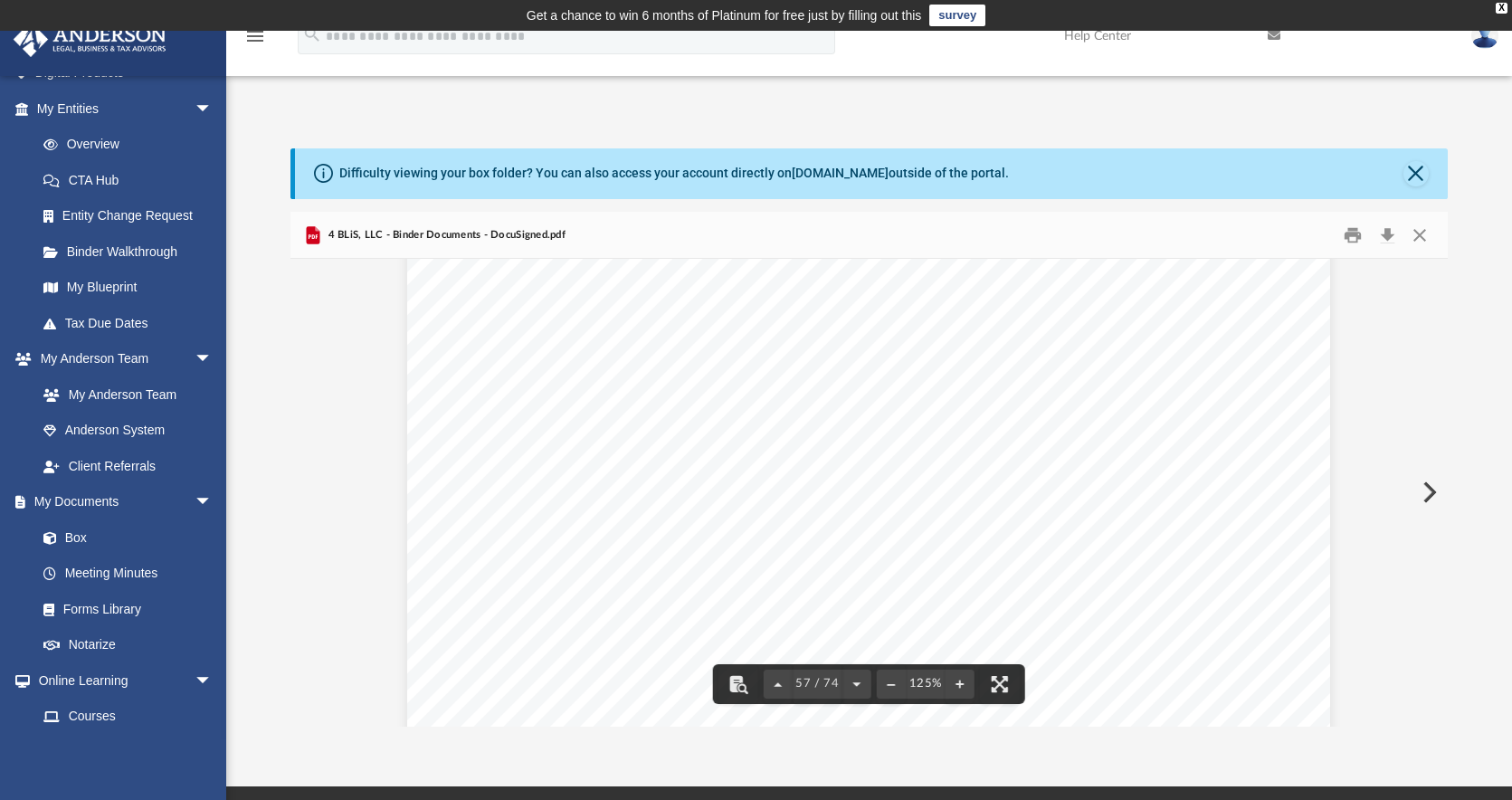
scroll to position [68518, 0]
click at [880, 472] on span "$____________________" at bounding box center [882, 473] width 190 height 18
click at [867, 467] on span "$____________________" at bounding box center [882, 473] width 190 height 18
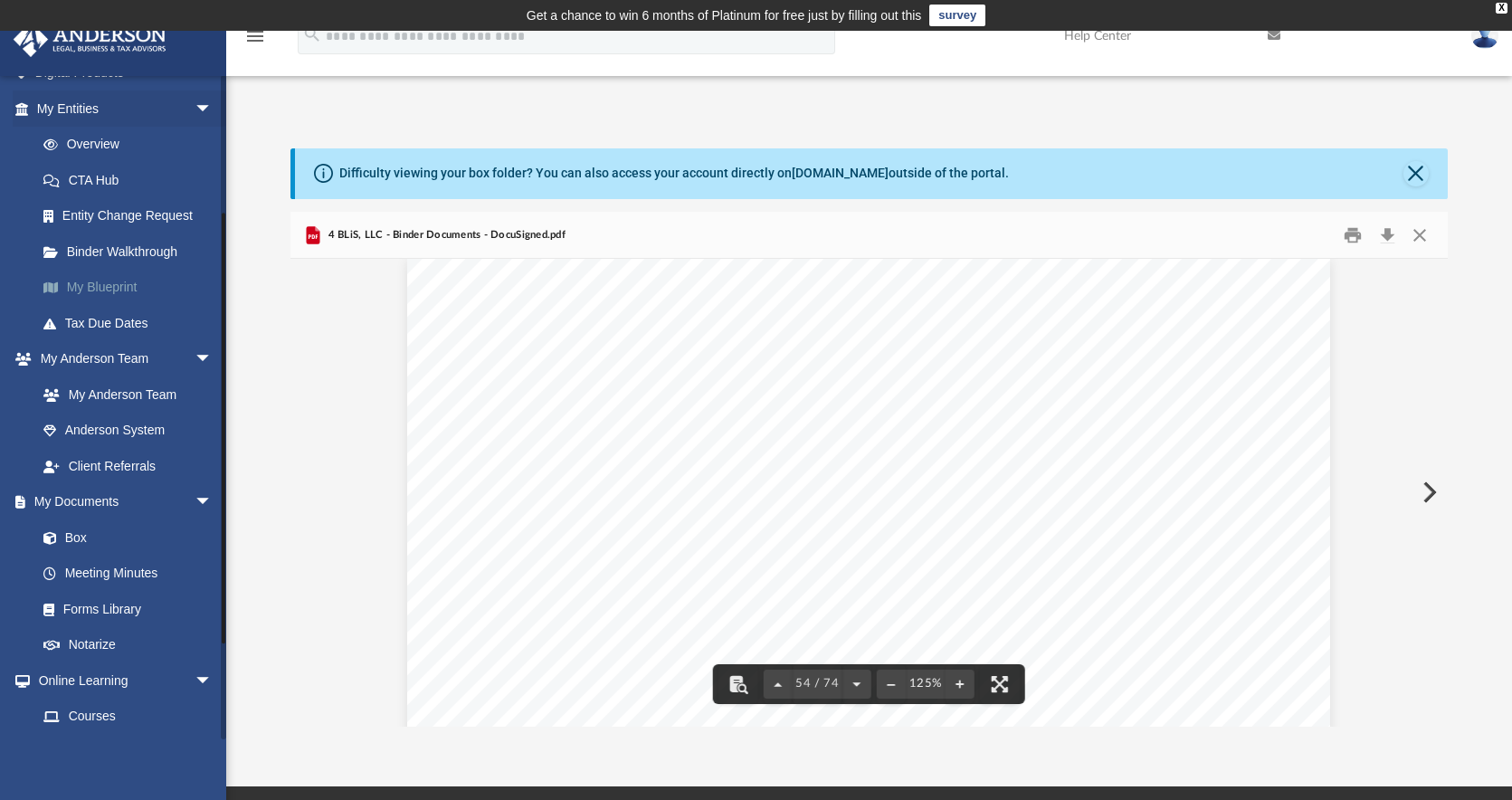
click at [122, 294] on link "My Blueprint" at bounding box center [132, 287] width 215 height 36
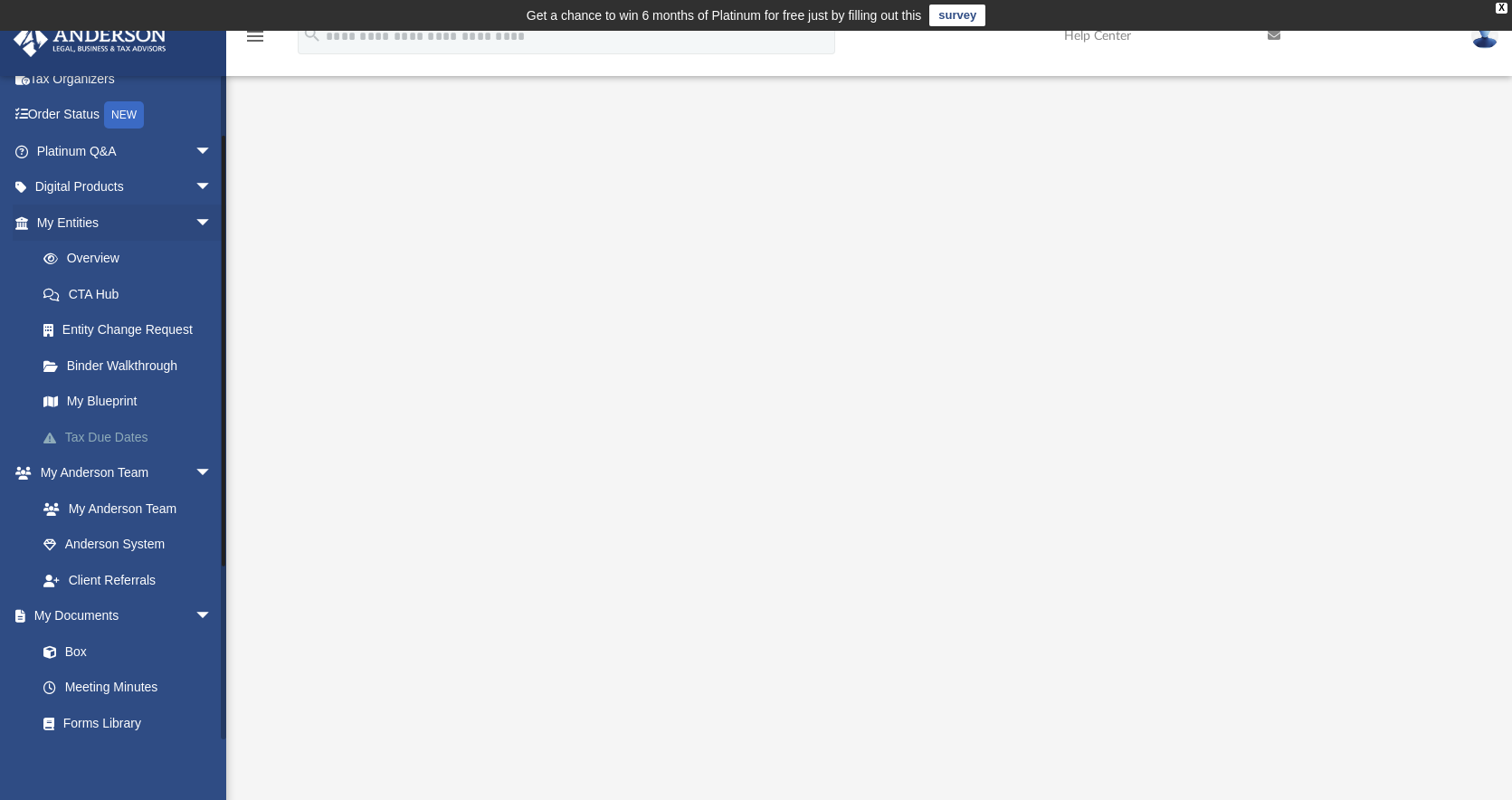
scroll to position [87, 0]
click at [127, 372] on link "Binder Walkthrough" at bounding box center [132, 369] width 215 height 36
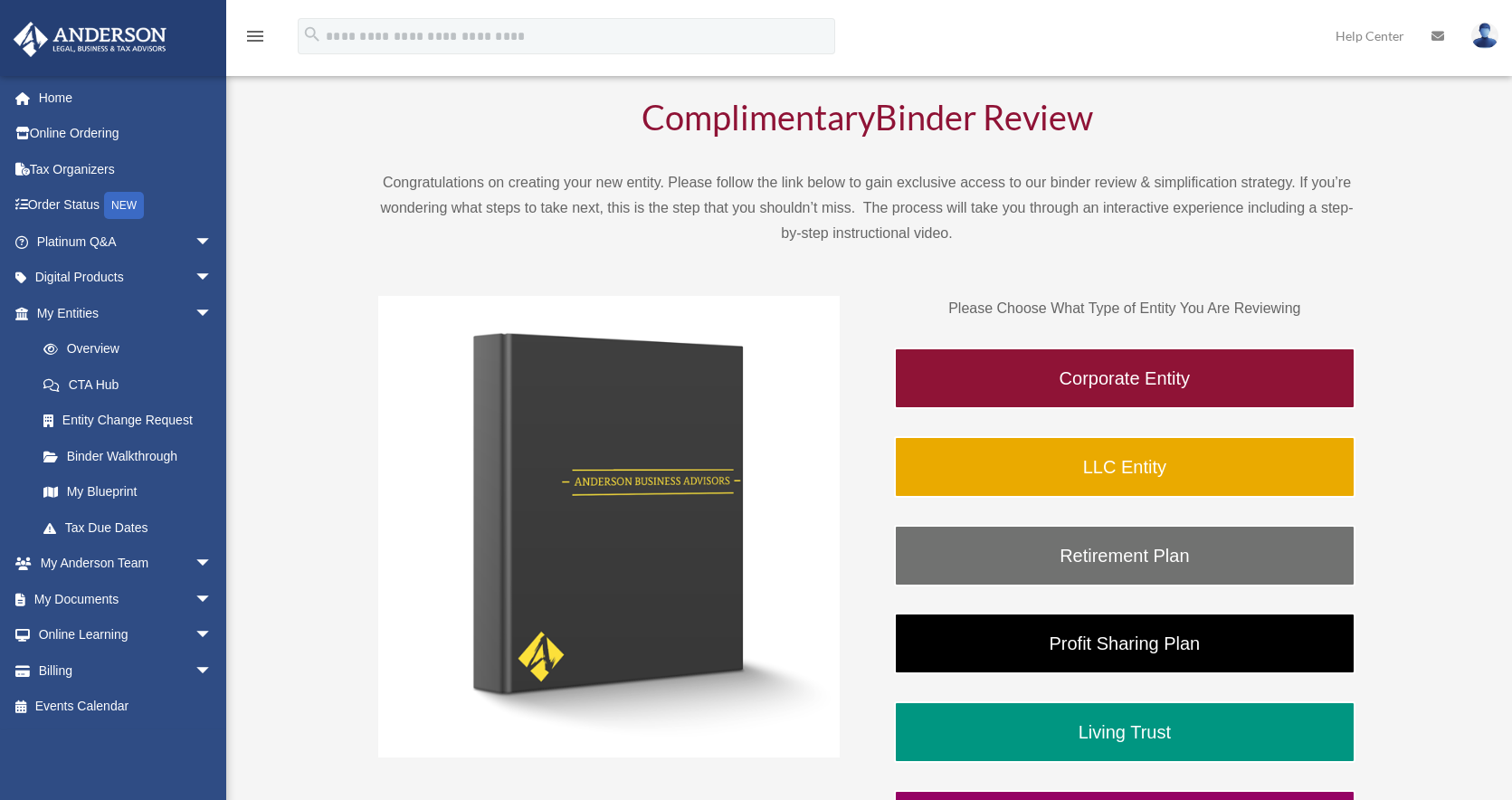
scroll to position [121, 0]
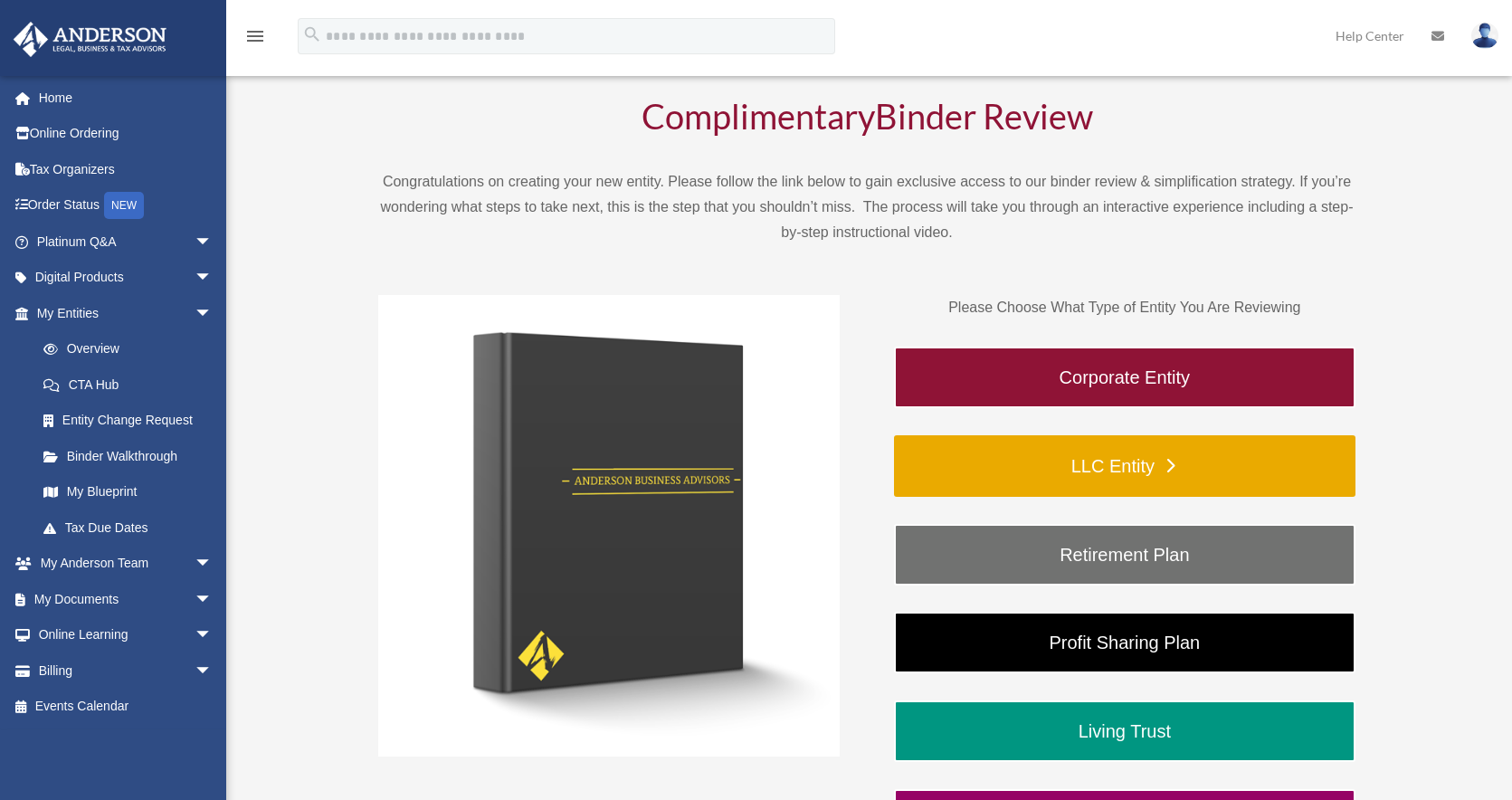
click at [1049, 460] on link "LLC Entity" at bounding box center [1124, 466] width 462 height 62
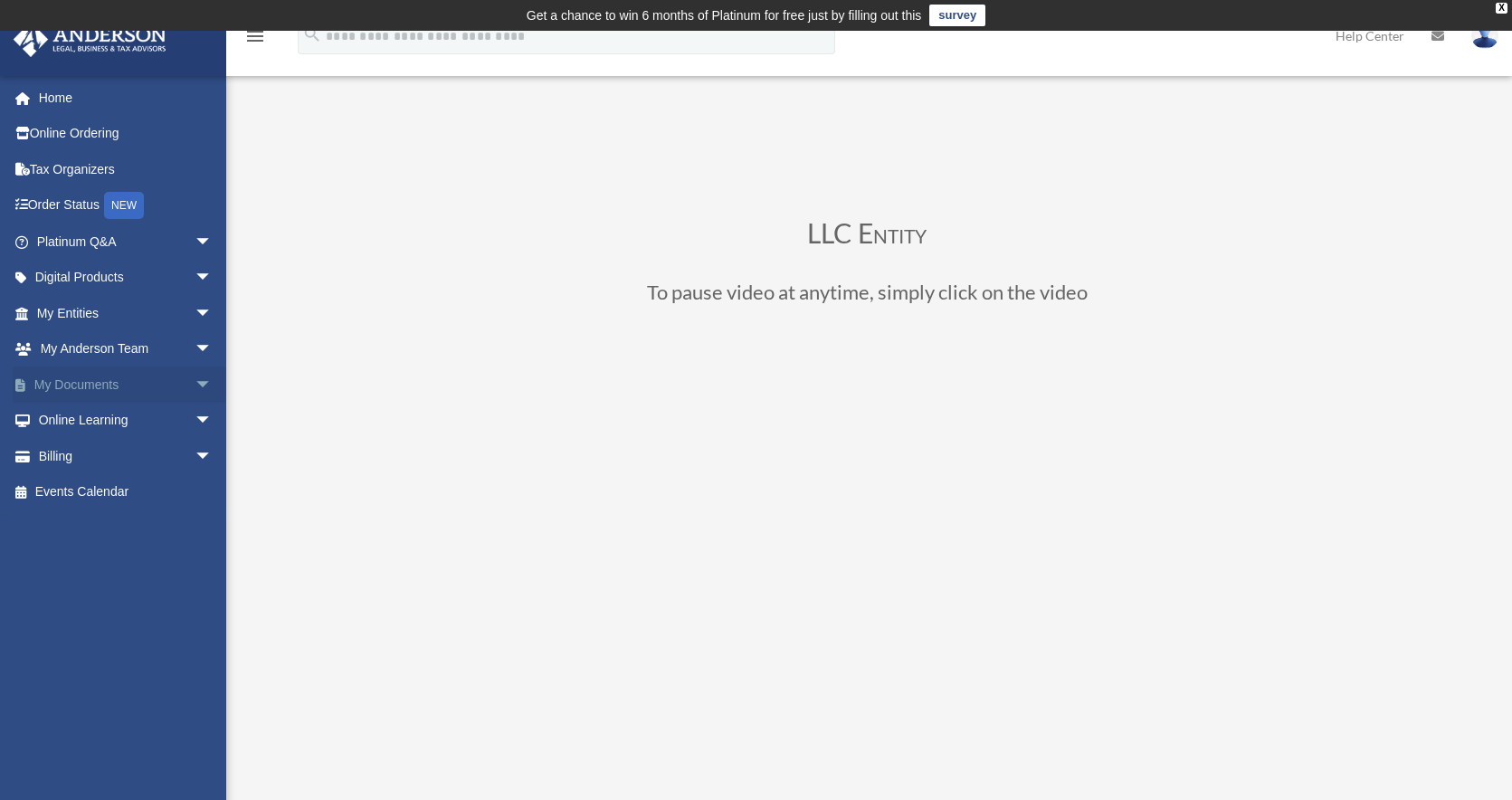
click at [140, 373] on link "My Documents arrow_drop_down" at bounding box center [126, 384] width 227 height 36
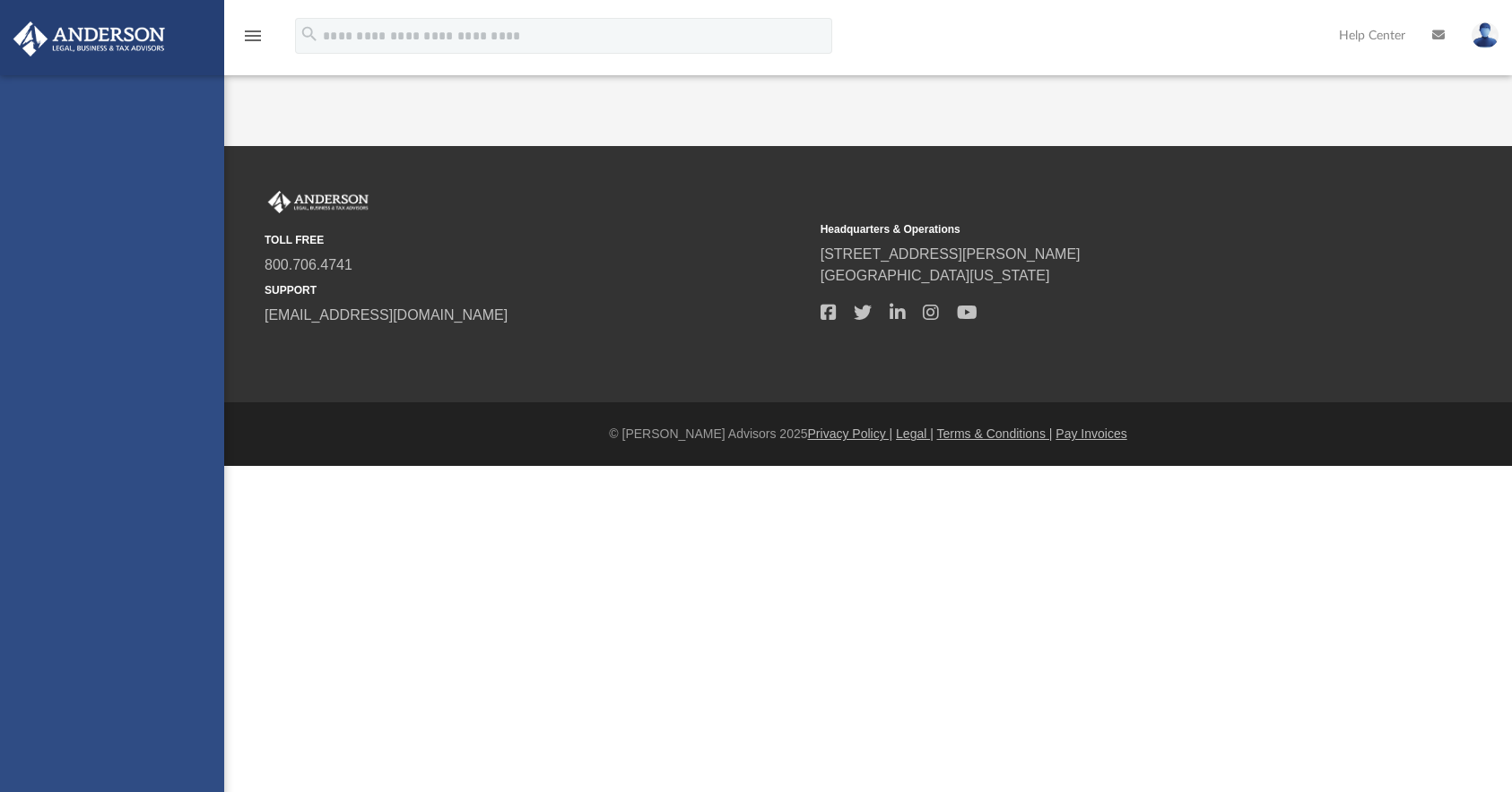
click at [192, 382] on div "[EMAIL_ADDRESS][DOMAIN_NAME] Sign Out [PERSON_NAME][EMAIL_ADDRESS][DOMAIN_NAME]…" at bounding box center [112, 472] width 224 height 792
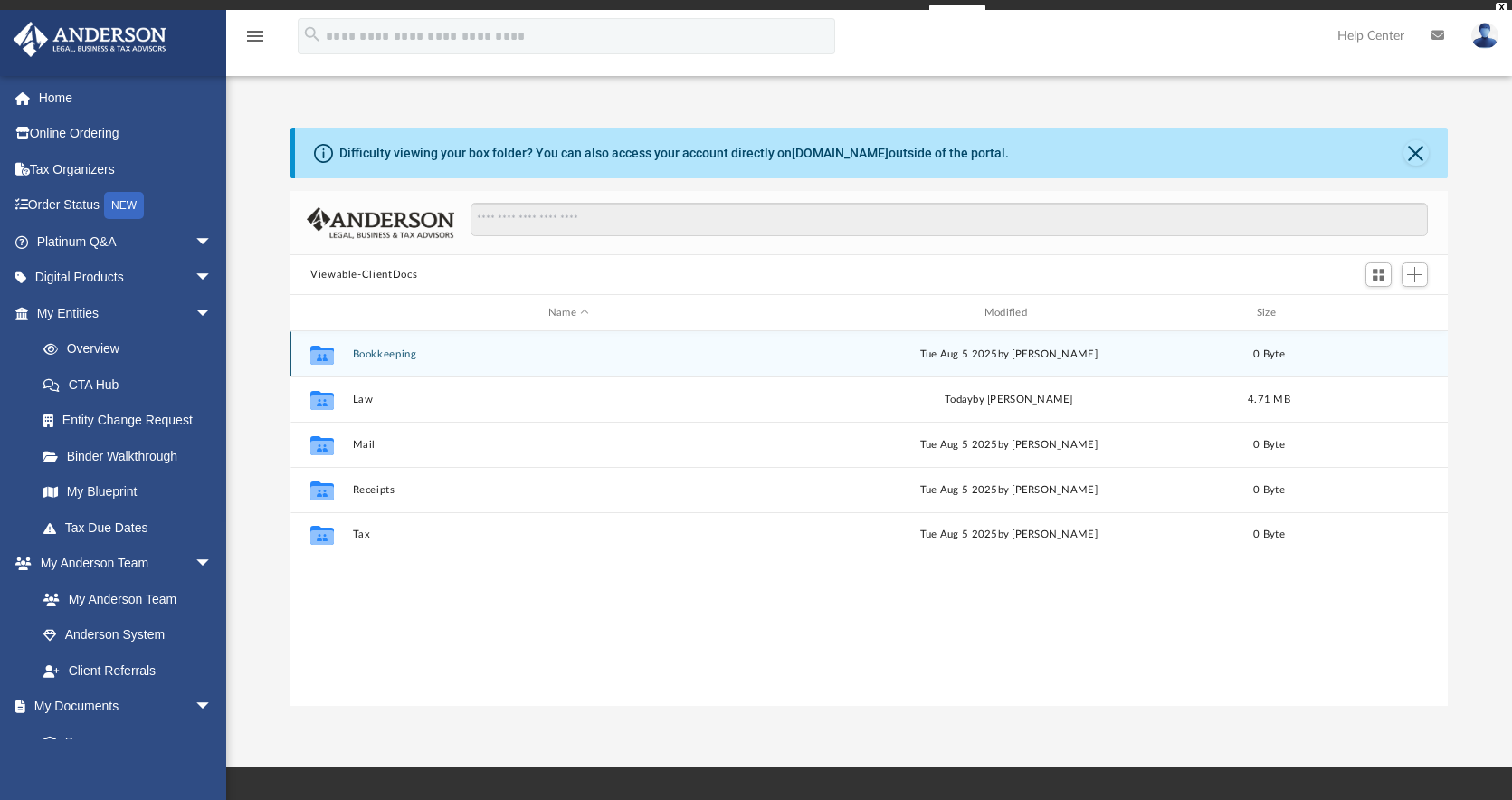
scroll to position [398, 1144]
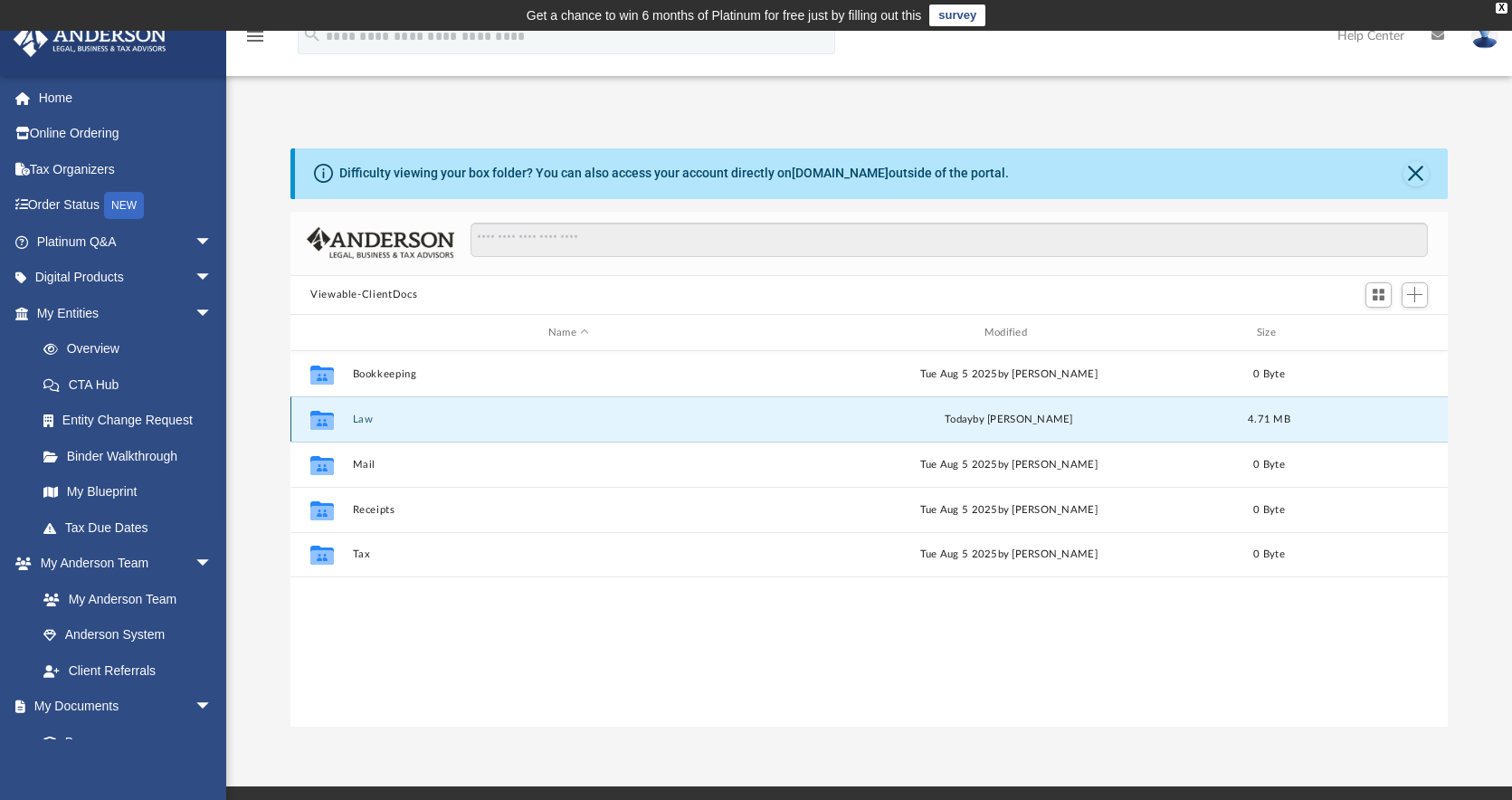
click at [395, 417] on button "Law" at bounding box center [568, 420] width 432 height 12
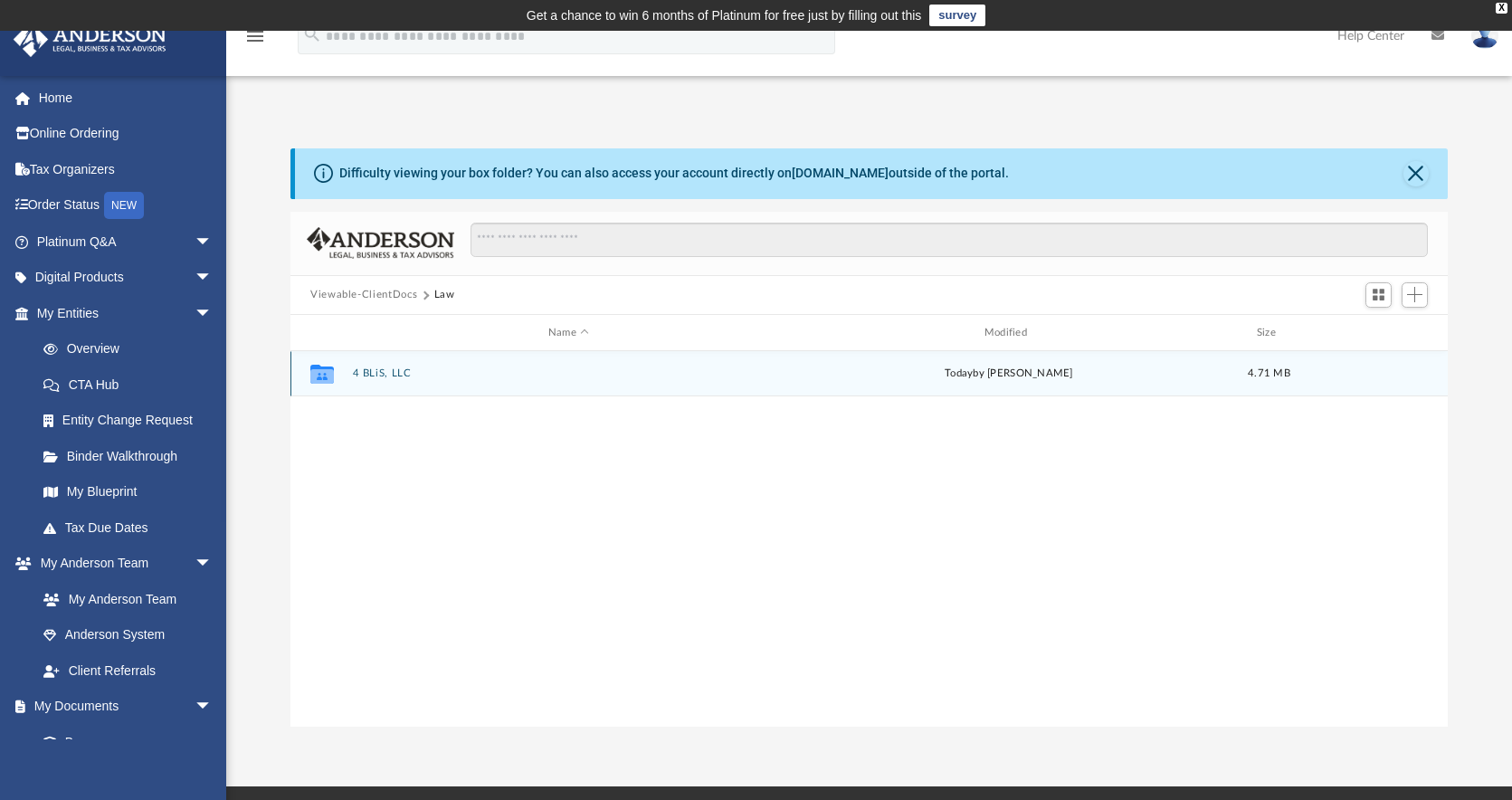
click at [403, 363] on div "Collaborated Folder 4 BLiS, LLC today by Jim Morris 4.71 MB" at bounding box center [868, 374] width 1157 height 45
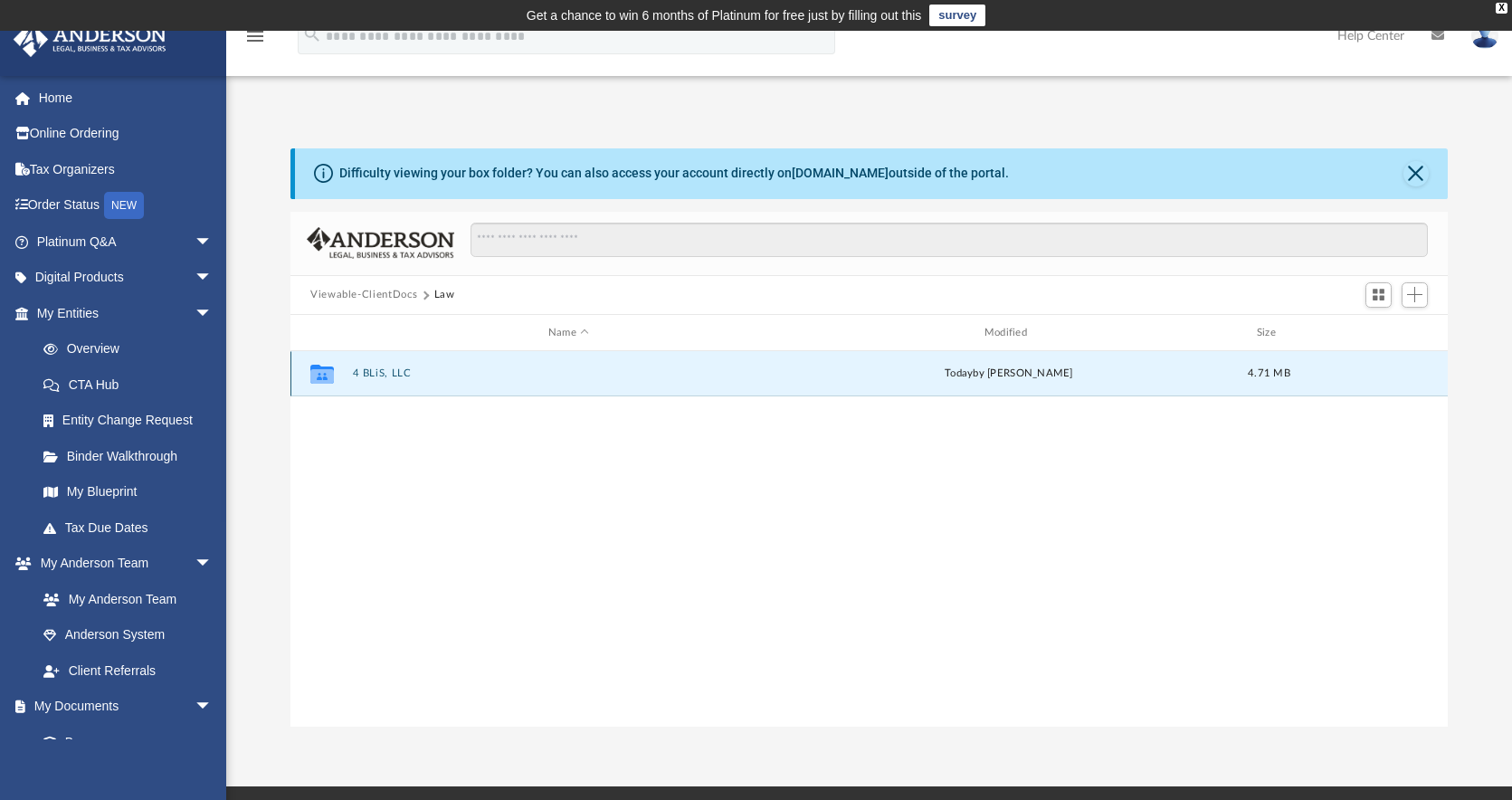
click at [401, 369] on button "4 BLiS, LLC" at bounding box center [568, 375] width 432 height 12
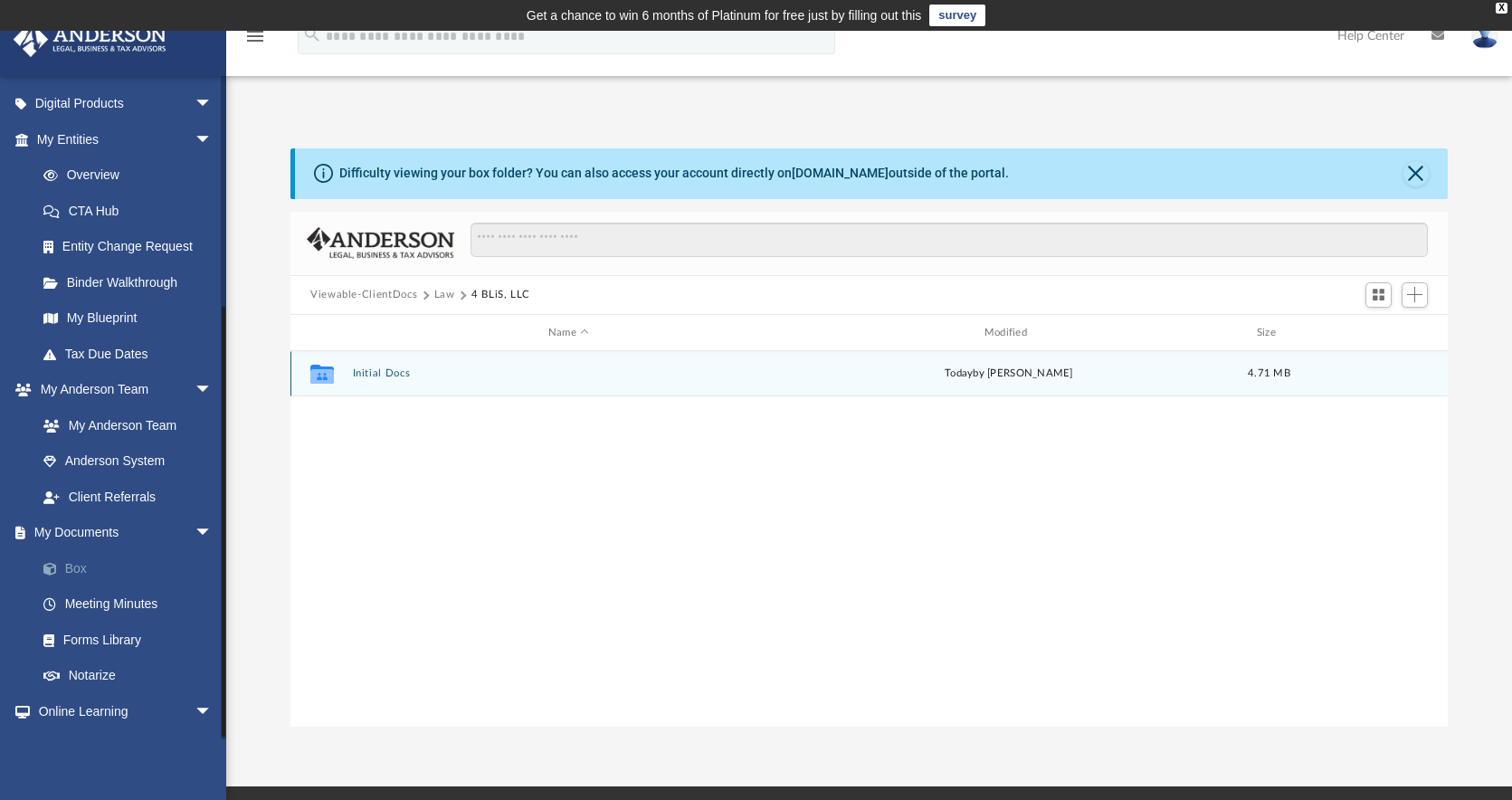
scroll to position [125, 0]
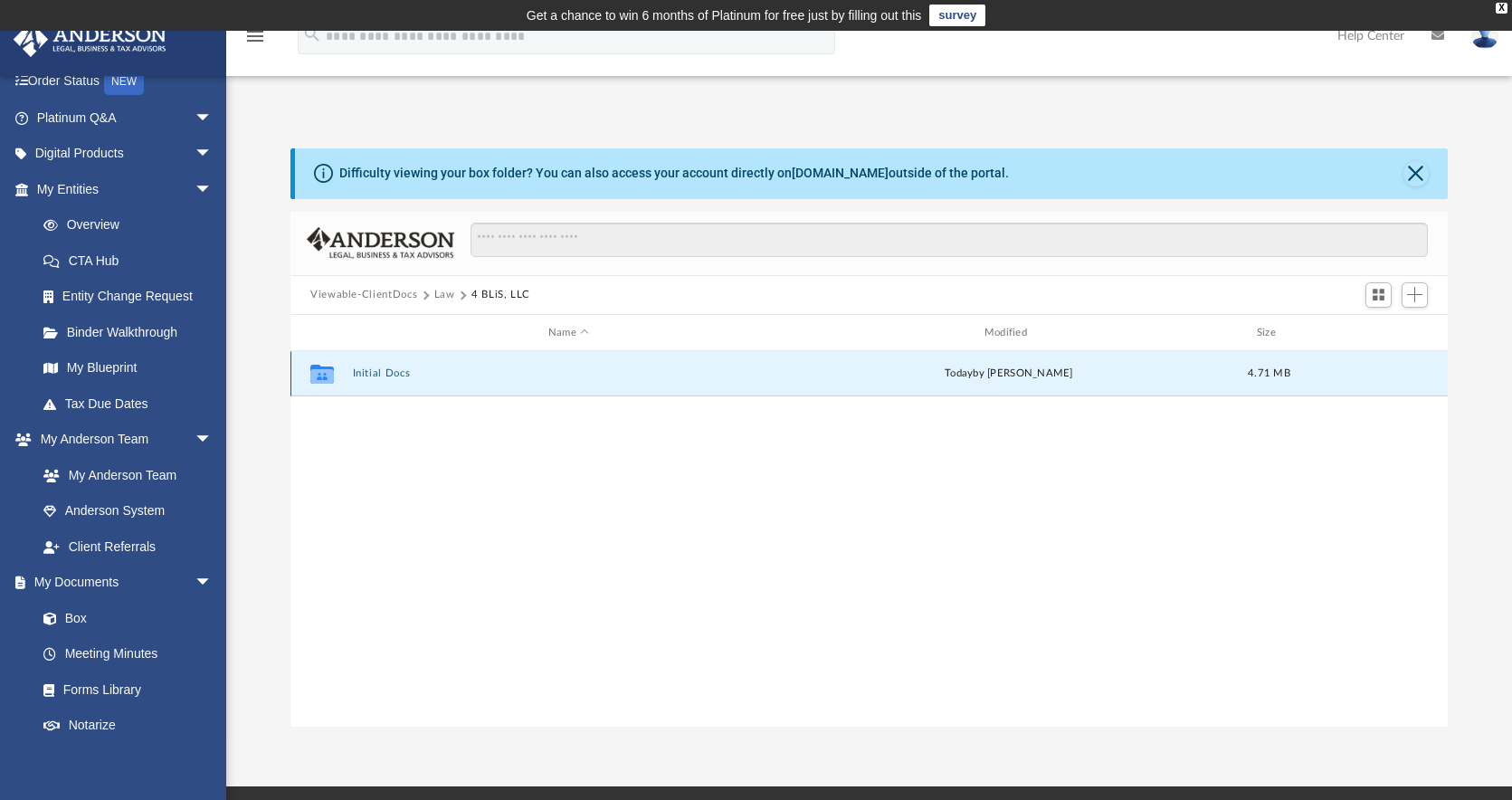
click at [384, 373] on button "Initial Docs" at bounding box center [568, 375] width 432 height 12
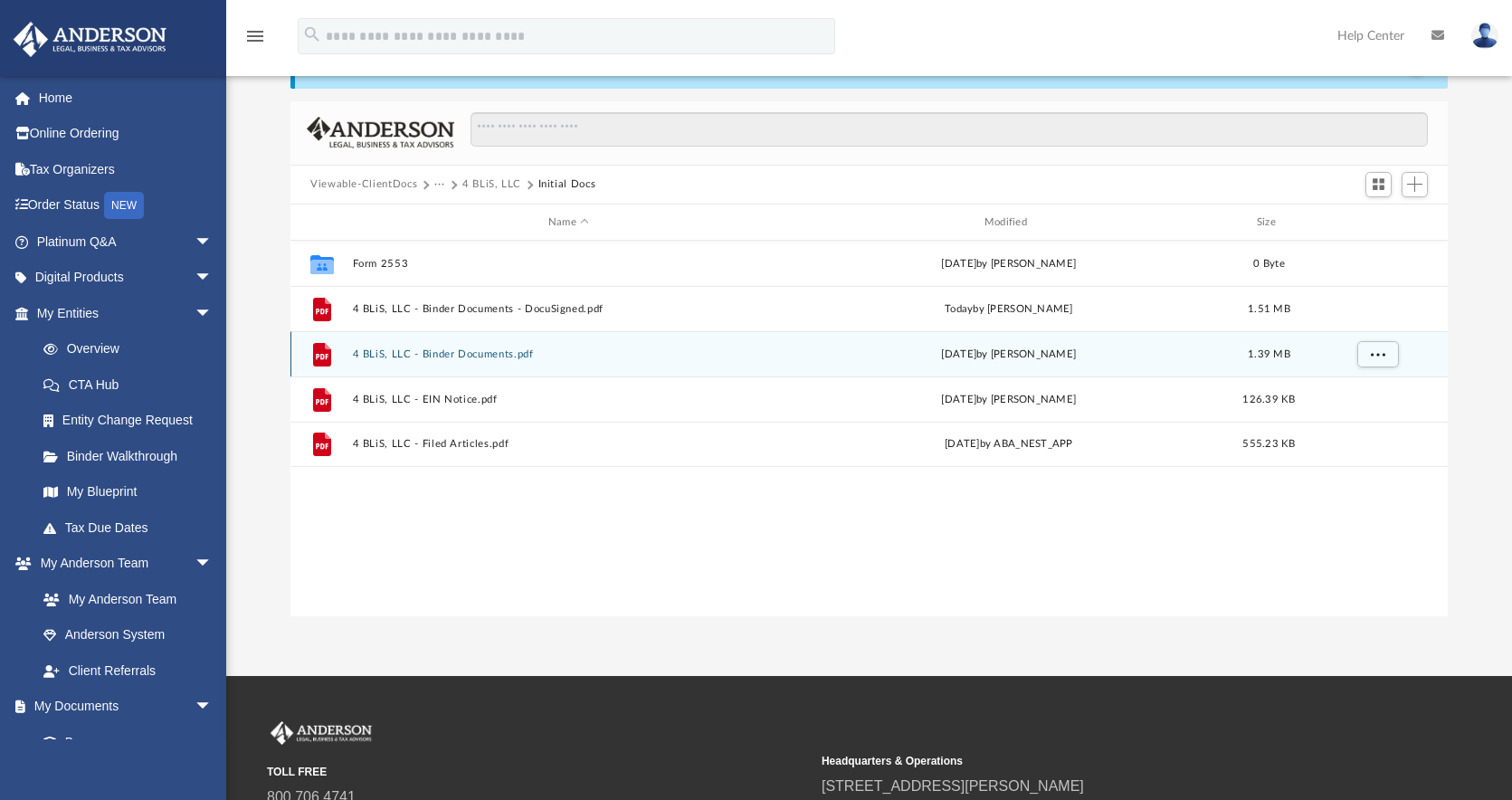
scroll to position [398, 1144]
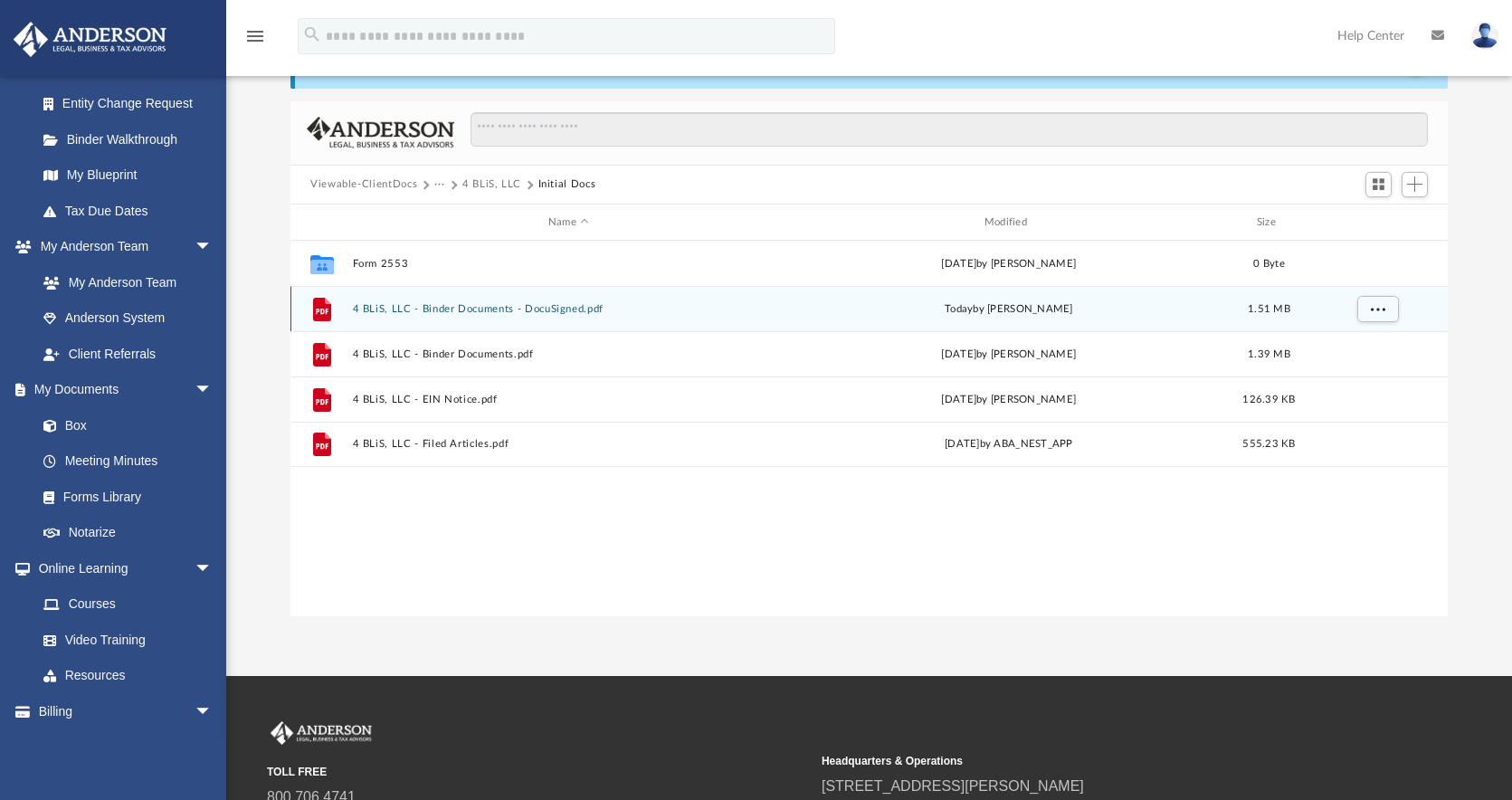
click at [376, 301] on div "File 4 BLiS, LLC - Binder Documents - DocuSigned.pdf today by Jim Morris 1.51 MB" at bounding box center [868, 309] width 1157 height 45
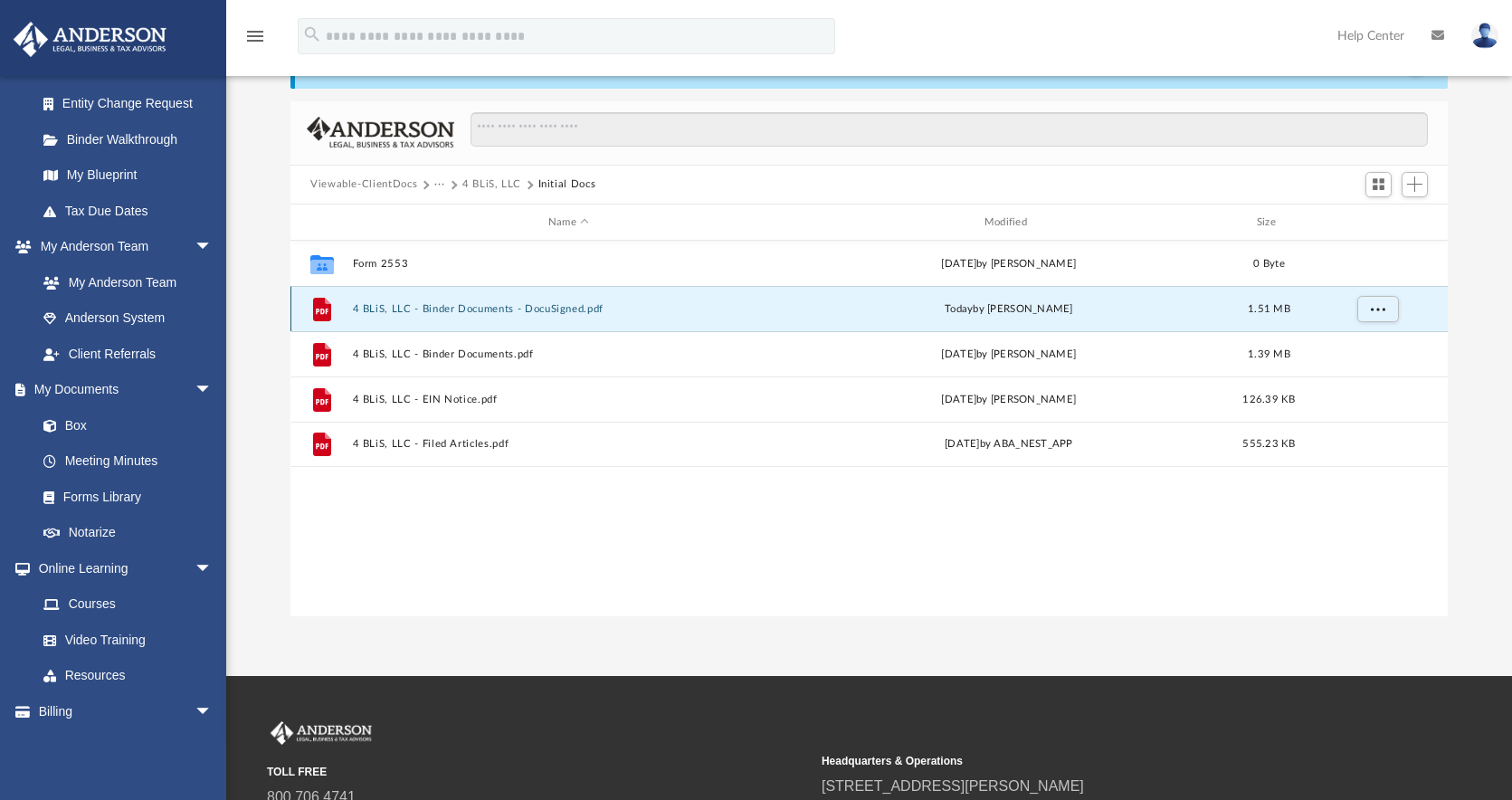
click at [477, 305] on button "4 BLiS, LLC - Binder Documents - DocuSigned.pdf" at bounding box center [568, 309] width 432 height 12
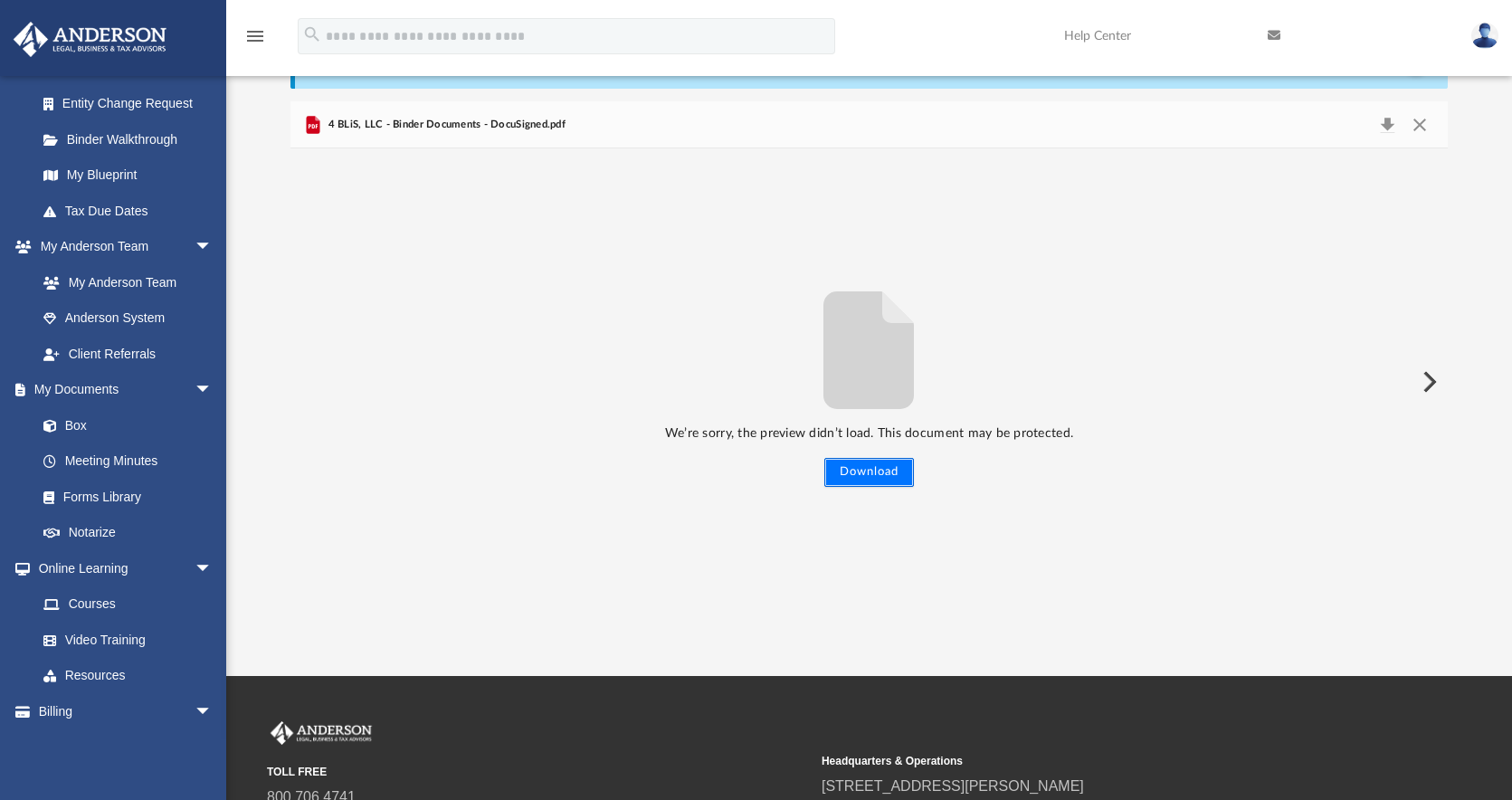
click at [893, 472] on button "Download" at bounding box center [868, 473] width 89 height 29
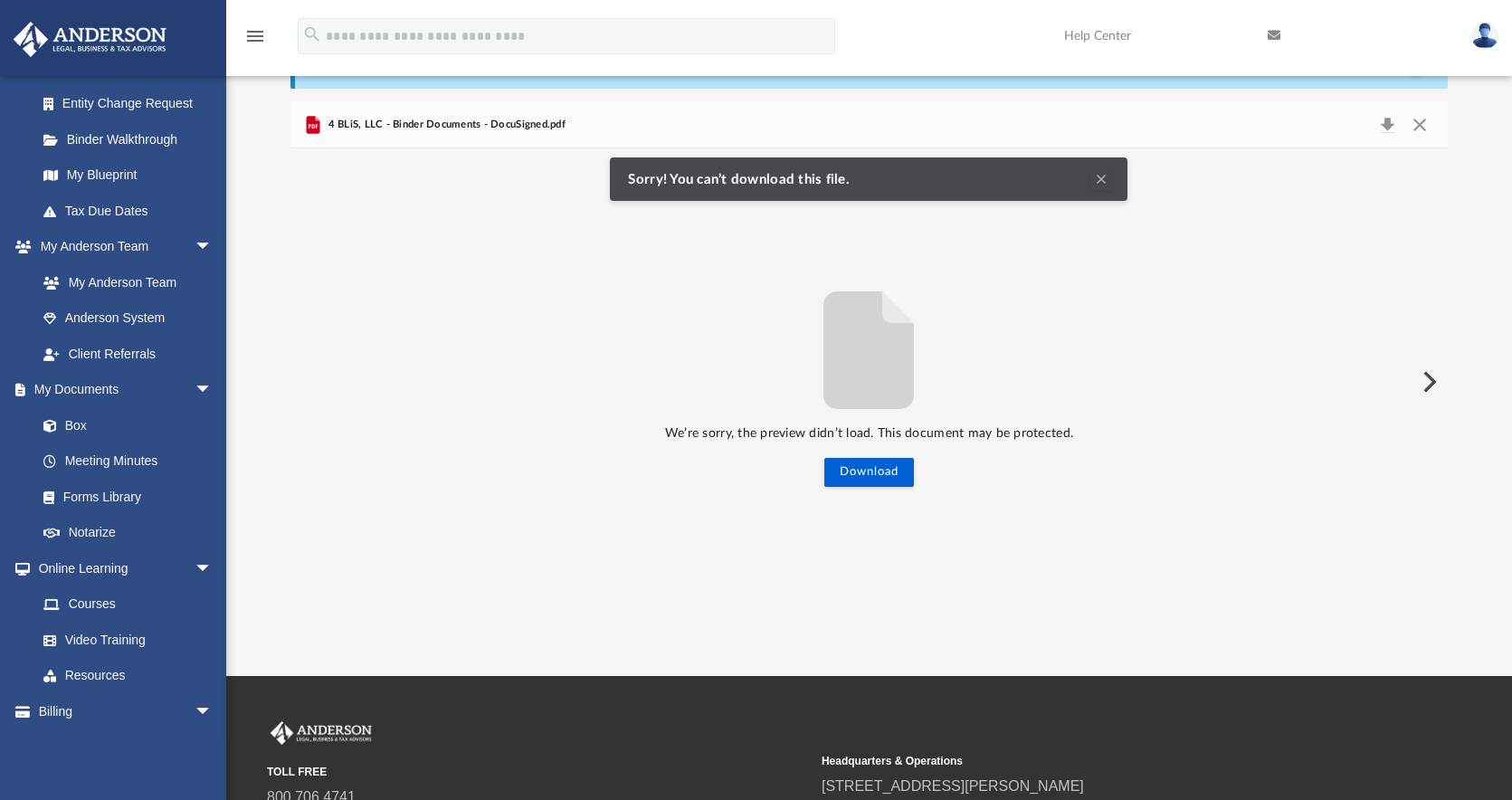
click at [431, 124] on span "4 BLiS, LLC - Binder Documents - DocuSigned.pdf" at bounding box center [445, 125] width 242 height 17
click at [518, 121] on span "4 BLiS, LLC - Binder Documents - DocuSigned.pdf" at bounding box center [445, 125] width 242 height 17
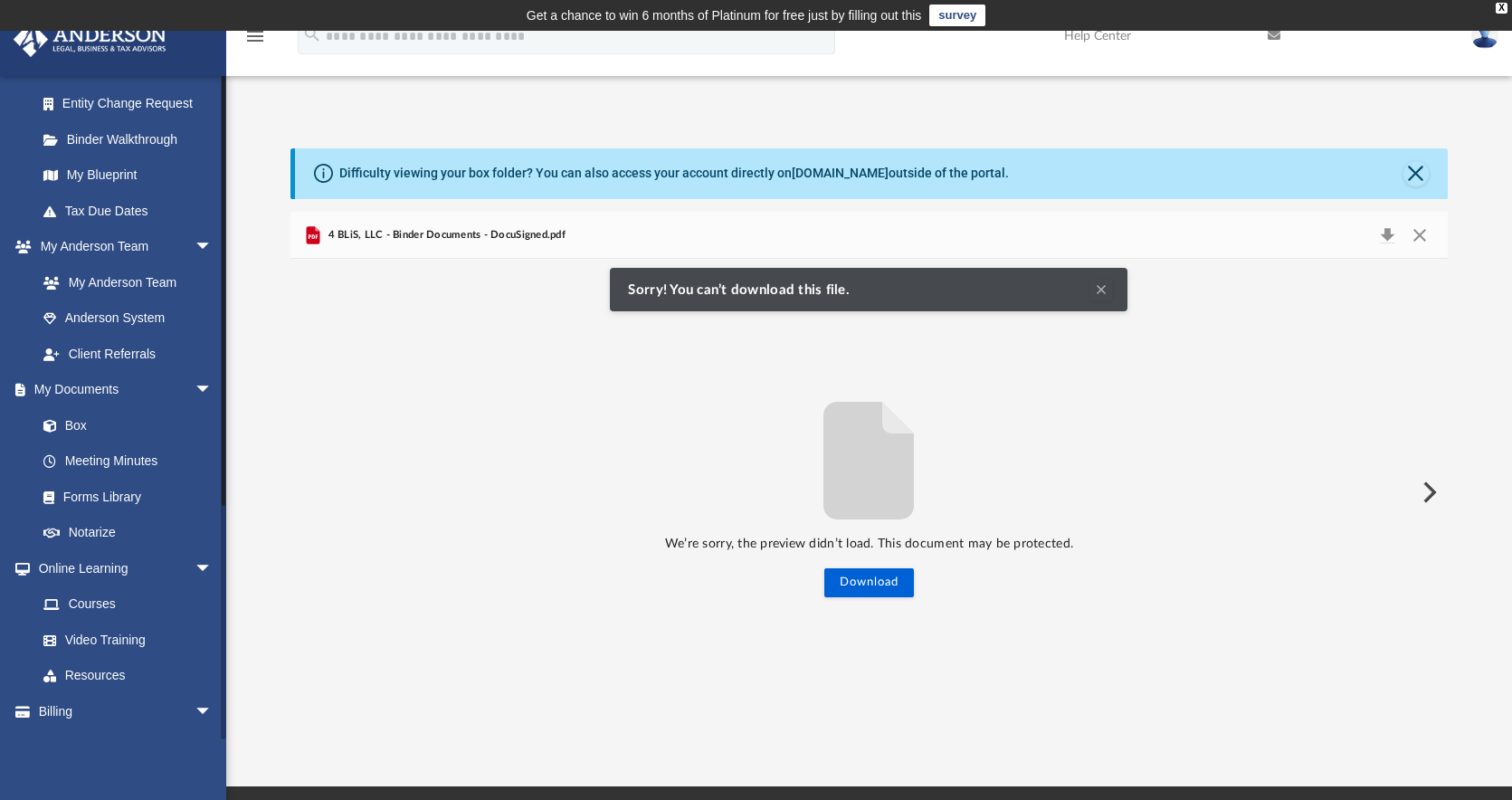
scroll to position [0, 0]
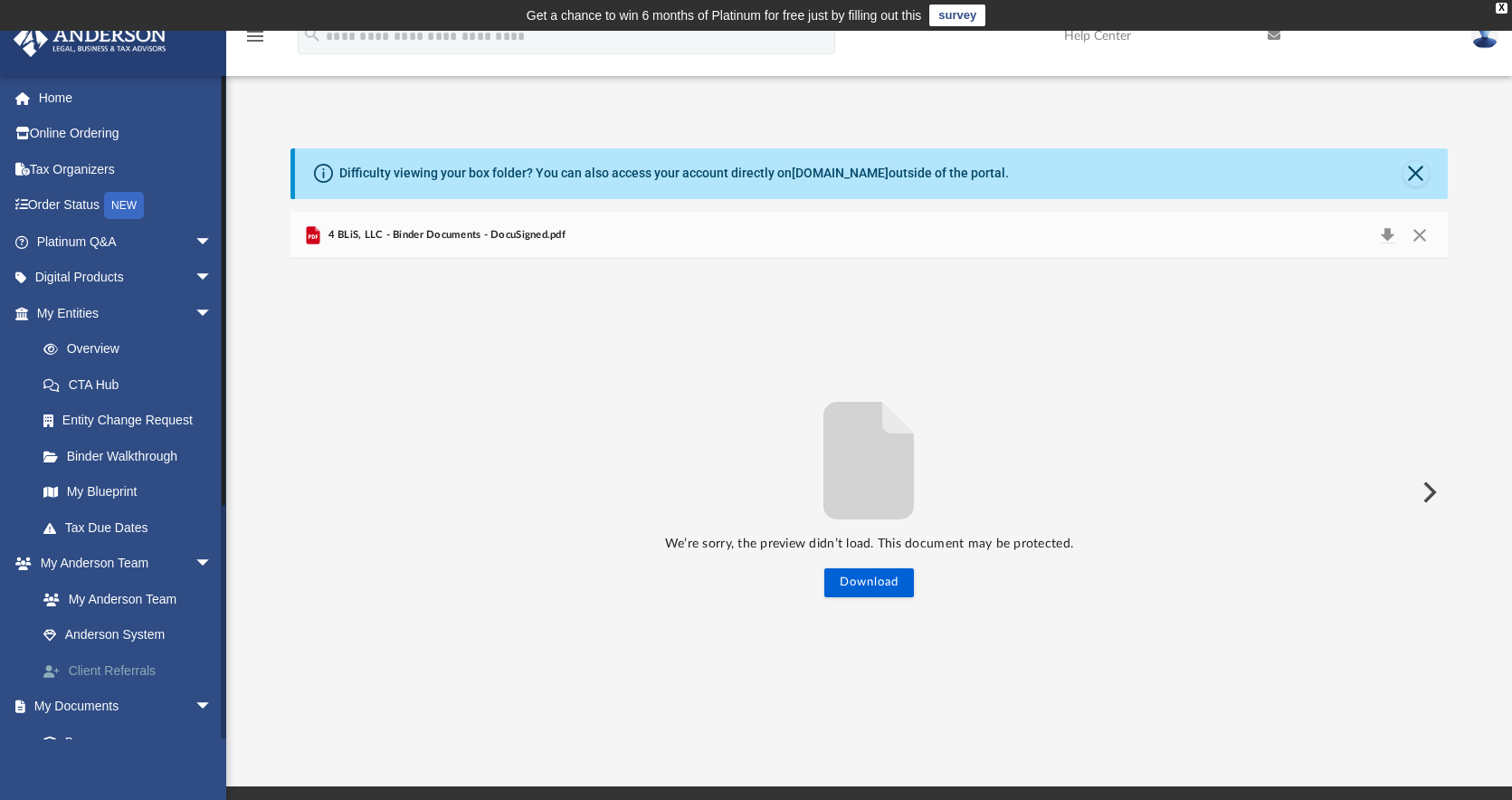
click at [129, 668] on link "Client Referrals" at bounding box center [132, 671] width 215 height 36
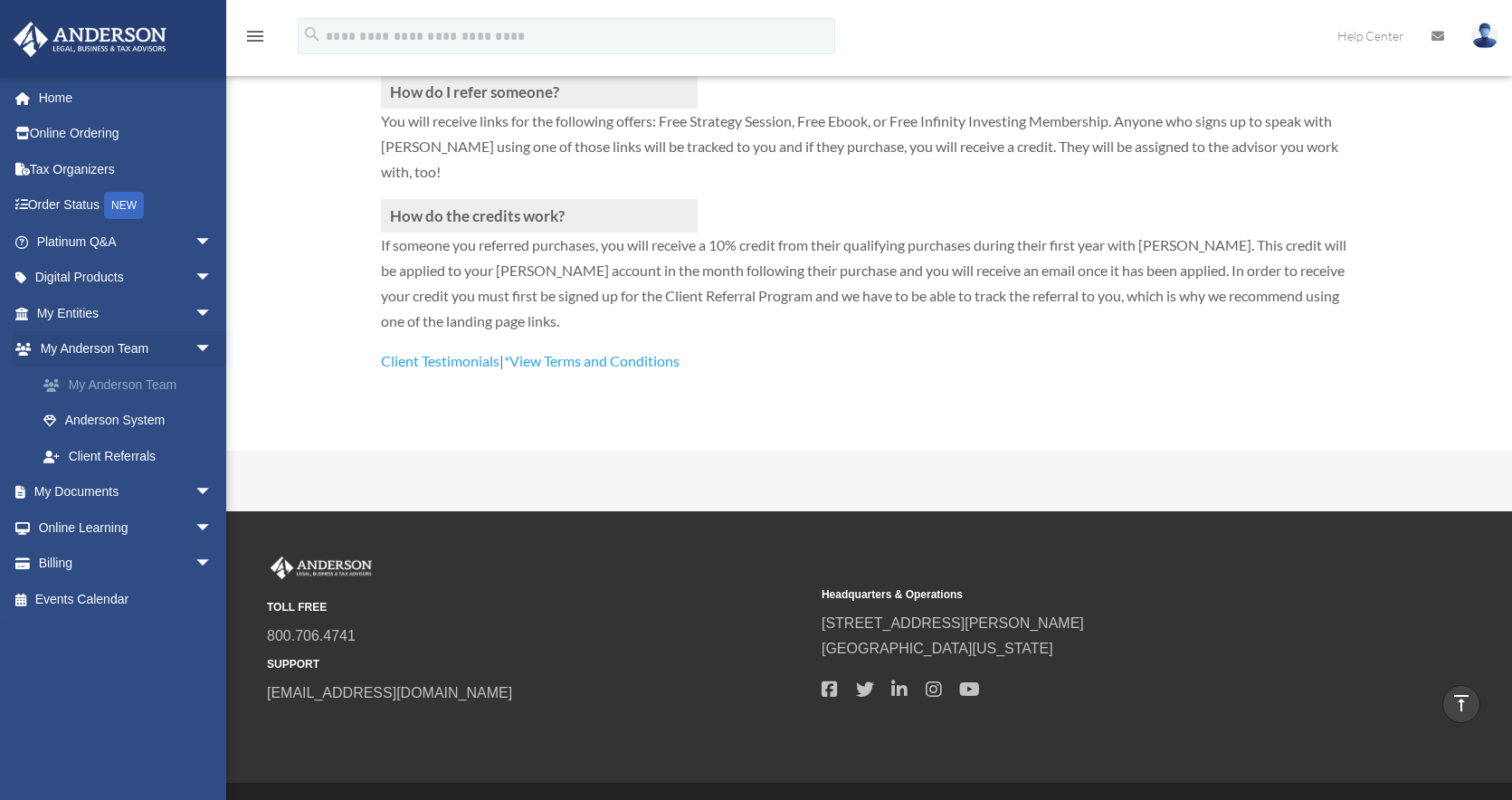
scroll to position [281, 0]
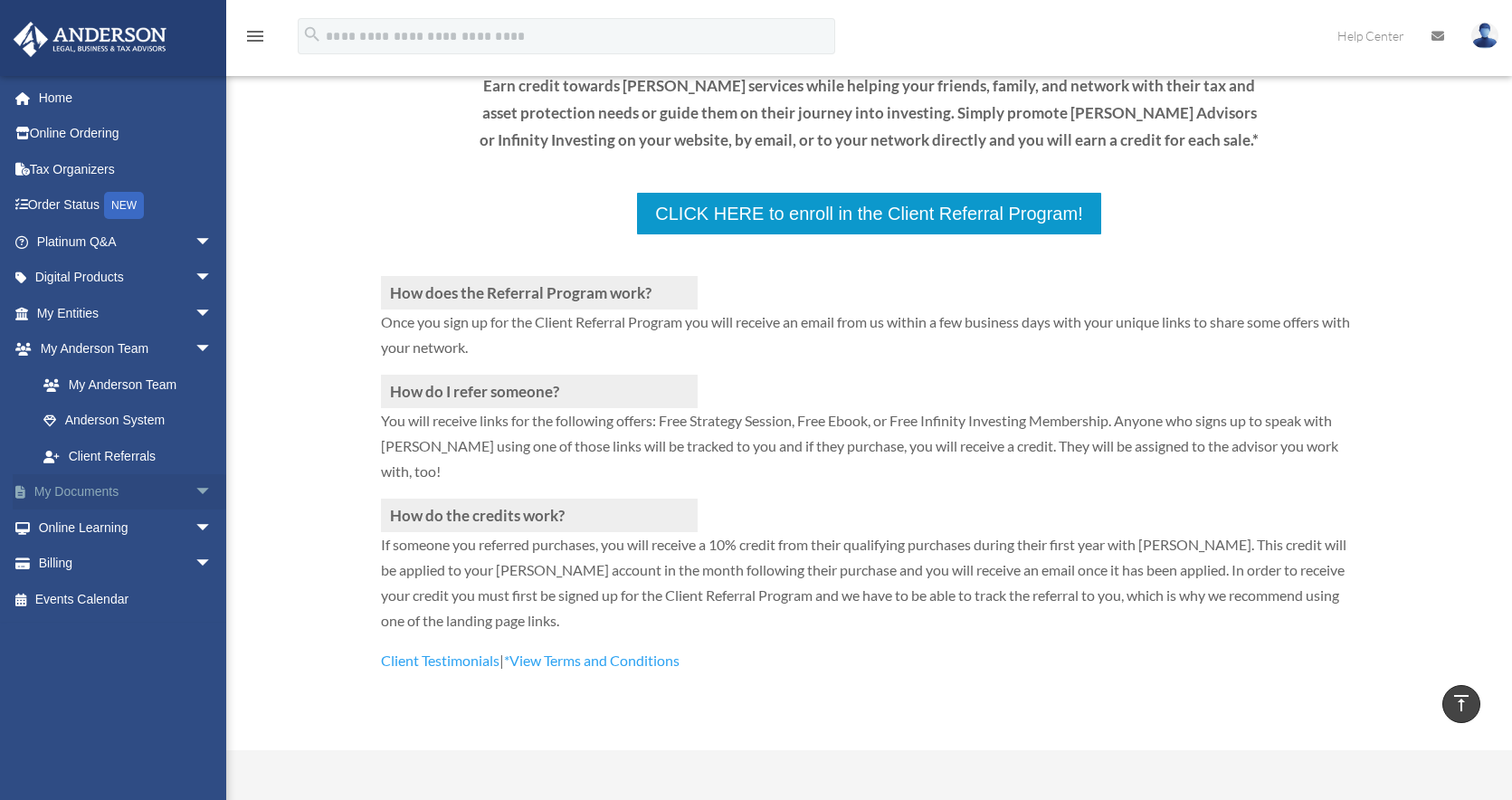
click at [116, 498] on link "My Documents arrow_drop_down" at bounding box center [126, 492] width 227 height 36
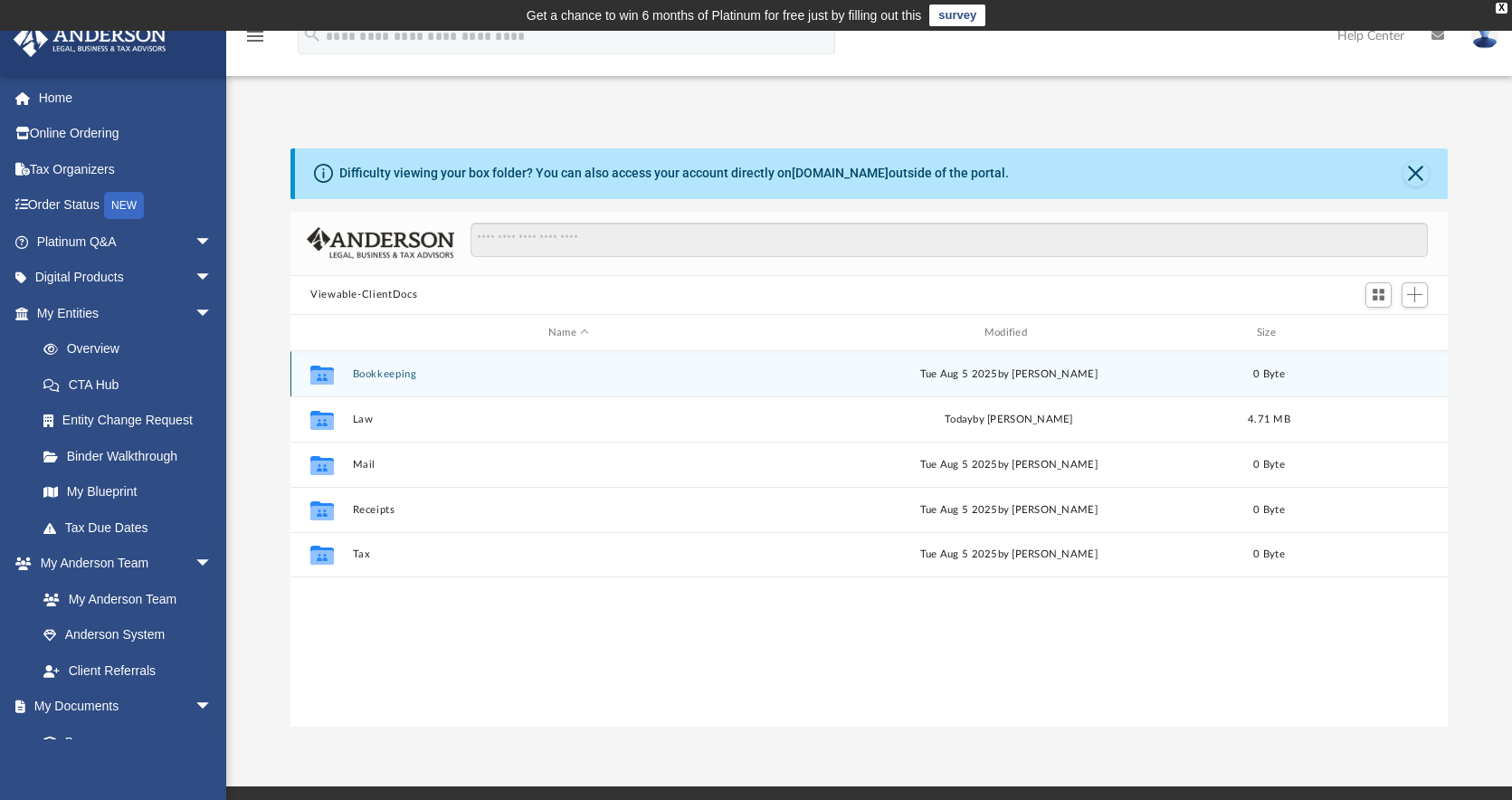
scroll to position [398, 1144]
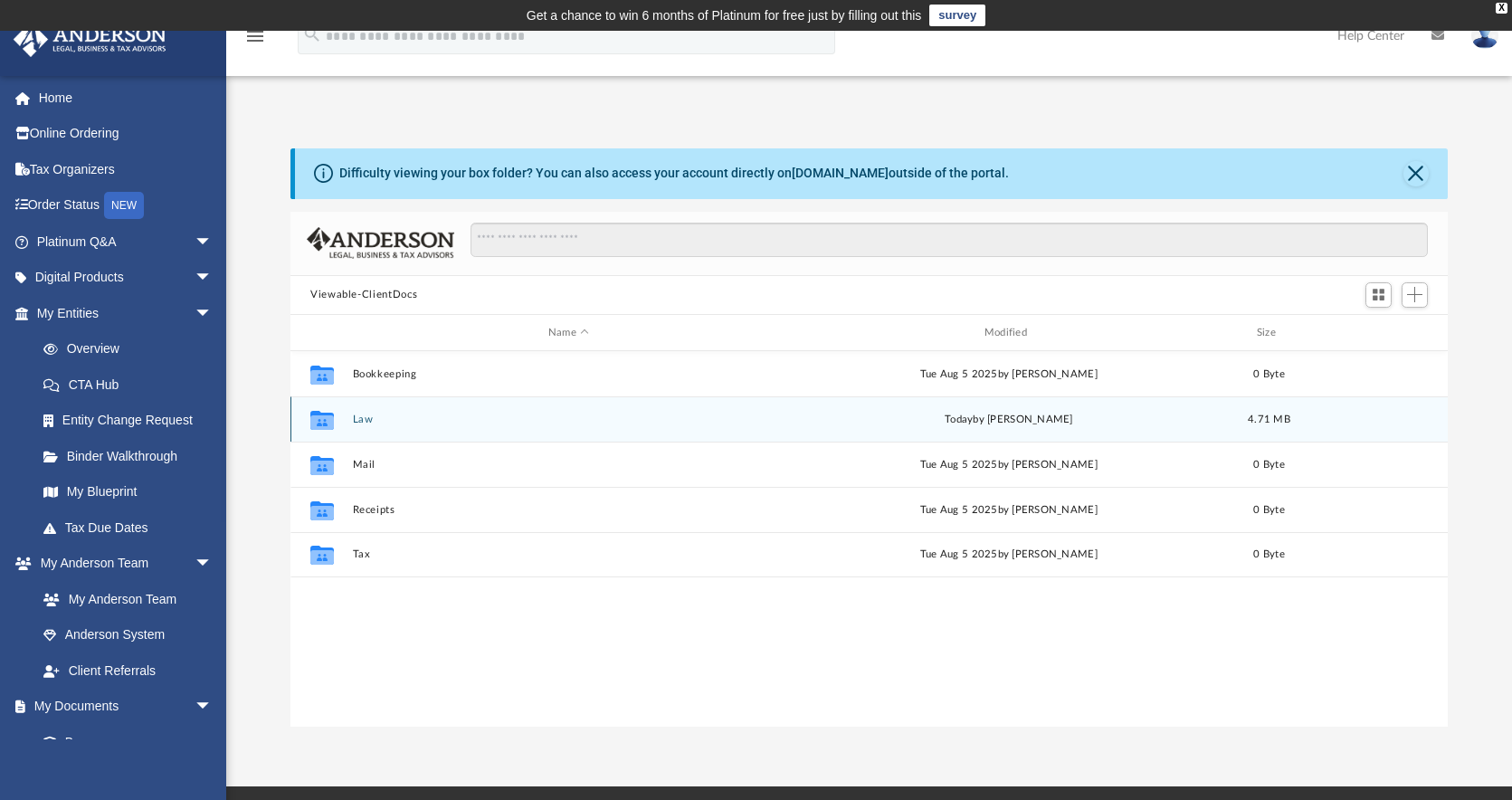
click at [448, 421] on button "Law" at bounding box center [568, 420] width 432 height 12
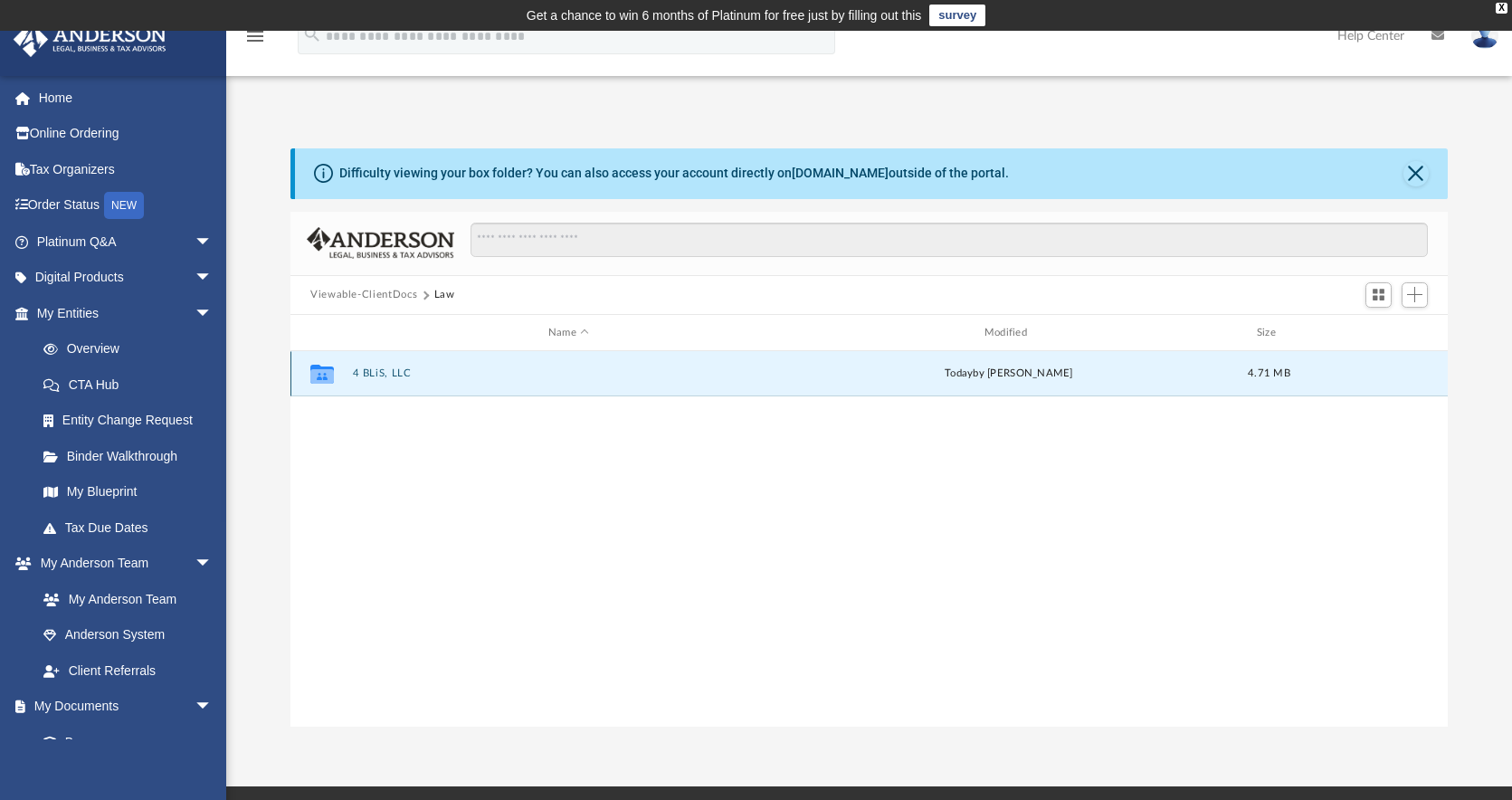
click at [389, 371] on button "4 BLiS, LLC" at bounding box center [568, 375] width 432 height 12
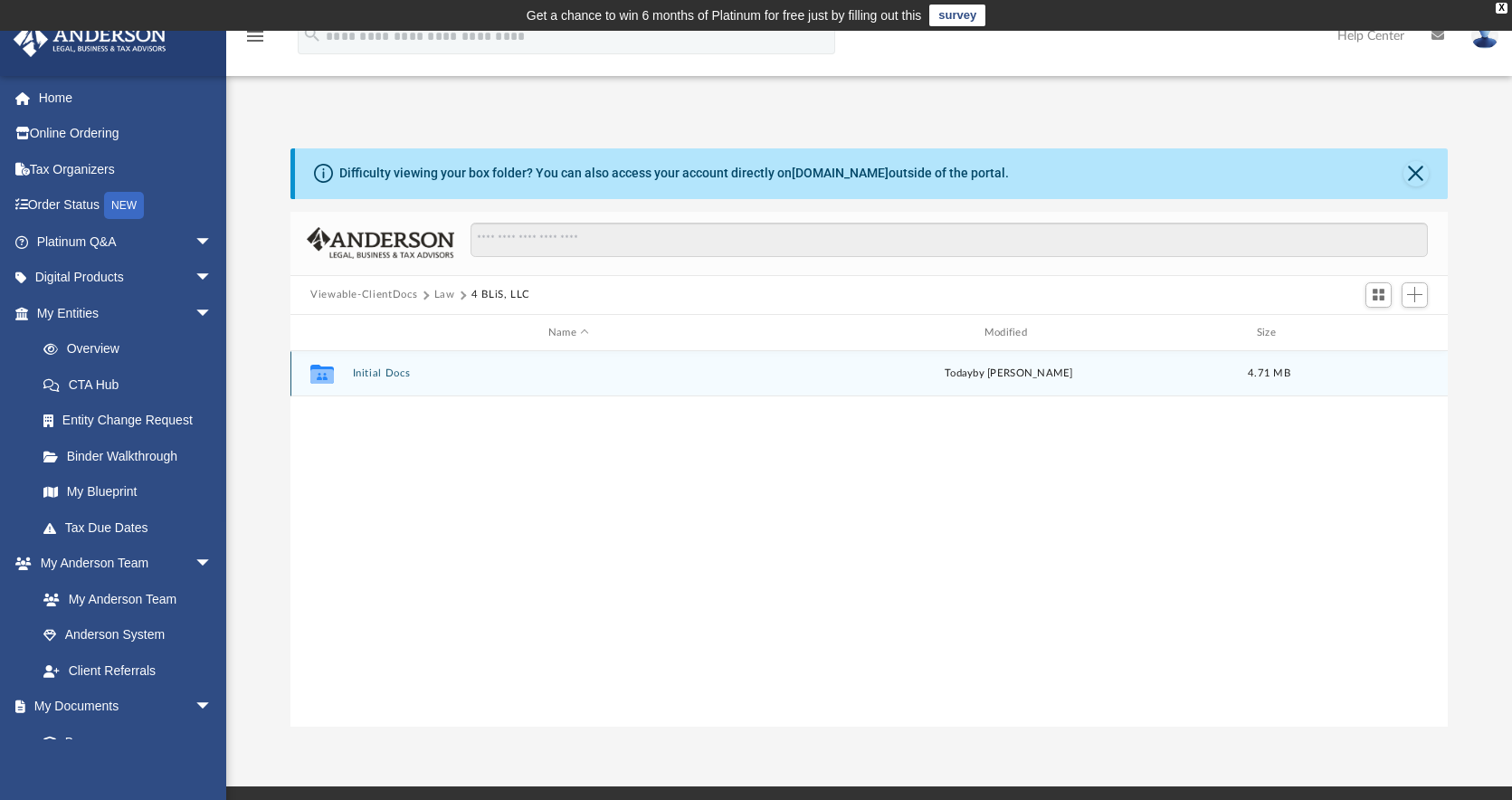
click at [389, 371] on button "Initial Docs" at bounding box center [568, 375] width 432 height 12
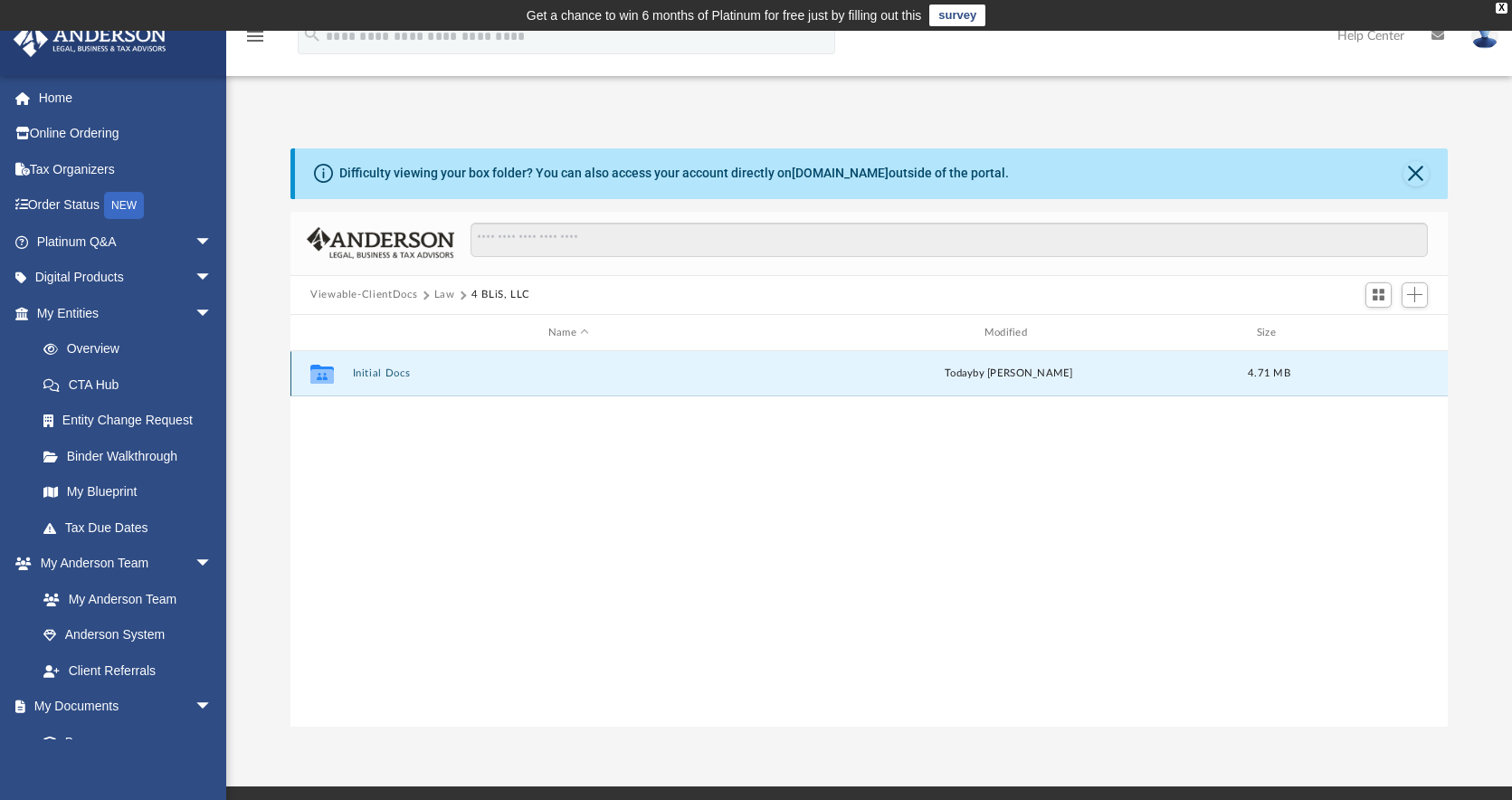
click at [389, 371] on button "Initial Docs" at bounding box center [568, 375] width 432 height 12
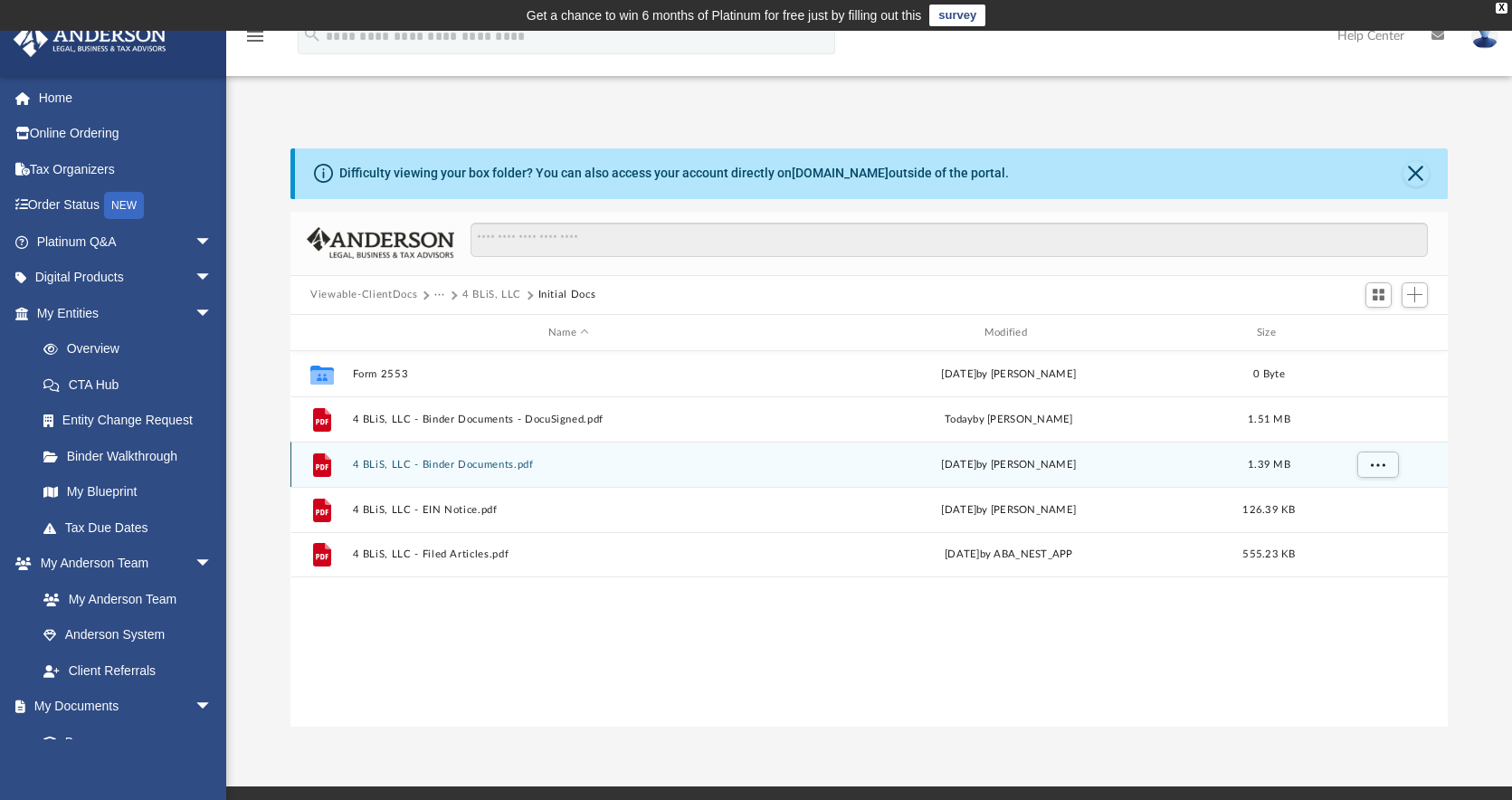
click at [506, 457] on div "File 4 BLiS, LLC - Binder Documents.pdf [DATE] by [PERSON_NAME] 1.39 MB" at bounding box center [868, 465] width 1157 height 45
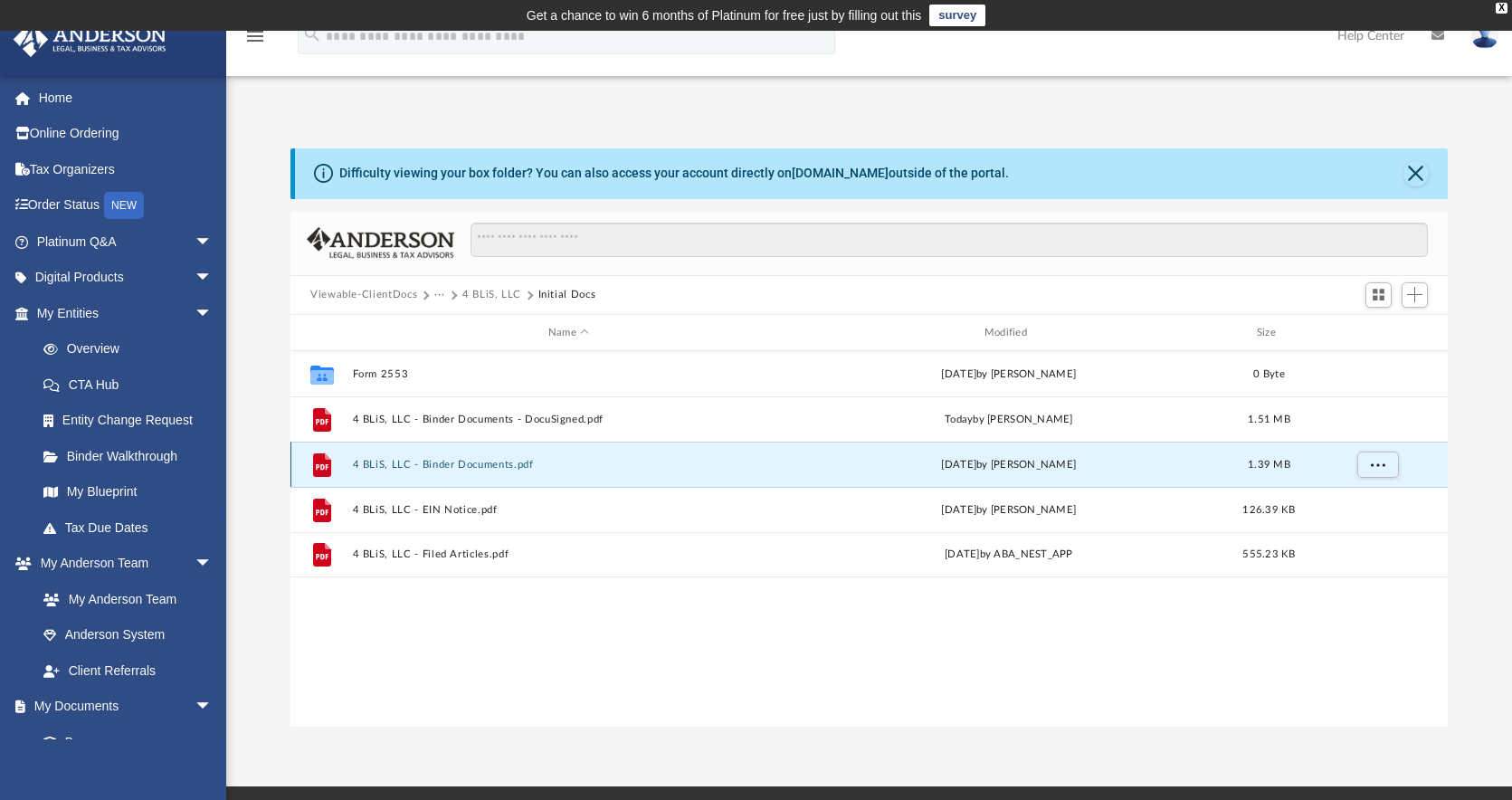
click at [500, 460] on button "4 BLiS, LLC - Binder Documents.pdf" at bounding box center [568, 465] width 432 height 12
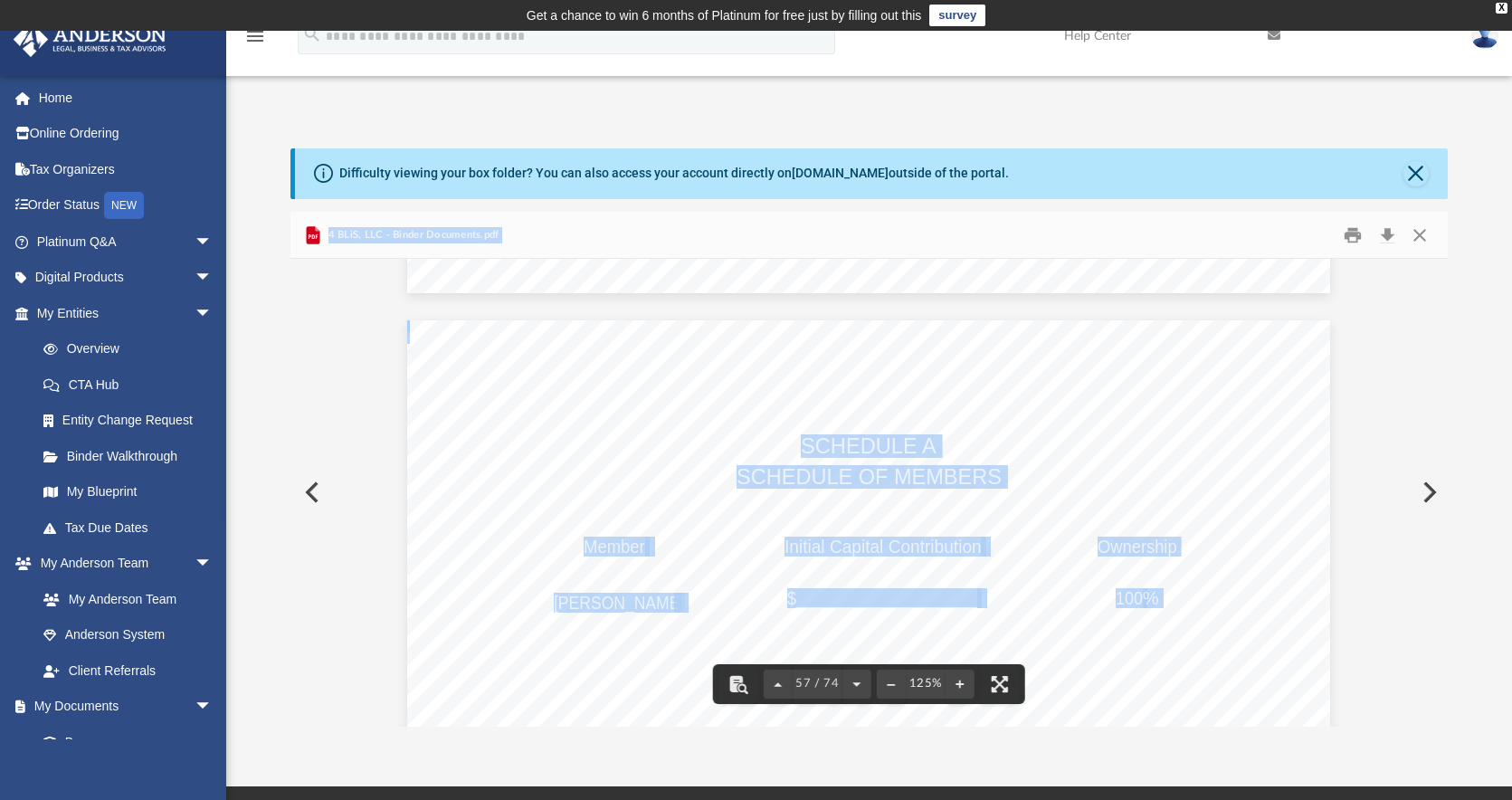
scroll to position [68396, 0]
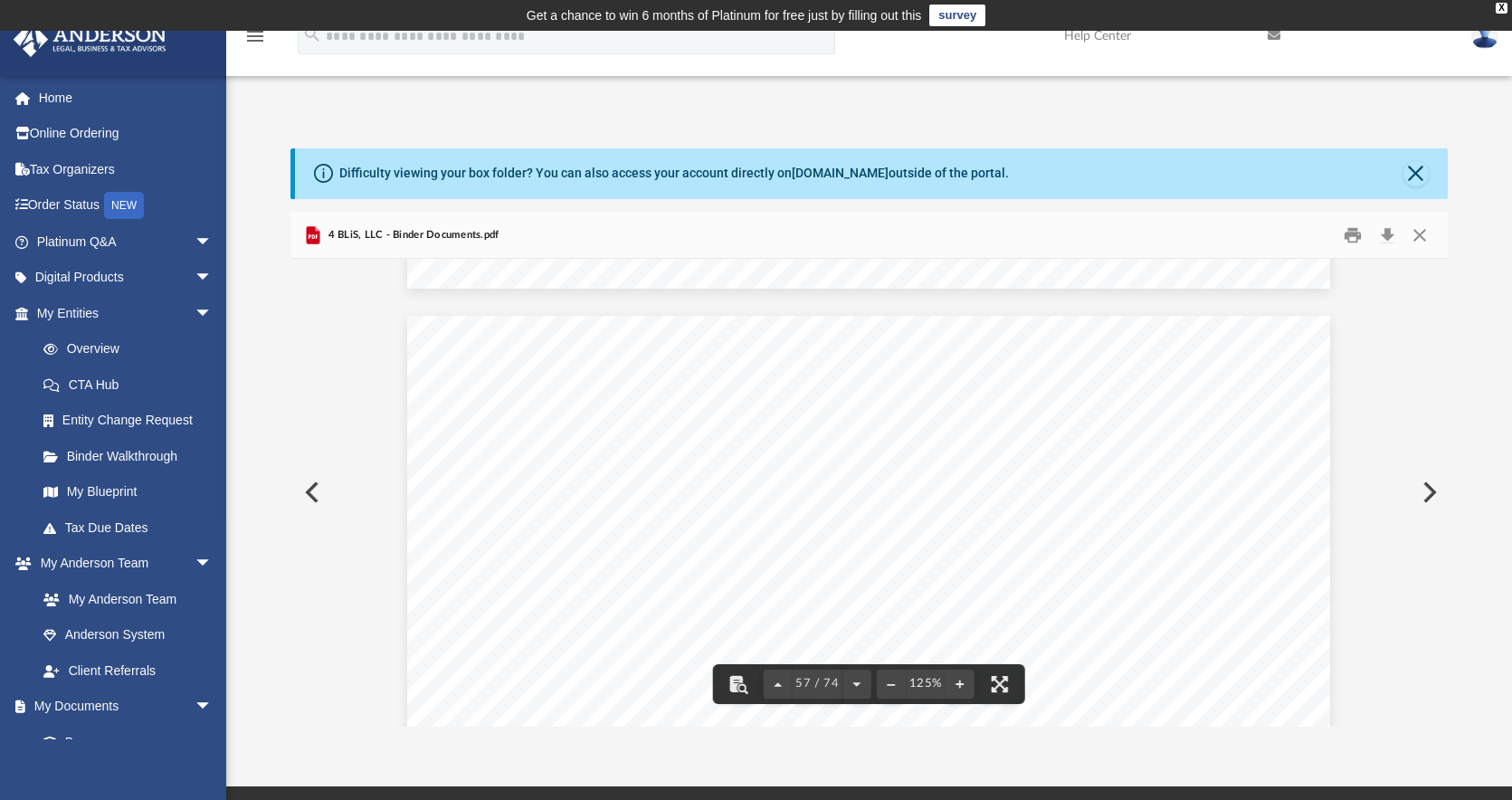
click at [862, 588] on span "$____________________" at bounding box center [882, 594] width 190 height 18
click at [869, 586] on span "$____________________" at bounding box center [882, 594] width 190 height 18
click at [1413, 230] on button "Close" at bounding box center [1419, 234] width 32 height 28
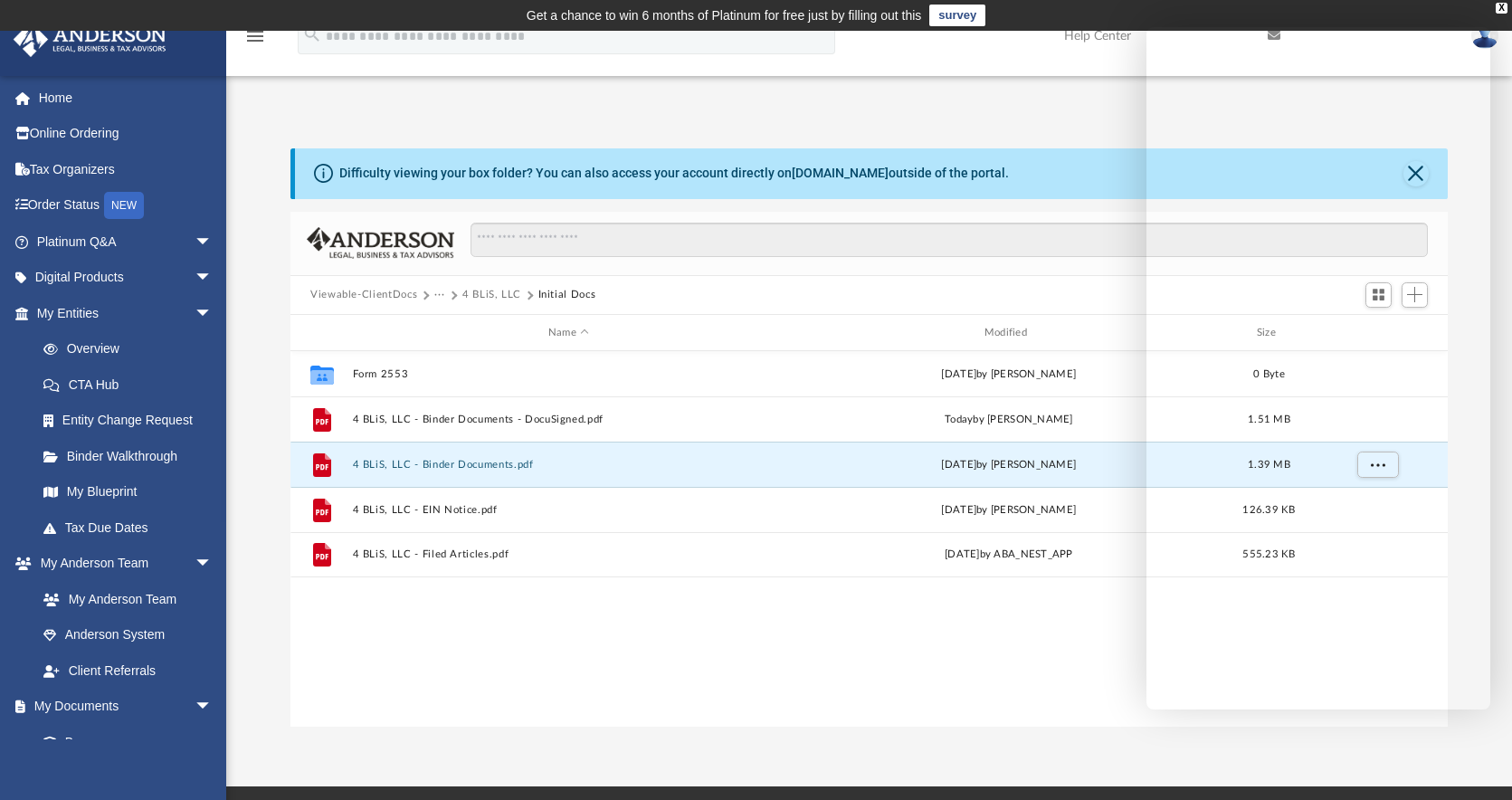
click at [1049, 121] on div "Difficulty viewing your box folder? You can also access your account directly o…" at bounding box center [869, 419] width 1286 height 617
click at [1022, 83] on div "App [EMAIL_ADDRESS][DOMAIN_NAME] Sign Out [PERSON_NAME][EMAIL_ADDRESS][DOMAIN_N…" at bounding box center [756, 408] width 1512 height 756
click at [891, 715] on div "Collaborated Folder Form 2553 [DATE] by [PERSON_NAME] 0 Byte File 4 BLiS, LLC -…" at bounding box center [868, 538] width 1157 height 375
